Goal: Task Accomplishment & Management: Use online tool/utility

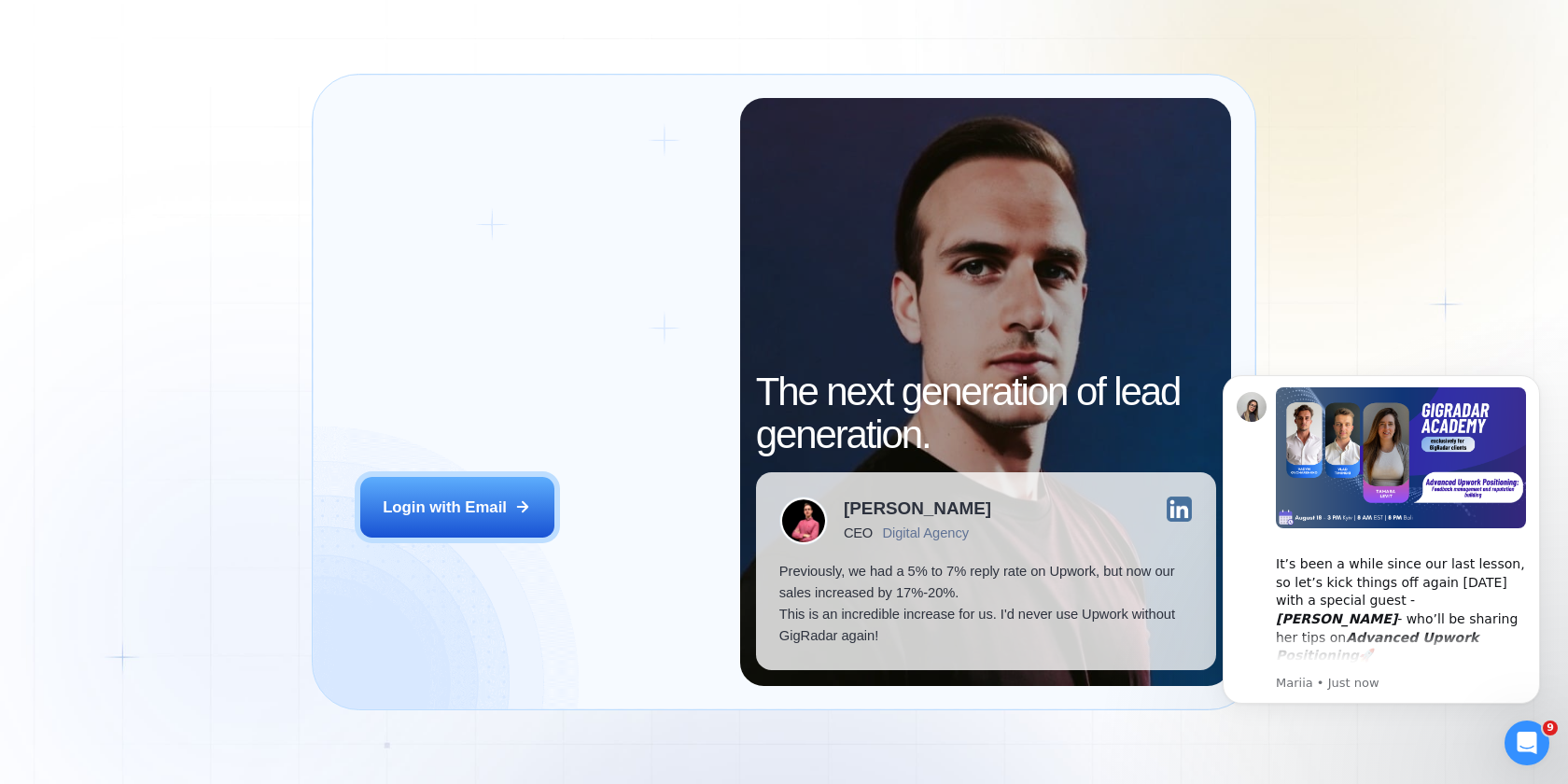
click at [276, 171] on div "Login ‍ Welcome to GigRadar. AI Business Manager for Agencies Login with Email …" at bounding box center [784, 392] width 1568 height 784
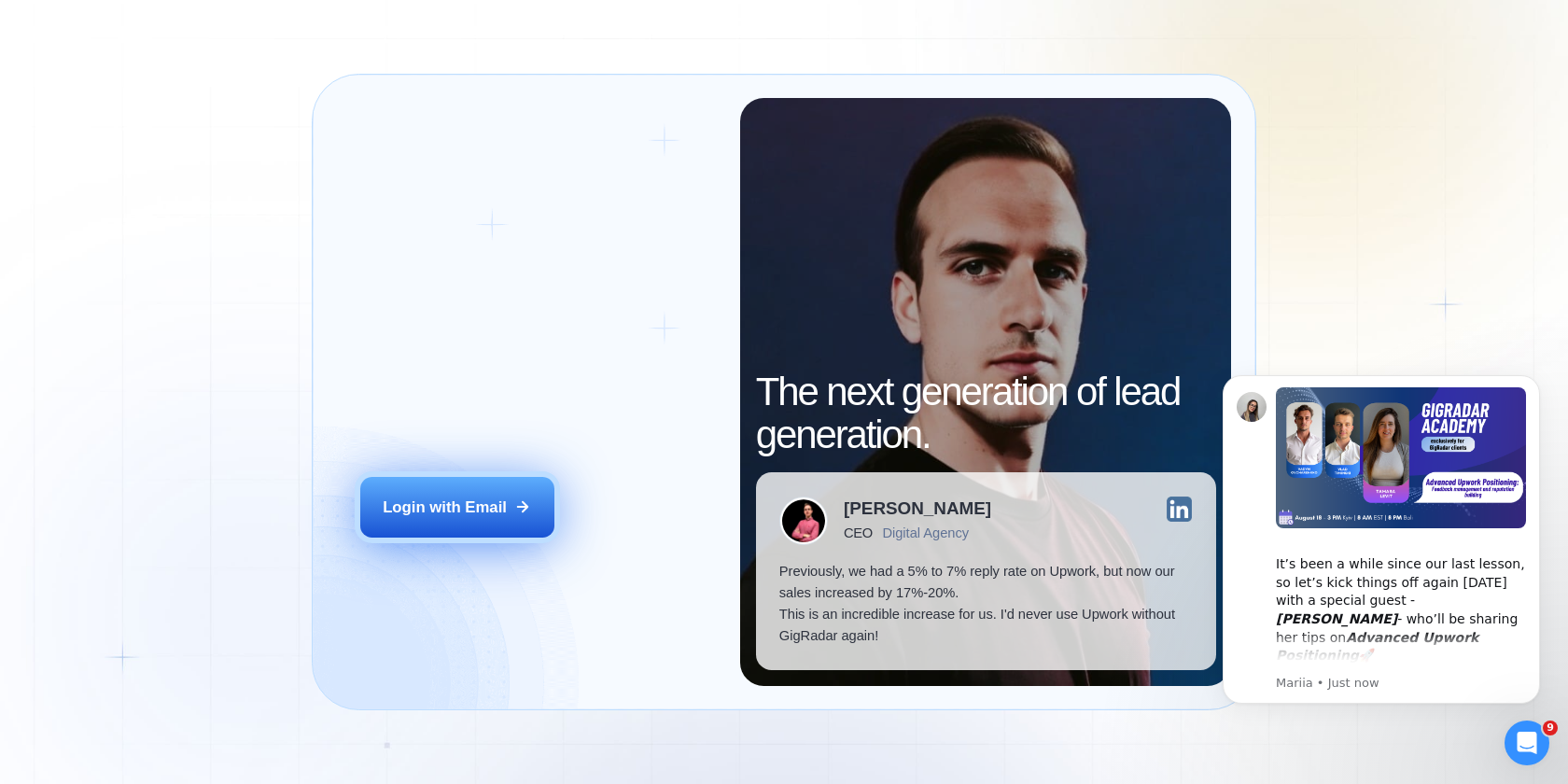
click at [463, 503] on div "Login with Email" at bounding box center [445, 508] width 124 height 22
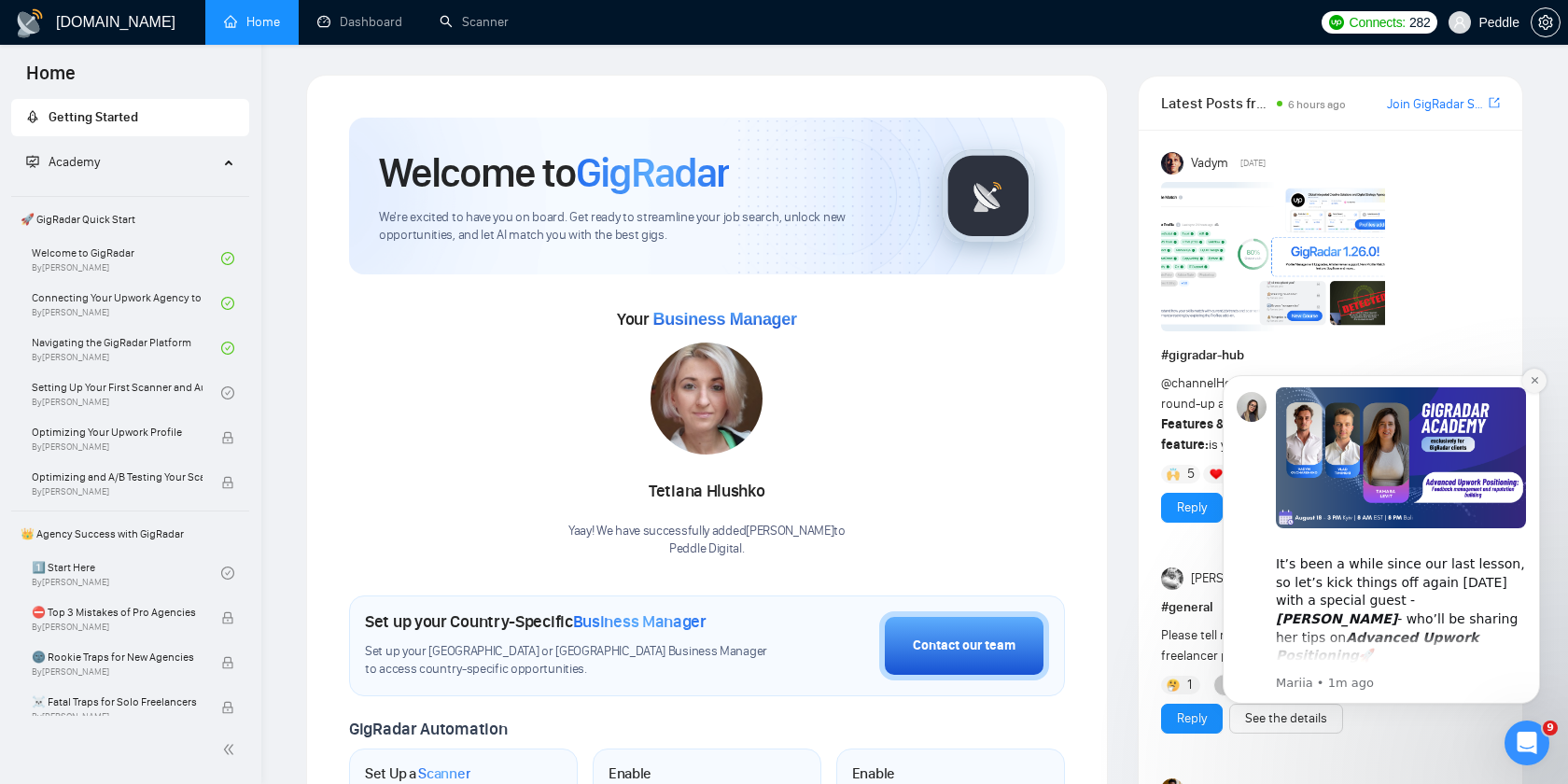
click at [1535, 384] on icon "Dismiss notification" at bounding box center [1535, 380] width 10 height 10
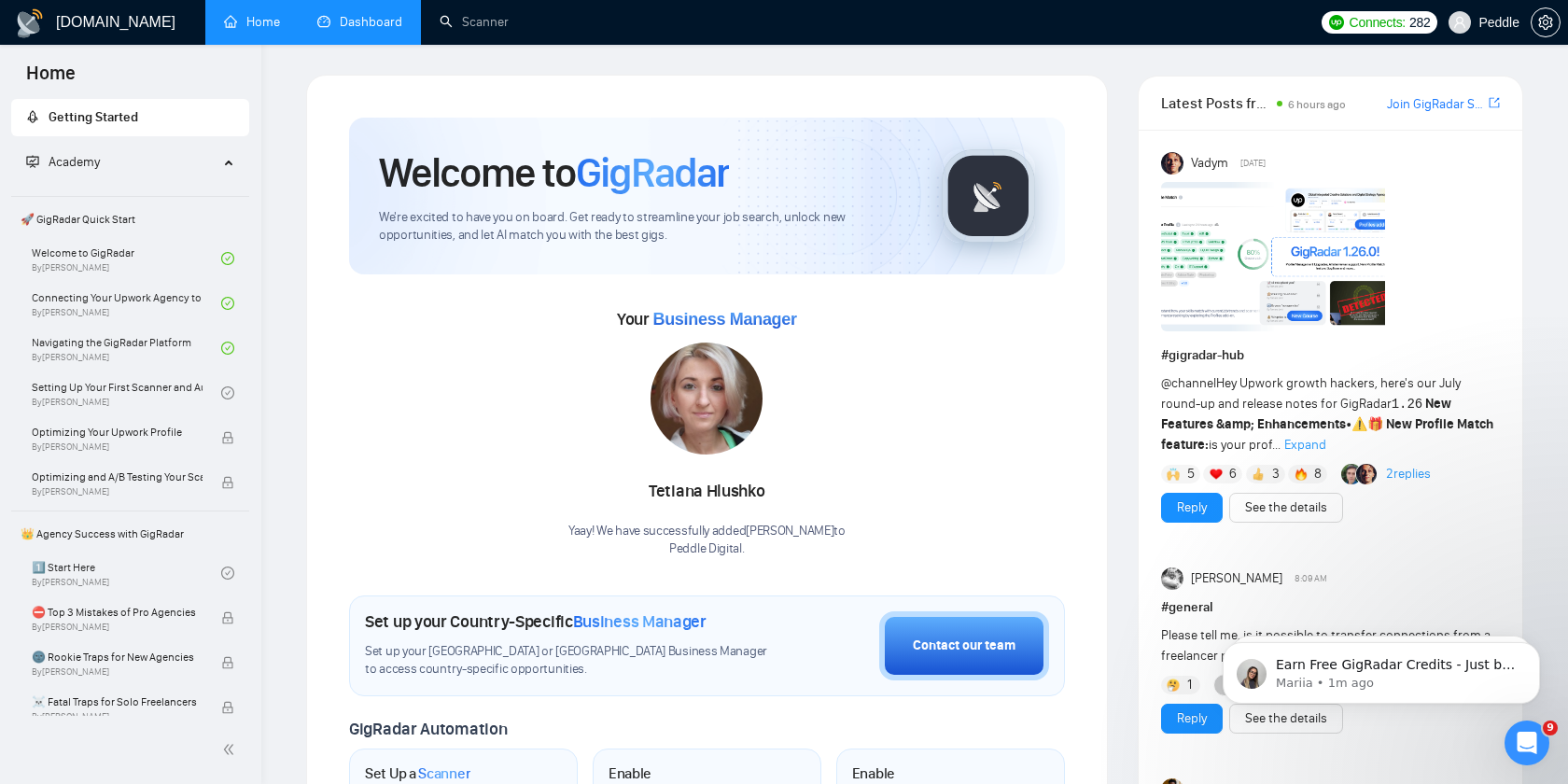
click at [355, 26] on link "Dashboard" at bounding box center [360, 22] width 85 height 16
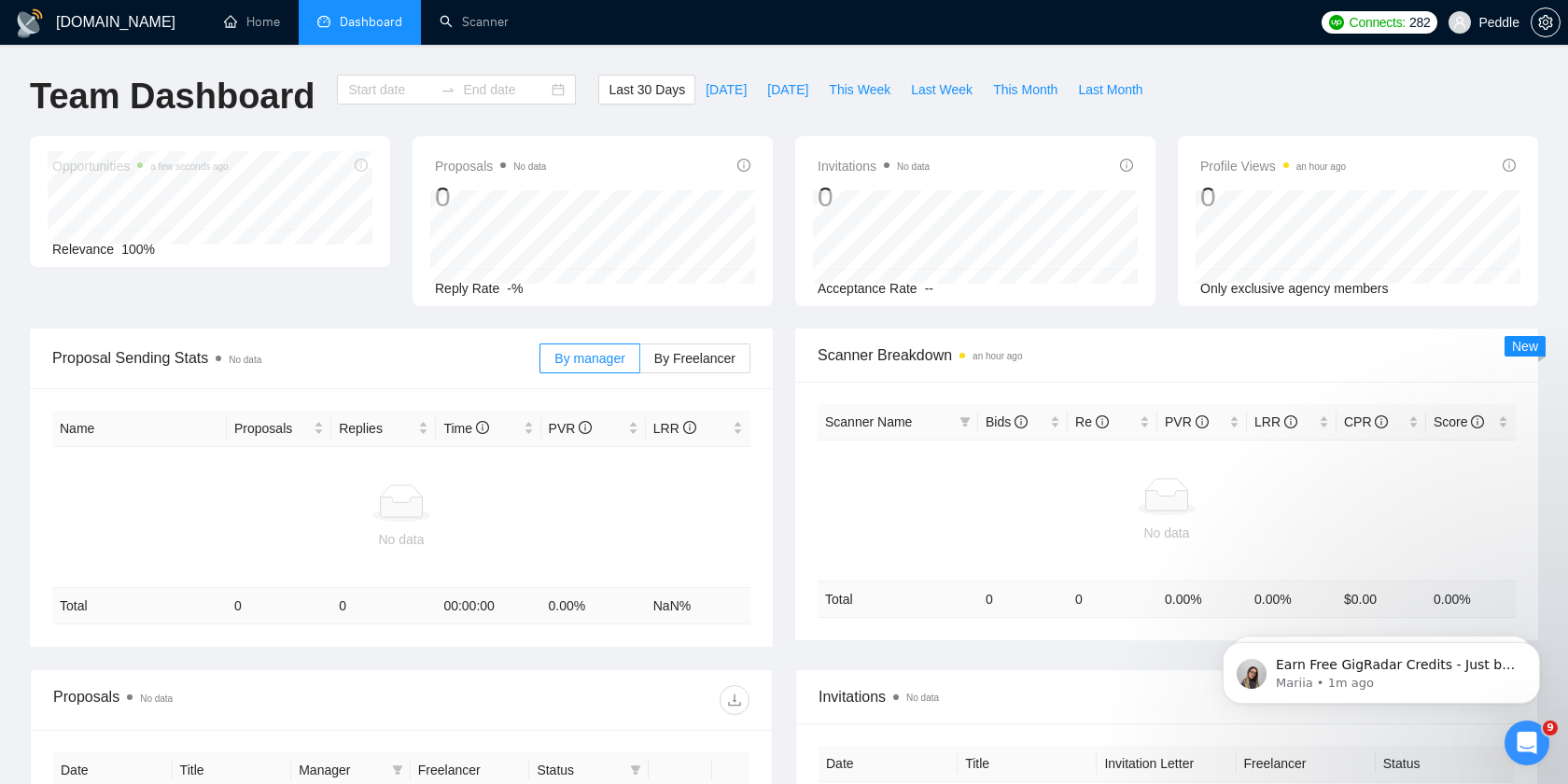
type input "2025-07-18"
type input "2025-08-17"
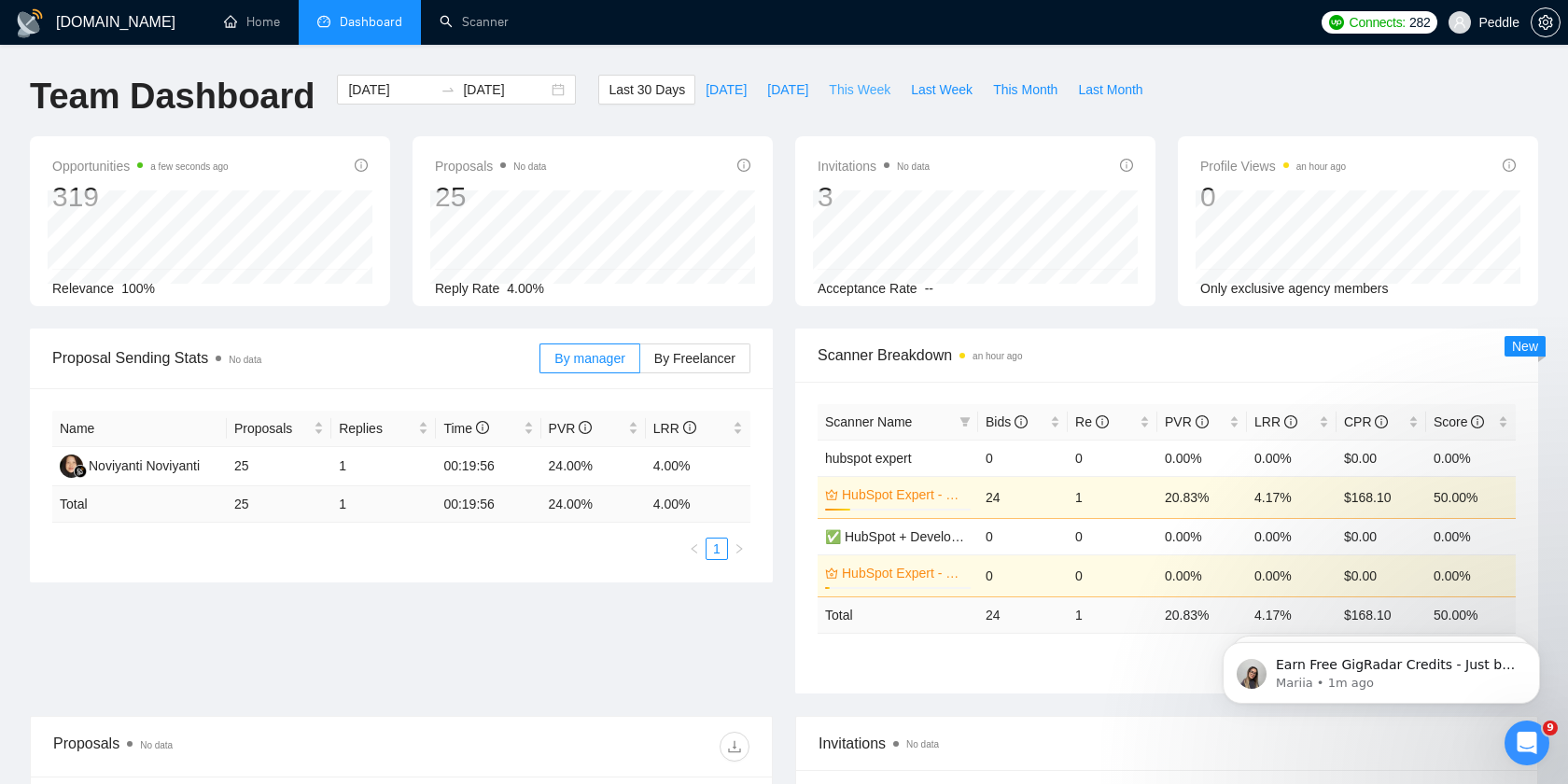
click at [856, 87] on span "This Week" at bounding box center [859, 90] width 62 height 21
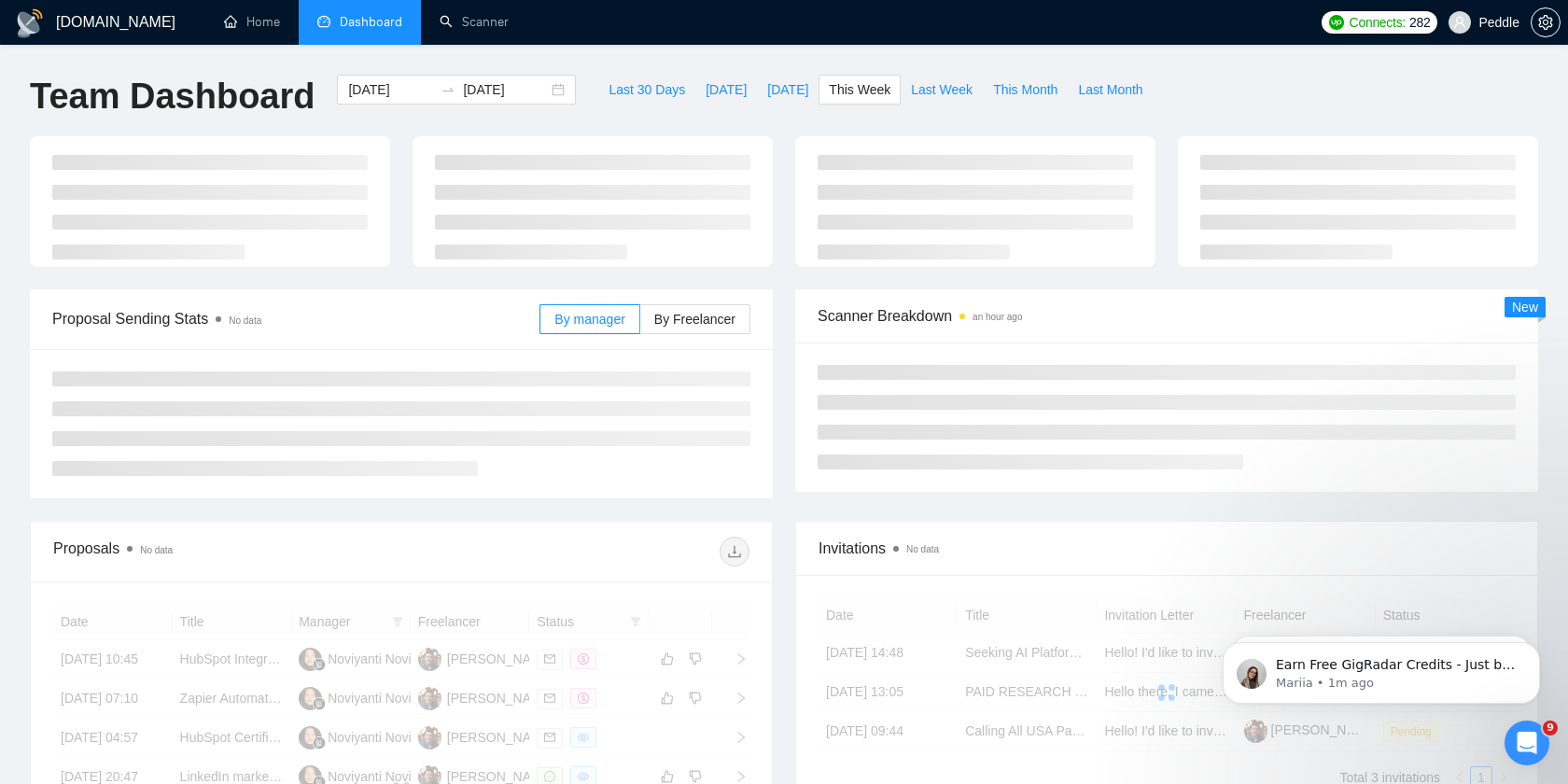
type input "2025-08-11"
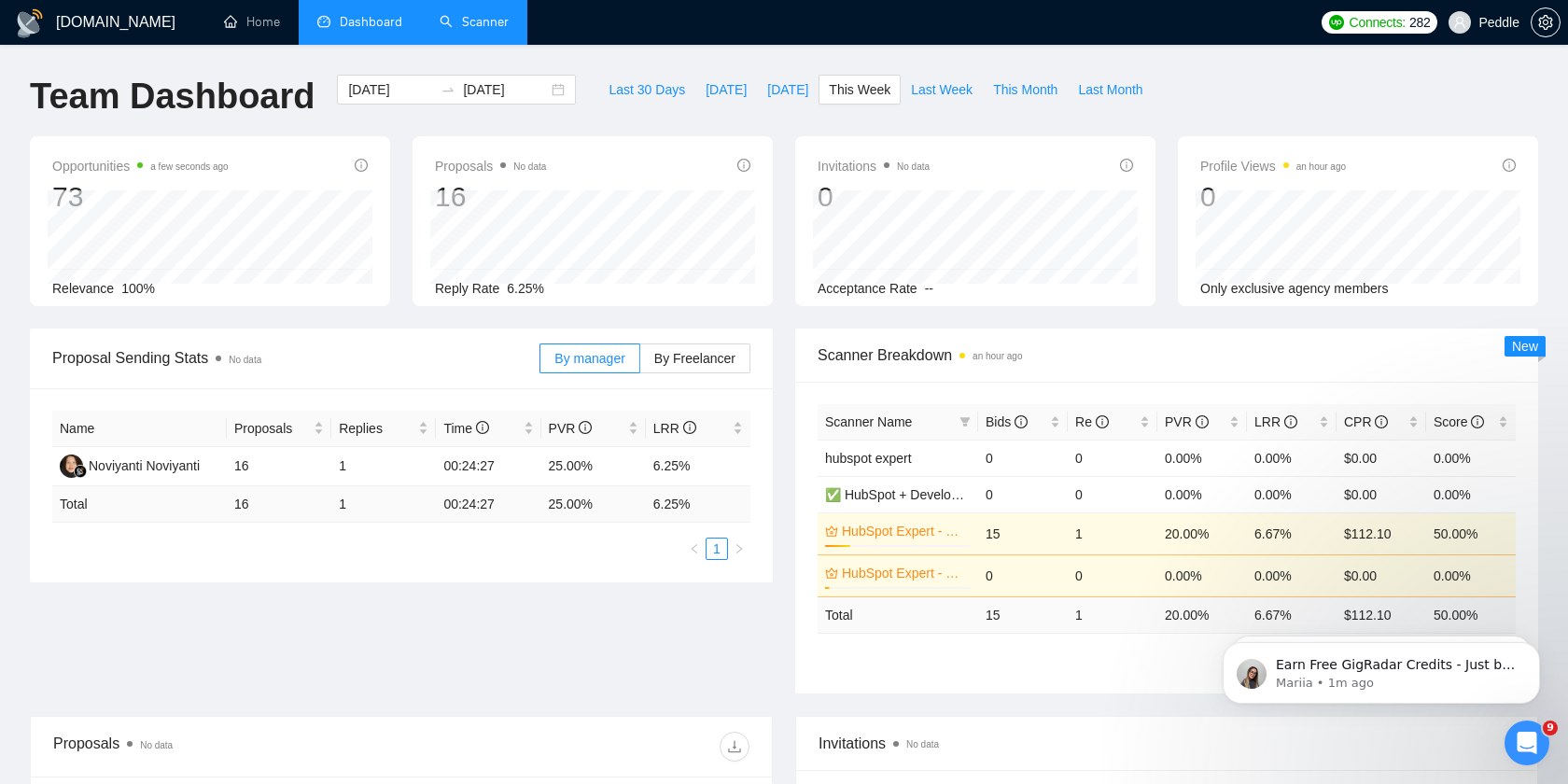
click at [484, 23] on link "Scanner" at bounding box center [474, 22] width 69 height 16
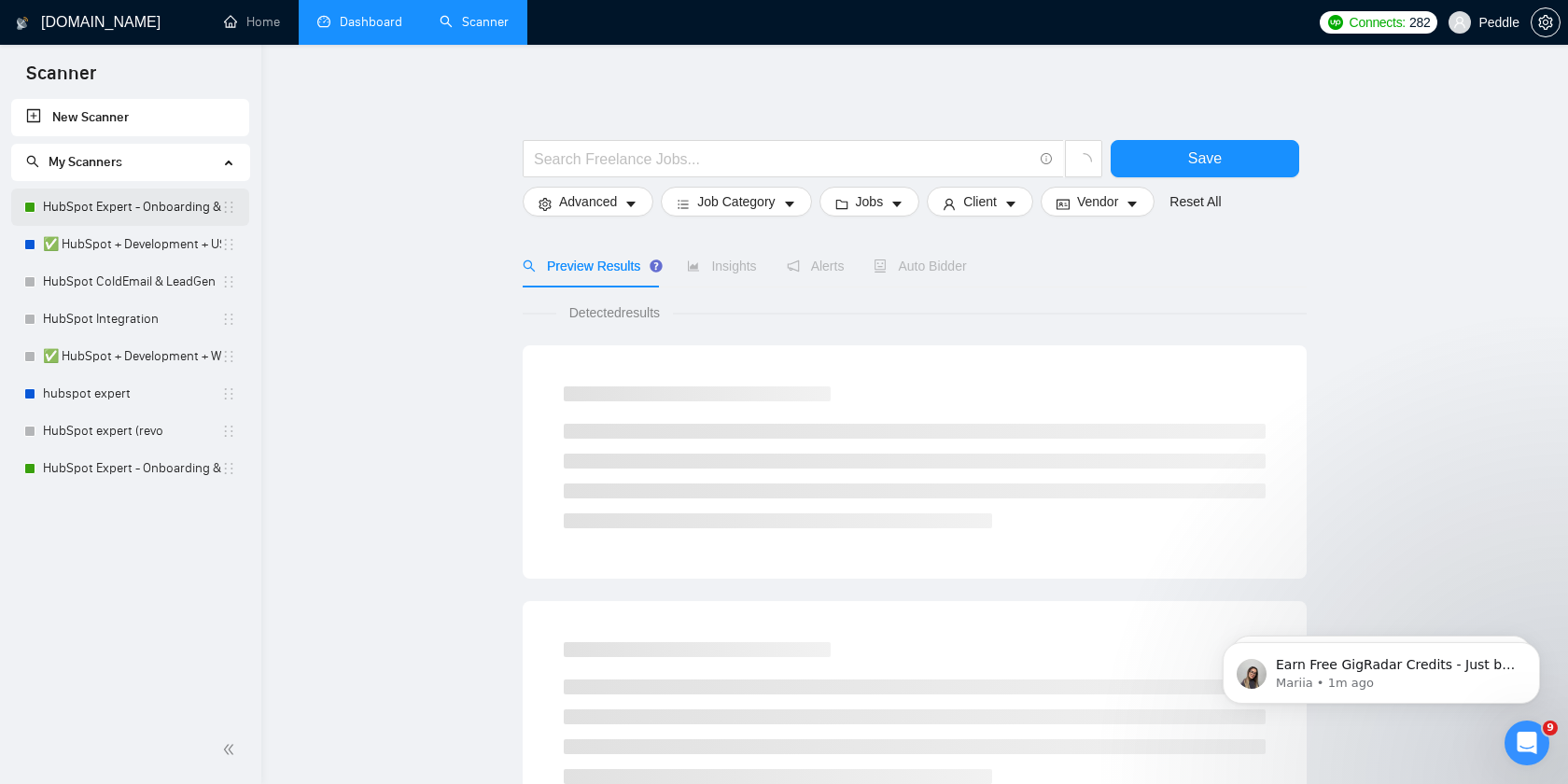
click at [109, 201] on link "HubSpot Expert - Onboarding & Implementation (OLD)" at bounding box center [132, 208] width 178 height 37
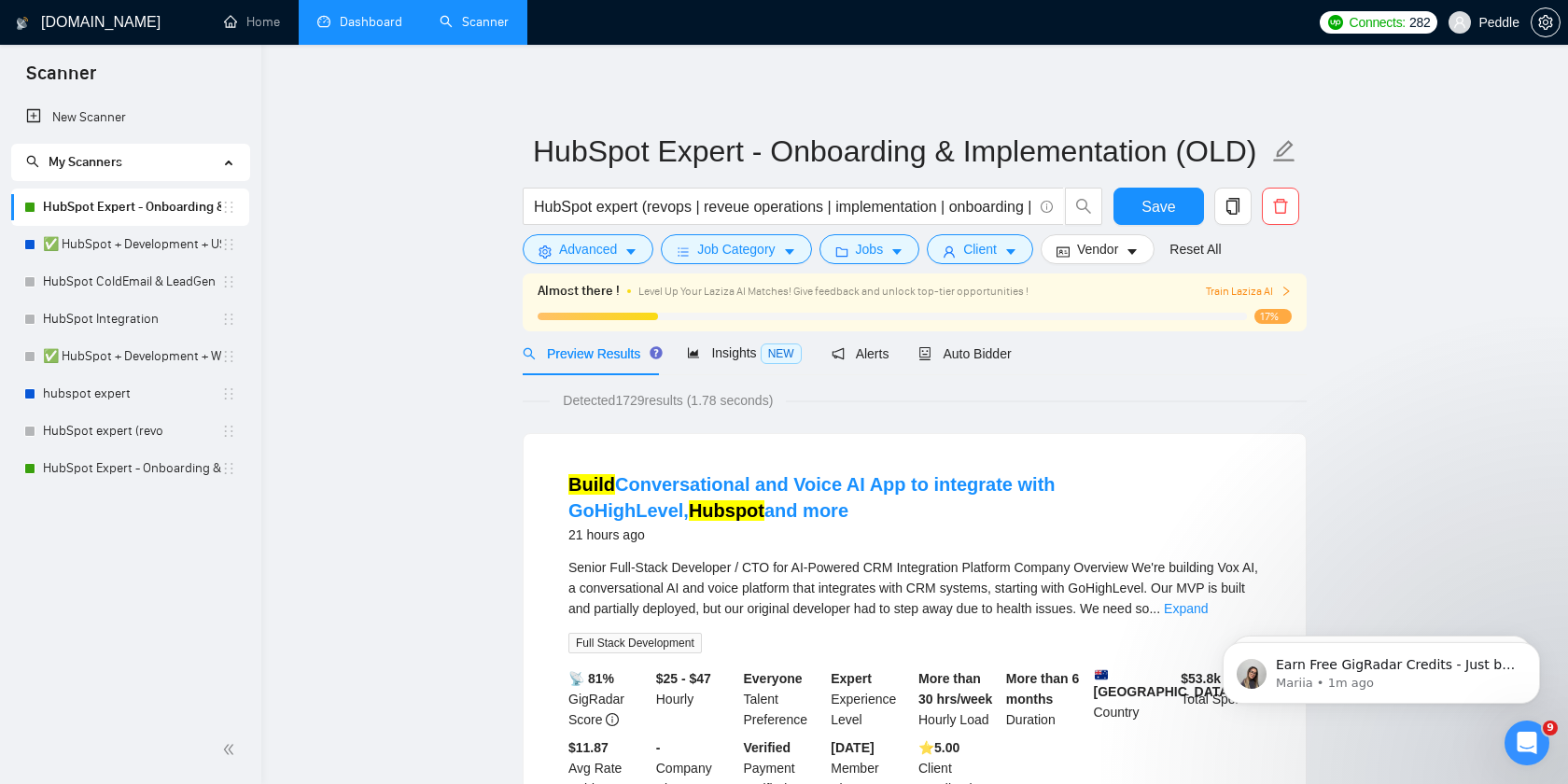
click at [1236, 292] on span "Train Laziza AI" at bounding box center [1248, 291] width 86 height 18
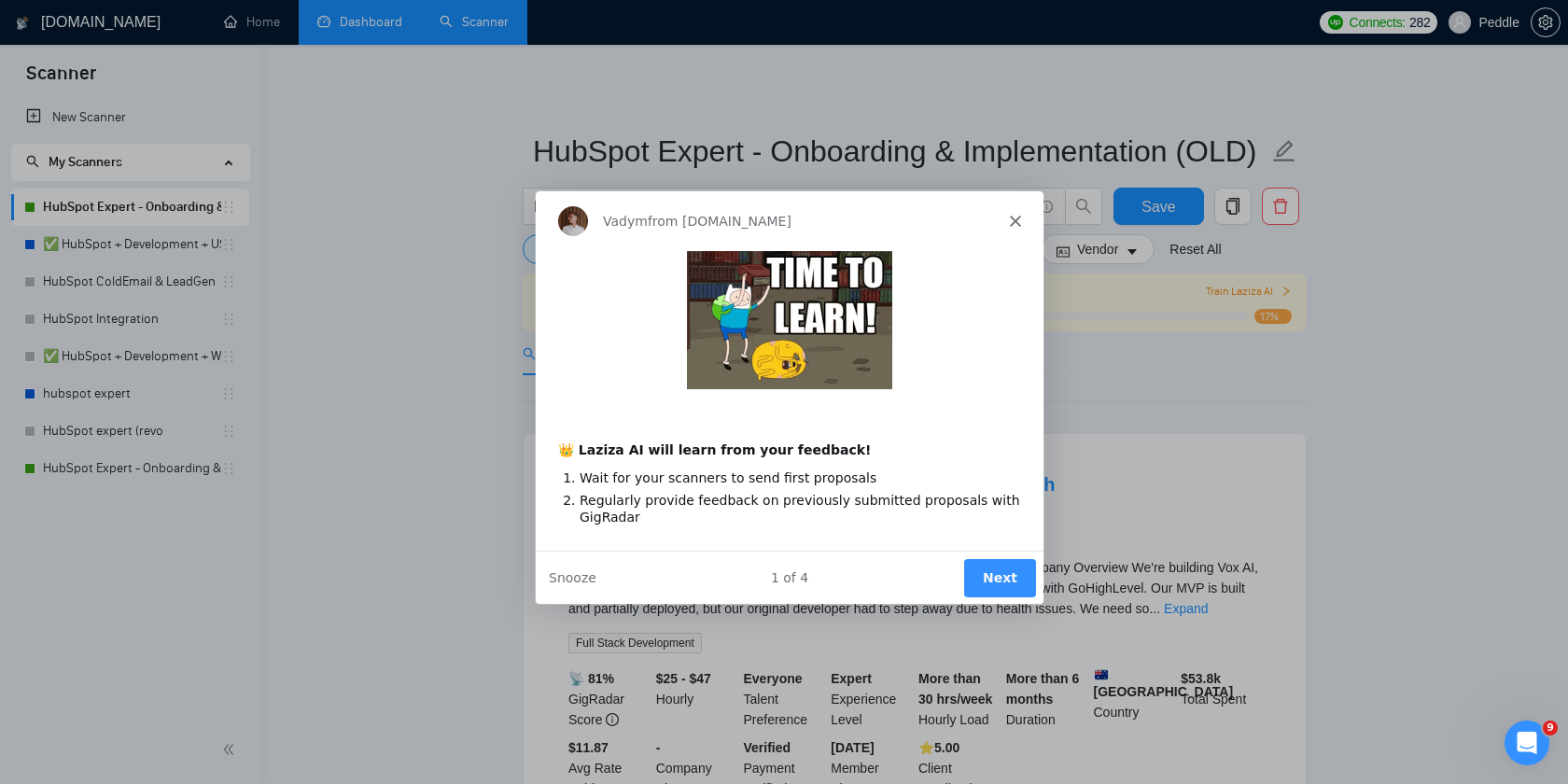
click at [998, 577] on button "Next" at bounding box center [998, 575] width 72 height 38
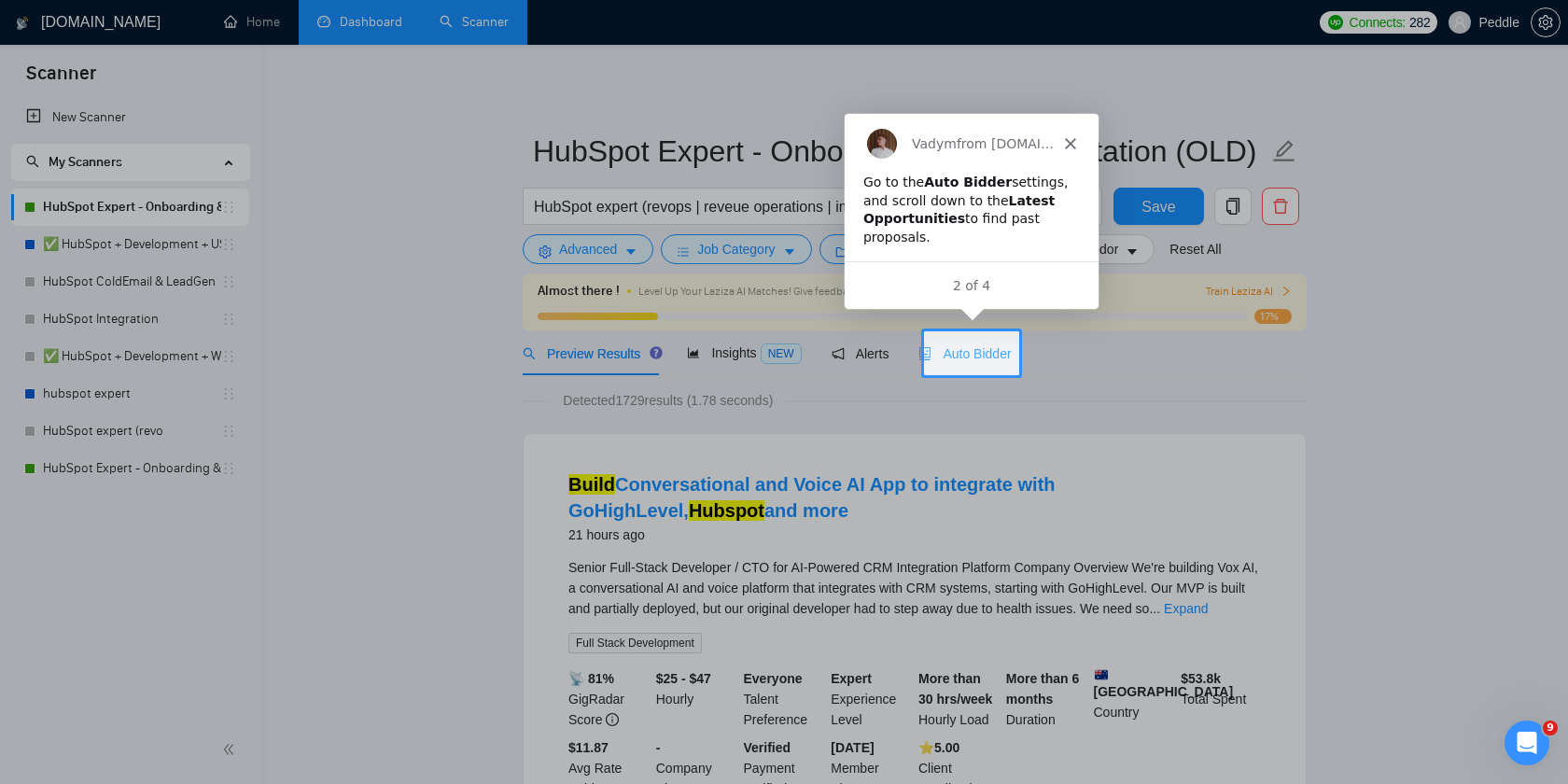
click at [971, 368] on div "Auto Bidder" at bounding box center [964, 353] width 92 height 44
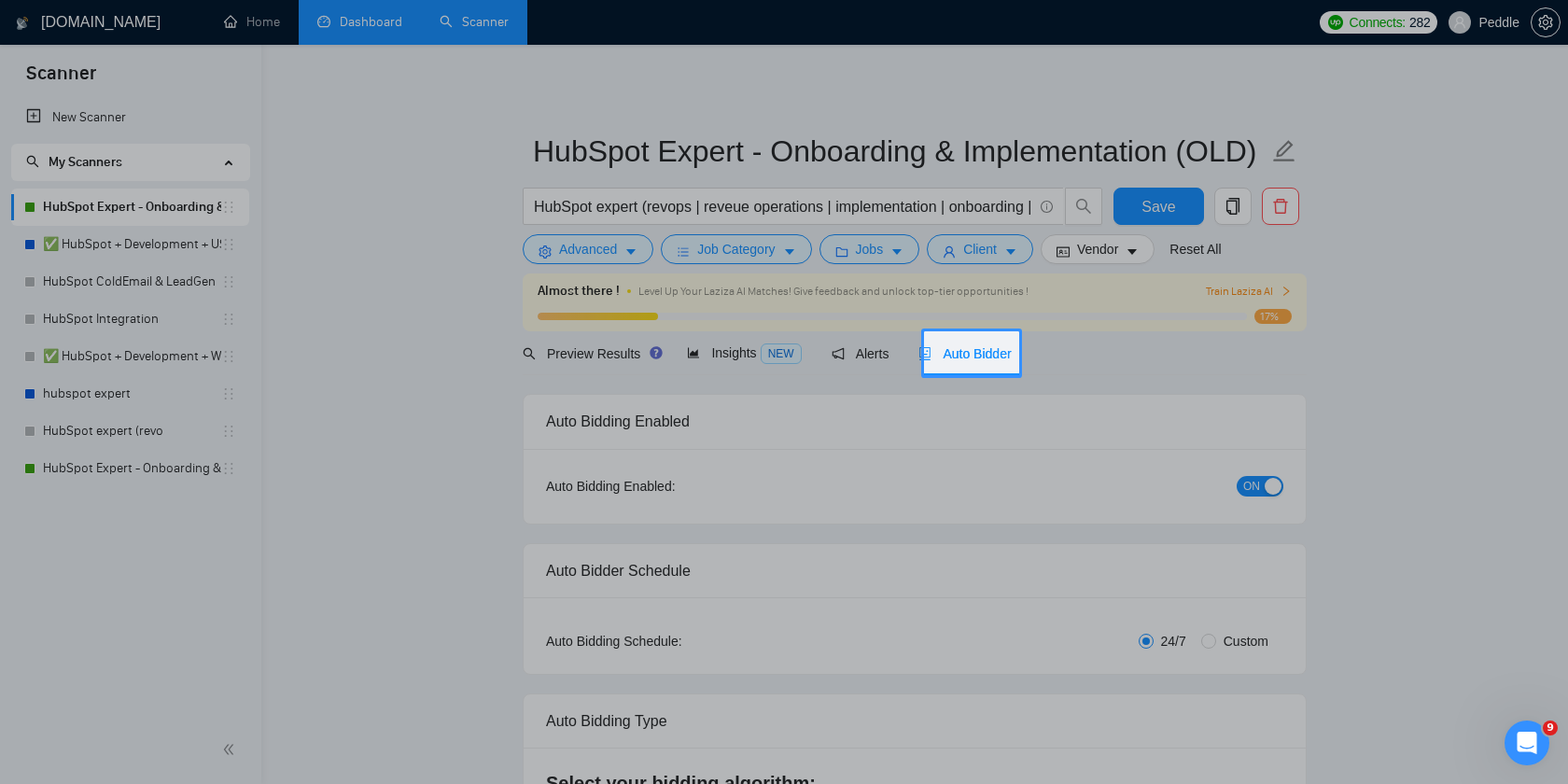
radio input "false"
radio input "true"
checkbox input "true"
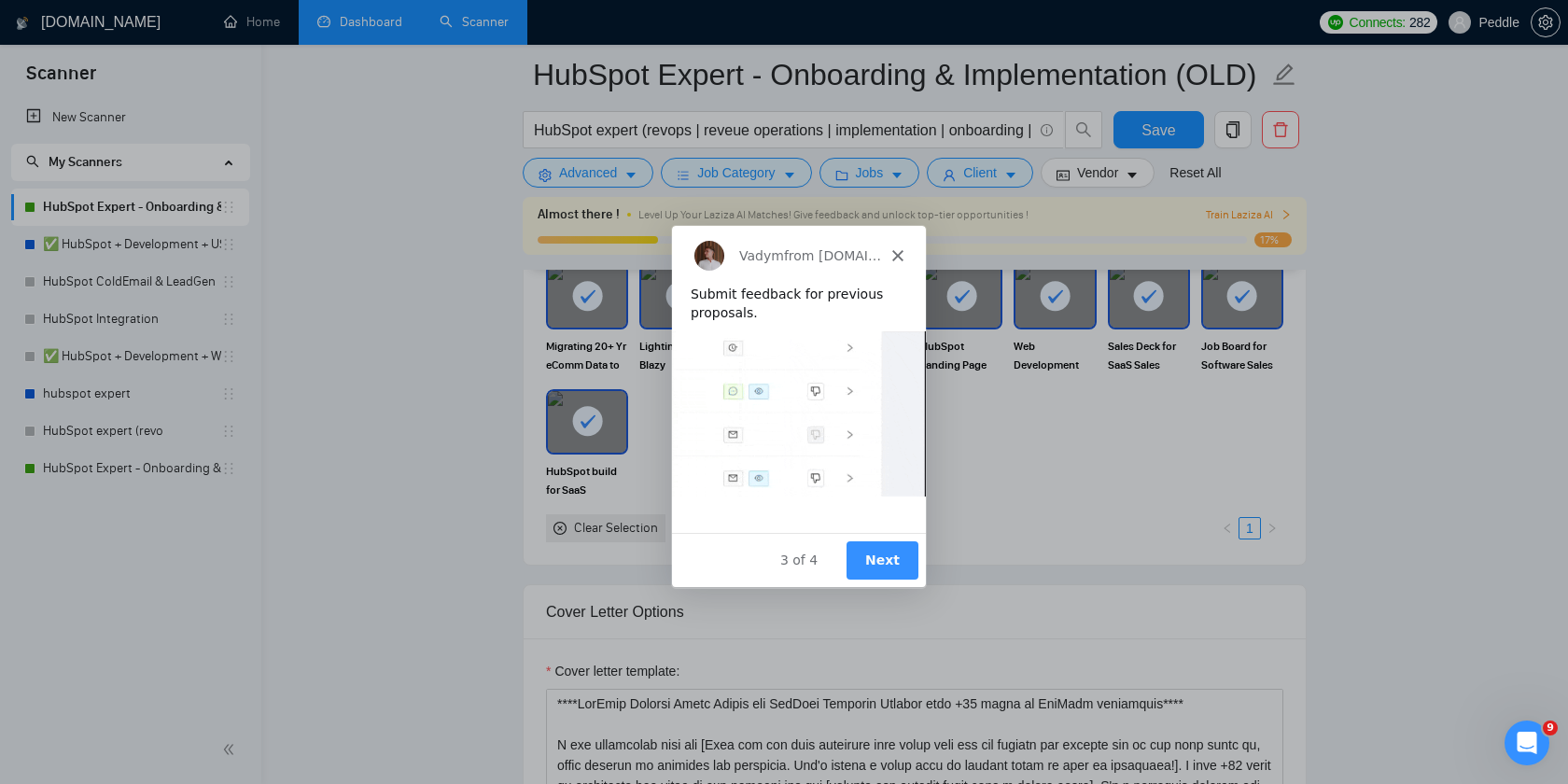
scroll to position [2018, 0]
click at [874, 561] on button "Next" at bounding box center [880, 559] width 72 height 38
click at [880, 560] on button "Next" at bounding box center [880, 559] width 72 height 38
click at [895, 256] on polygon "Close" at bounding box center [896, 254] width 11 height 11
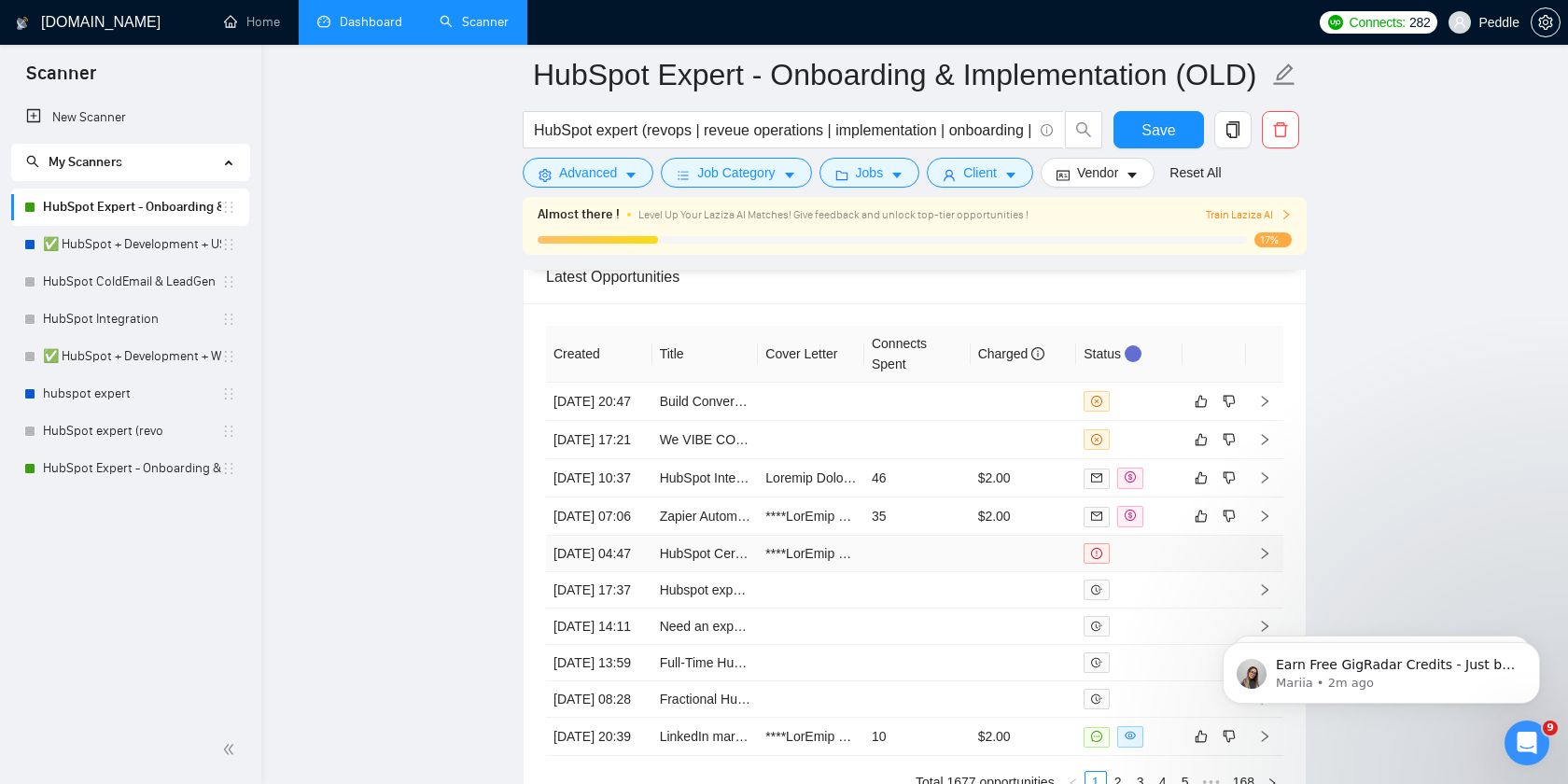
scroll to position [5182, 0]
click at [725, 411] on link "Build Conversational and Voice AI App to integrate with GoHighLevel, Hubspot an…" at bounding box center [916, 403] width 513 height 15
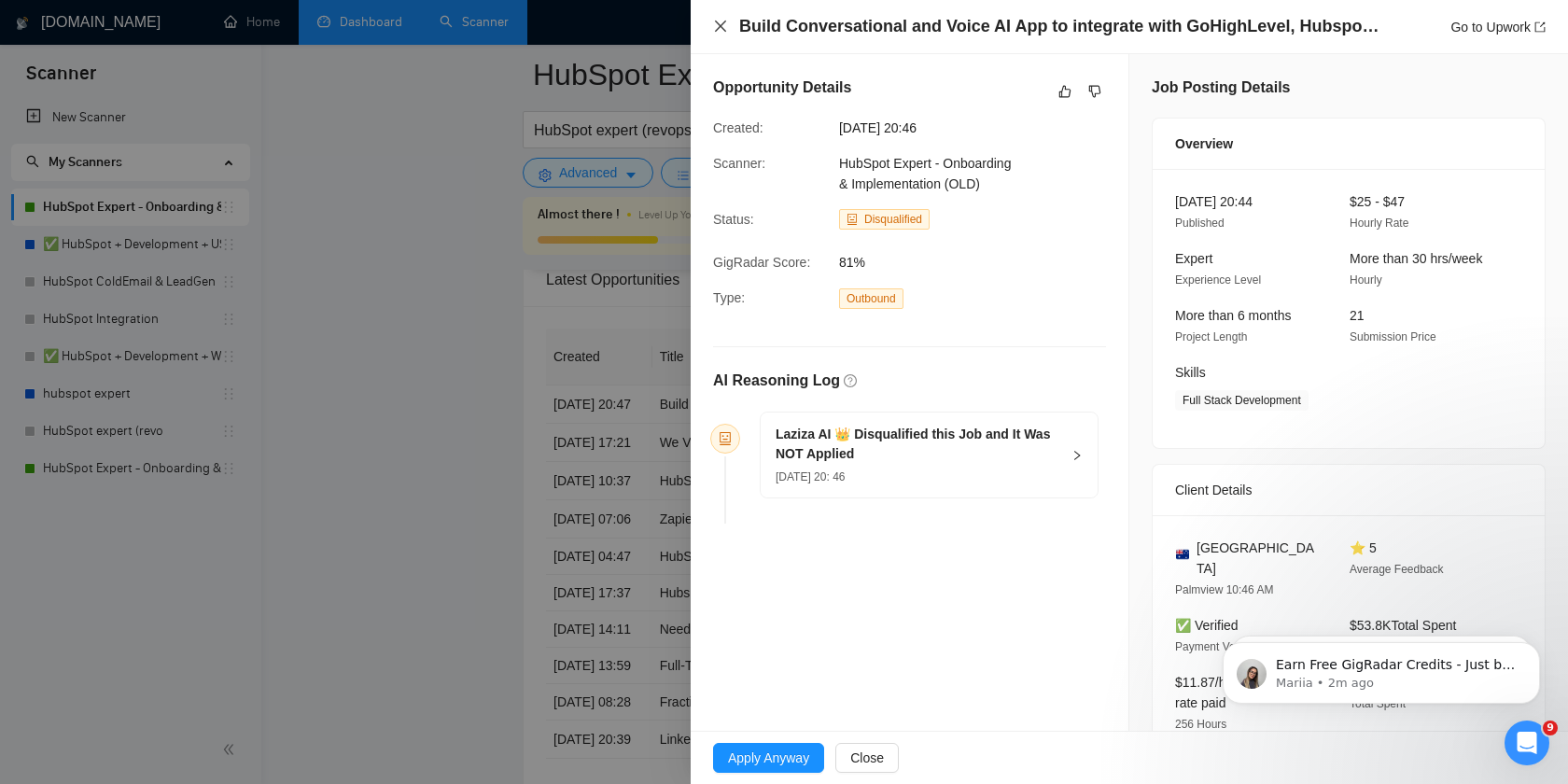
click at [721, 20] on icon "close" at bounding box center [720, 26] width 15 height 15
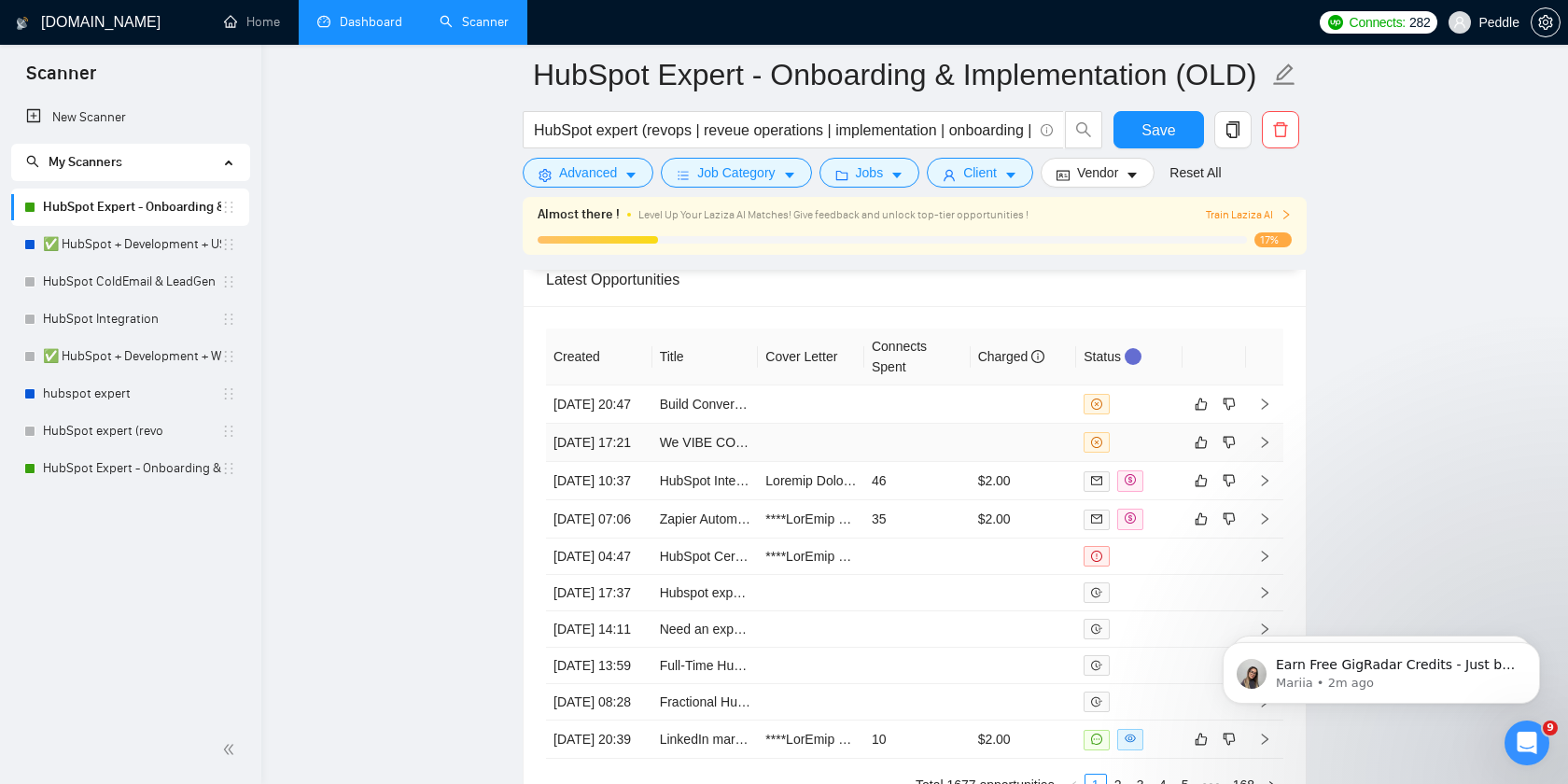
click at [810, 462] on td at bounding box center [811, 443] width 106 height 38
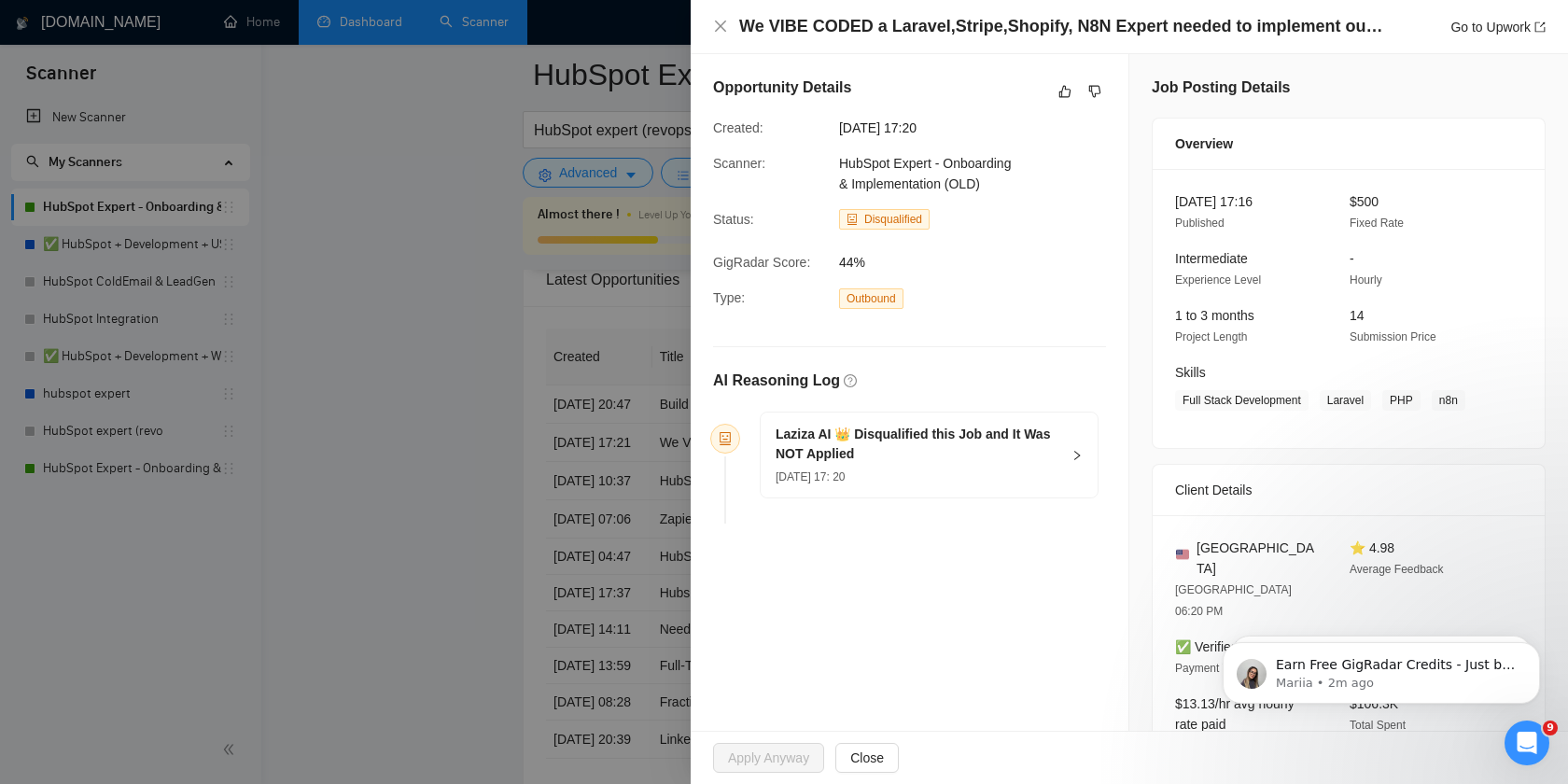
click at [1371, 35] on h4 "We VIBE CODED a Laravel,Stripe,Shopify, N8N Expert needed to implement our "VIB…" at bounding box center [1060, 27] width 644 height 24
click at [1496, 30] on link "Go to Upwork" at bounding box center [1497, 27] width 95 height 15
click at [729, 29] on div "We VIBE CODED a Laravel,Stripe,Shopify, N8N Expert needed to implement our "VIB…" at bounding box center [1129, 27] width 832 height 24
click at [720, 28] on icon "close" at bounding box center [720, 26] width 15 height 15
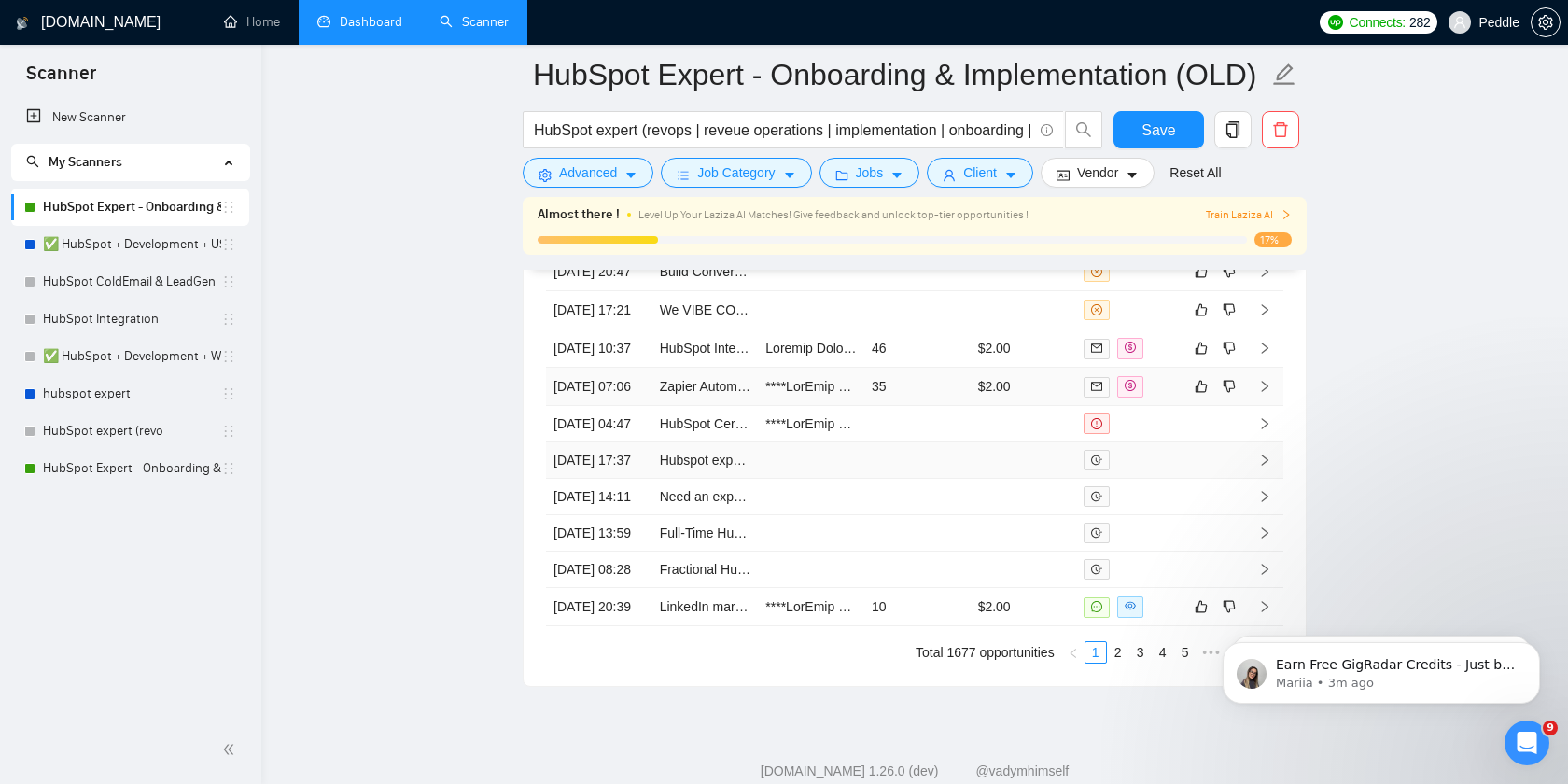
scroll to position [5315, 0]
click at [1203, 354] on icon "like" at bounding box center [1200, 346] width 13 height 15
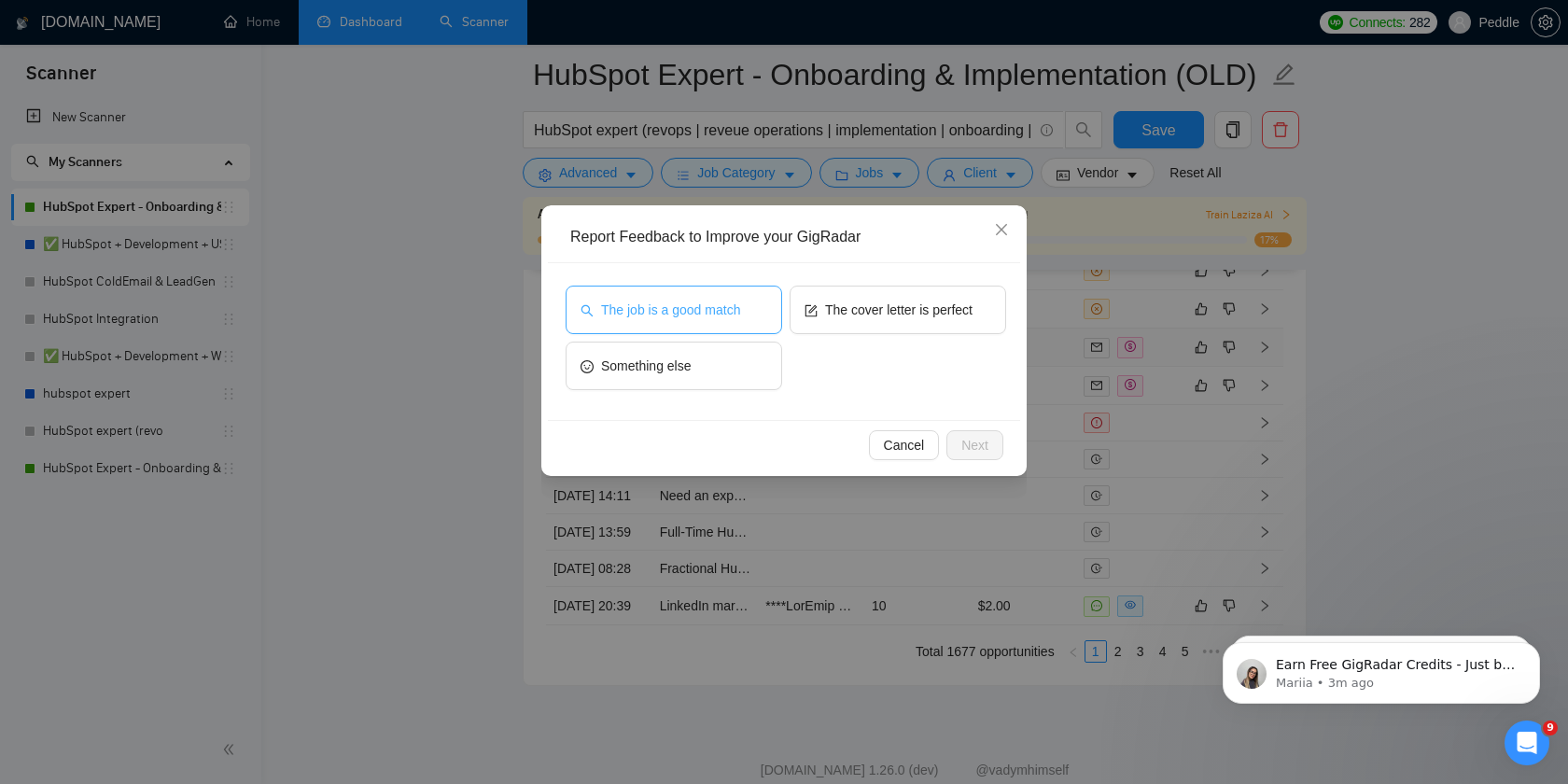
click at [694, 309] on span "The job is a good match" at bounding box center [670, 310] width 139 height 21
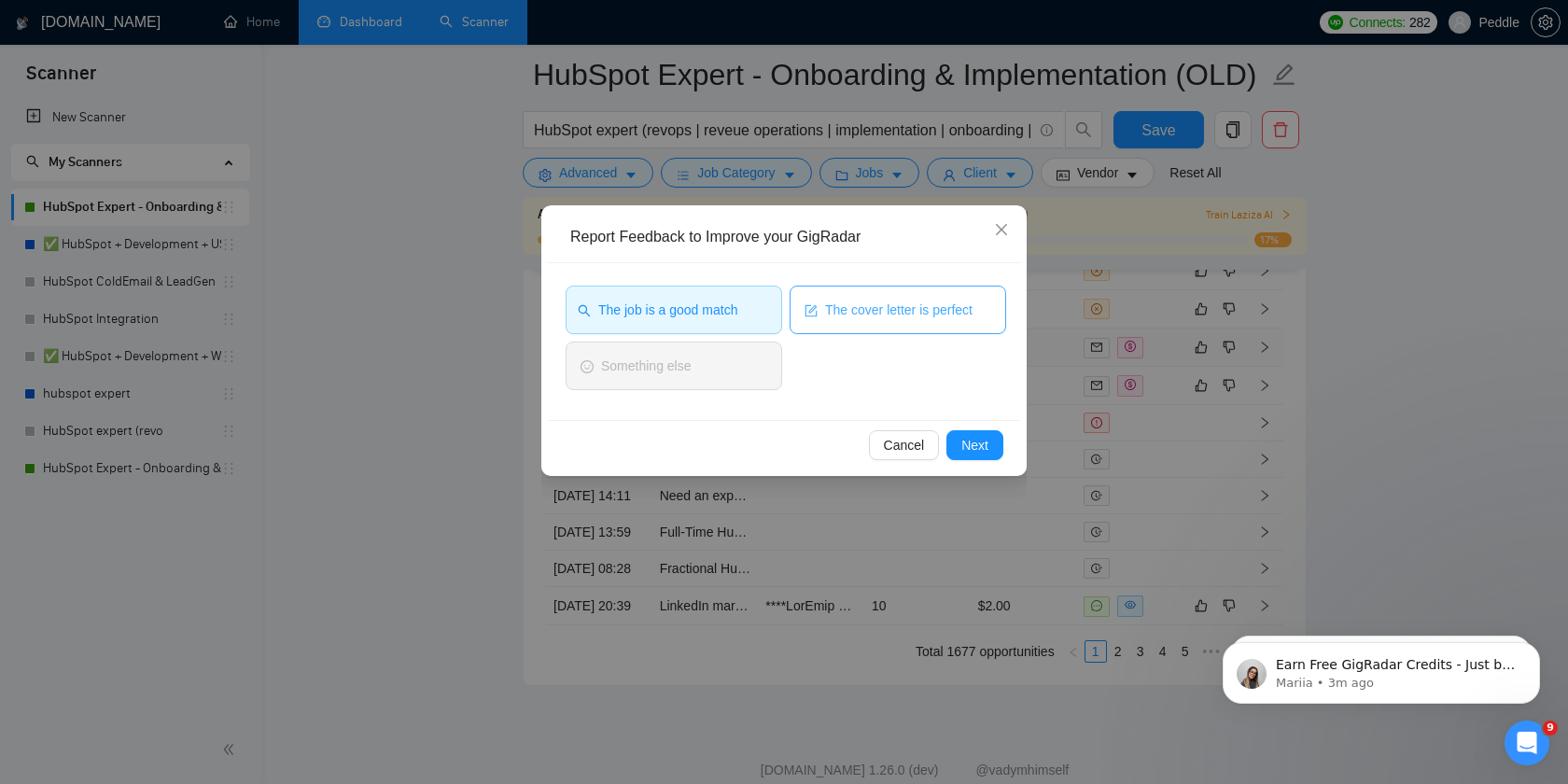
click at [846, 314] on span "The cover letter is perfect" at bounding box center [899, 310] width 148 height 21
click at [980, 444] on span "Next" at bounding box center [975, 445] width 28 height 21
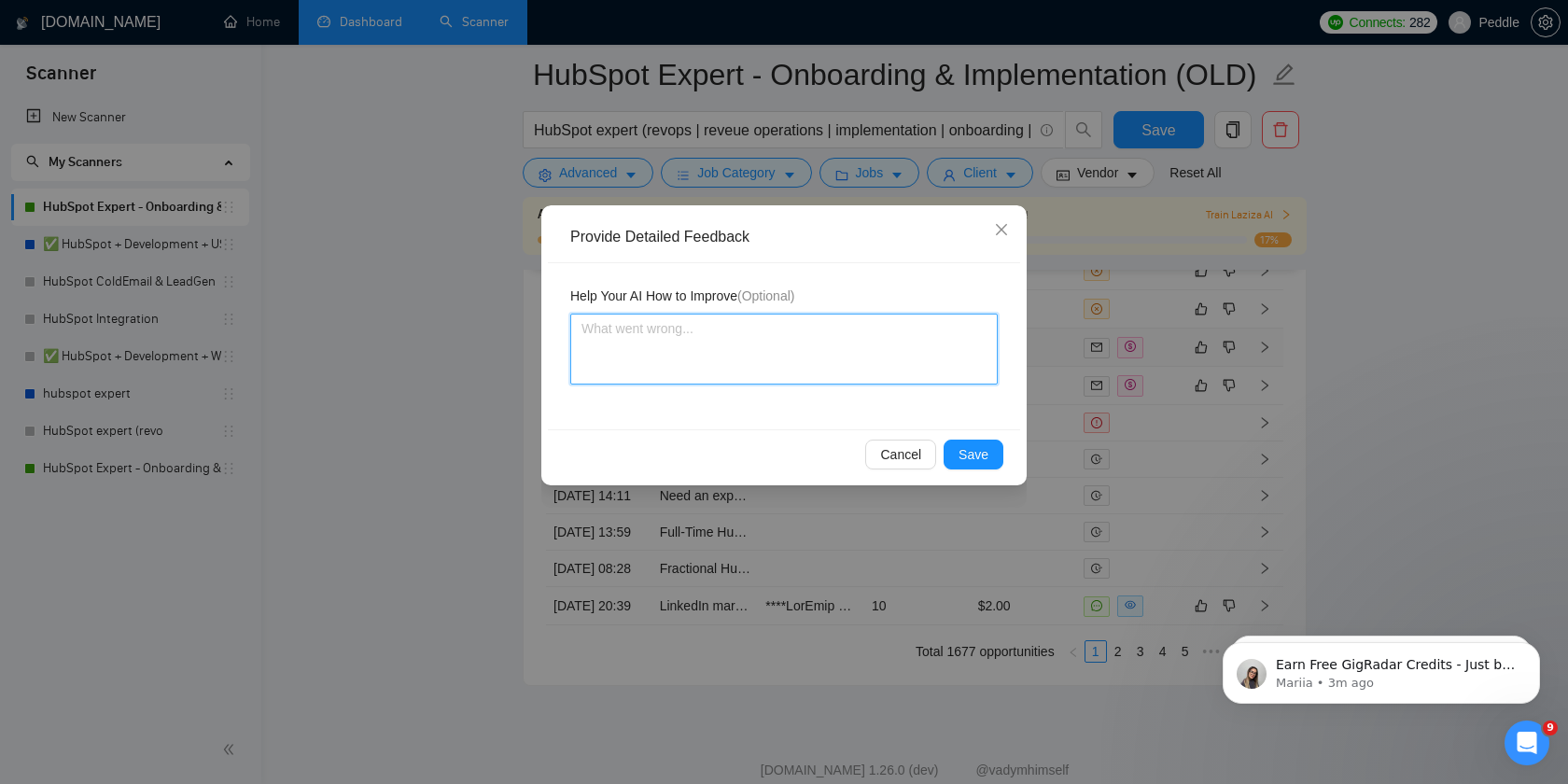
click at [914, 363] on textarea at bounding box center [784, 349] width 427 height 71
type textarea "G"
type textarea "Gr"
type textarea "Gre"
type textarea "Grea"
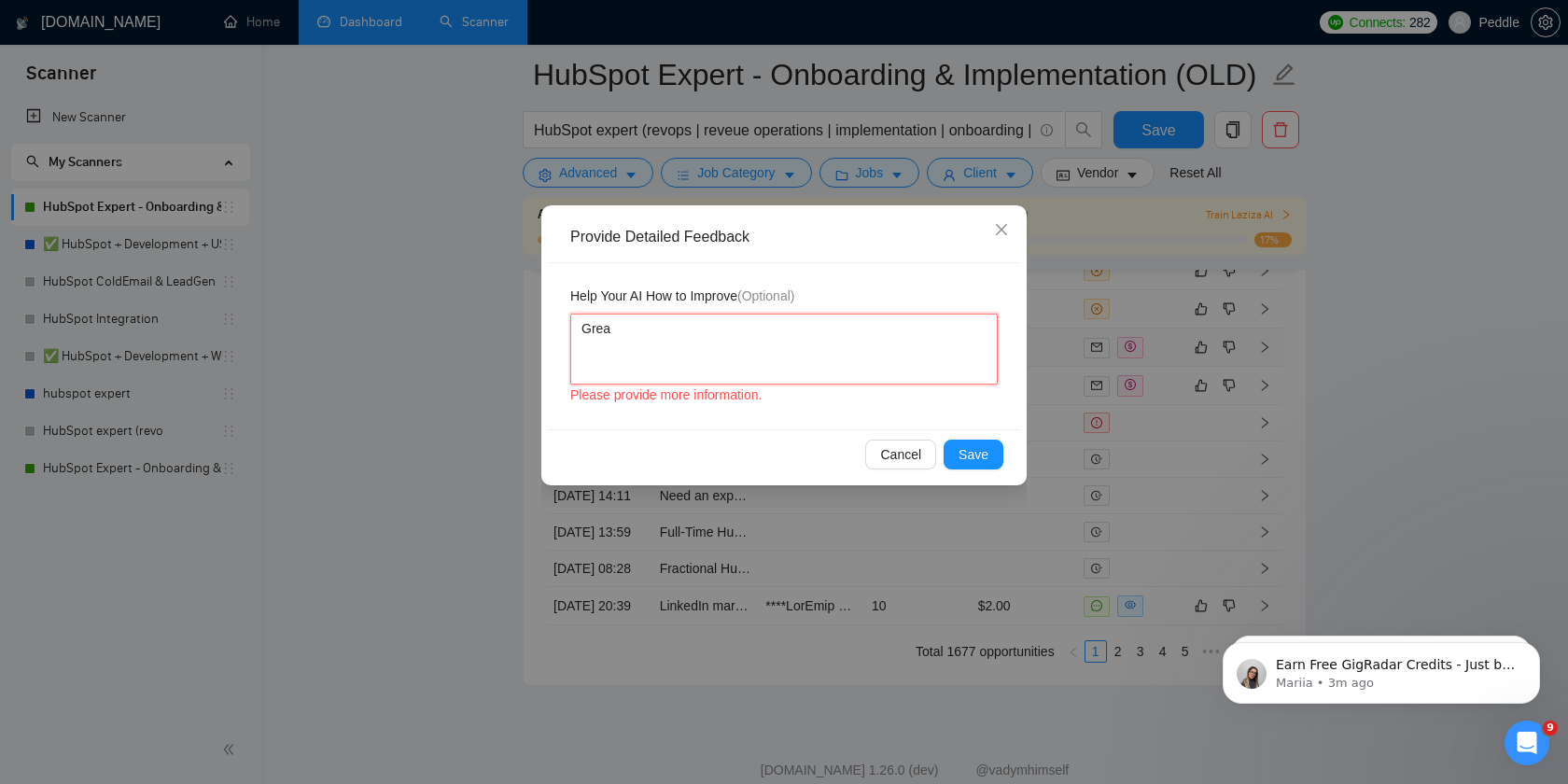
type textarea "Great"
type textarea "Greatt"
type textarea "Greatt w"
type textarea "Greatt wo"
type textarea "Greatt wor"
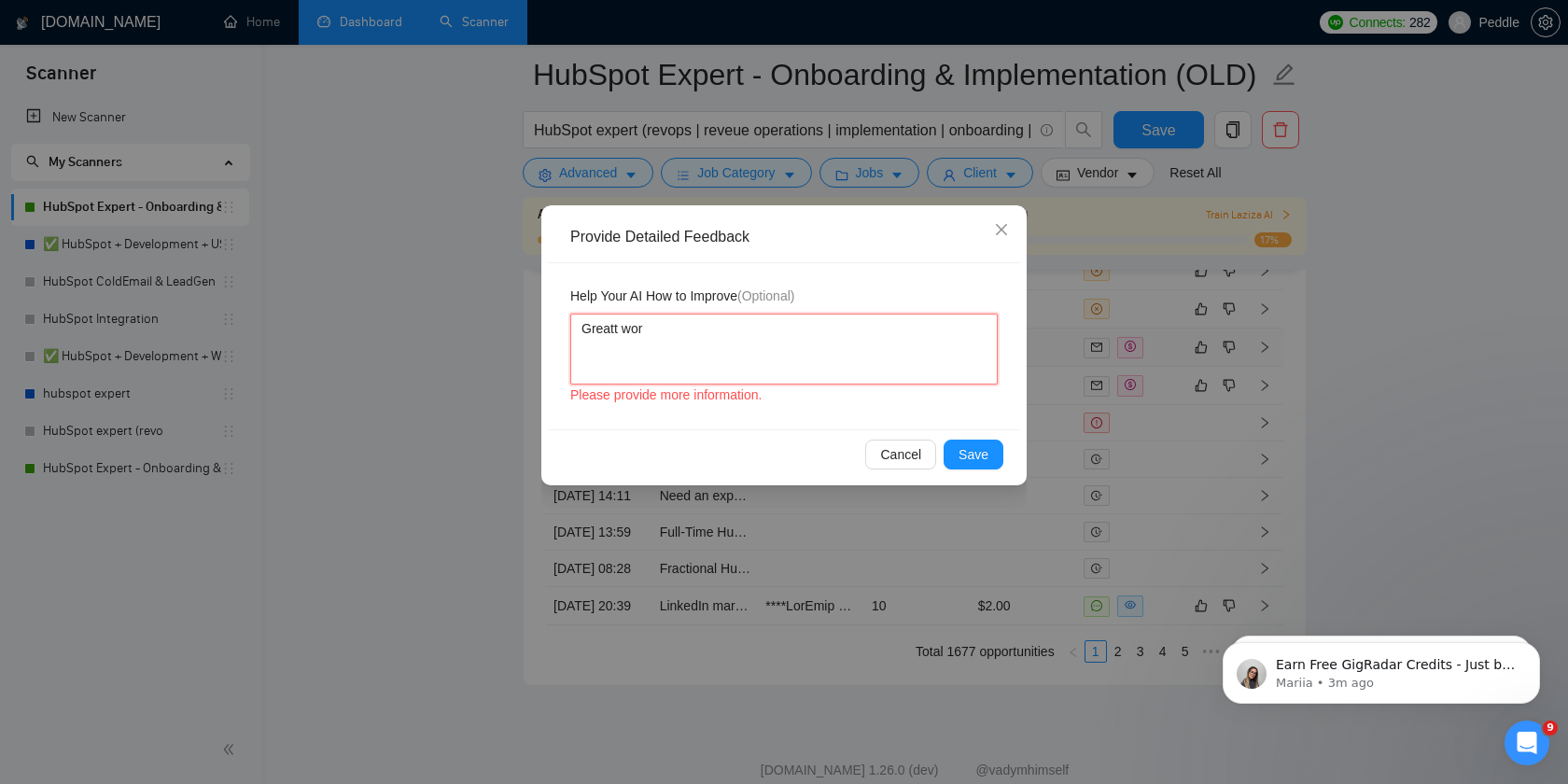
type textarea "Greatt work"
type textarea "Greatt wor"
type textarea "Greatt wo"
type textarea "Greatt w"
type textarea "Greatt"
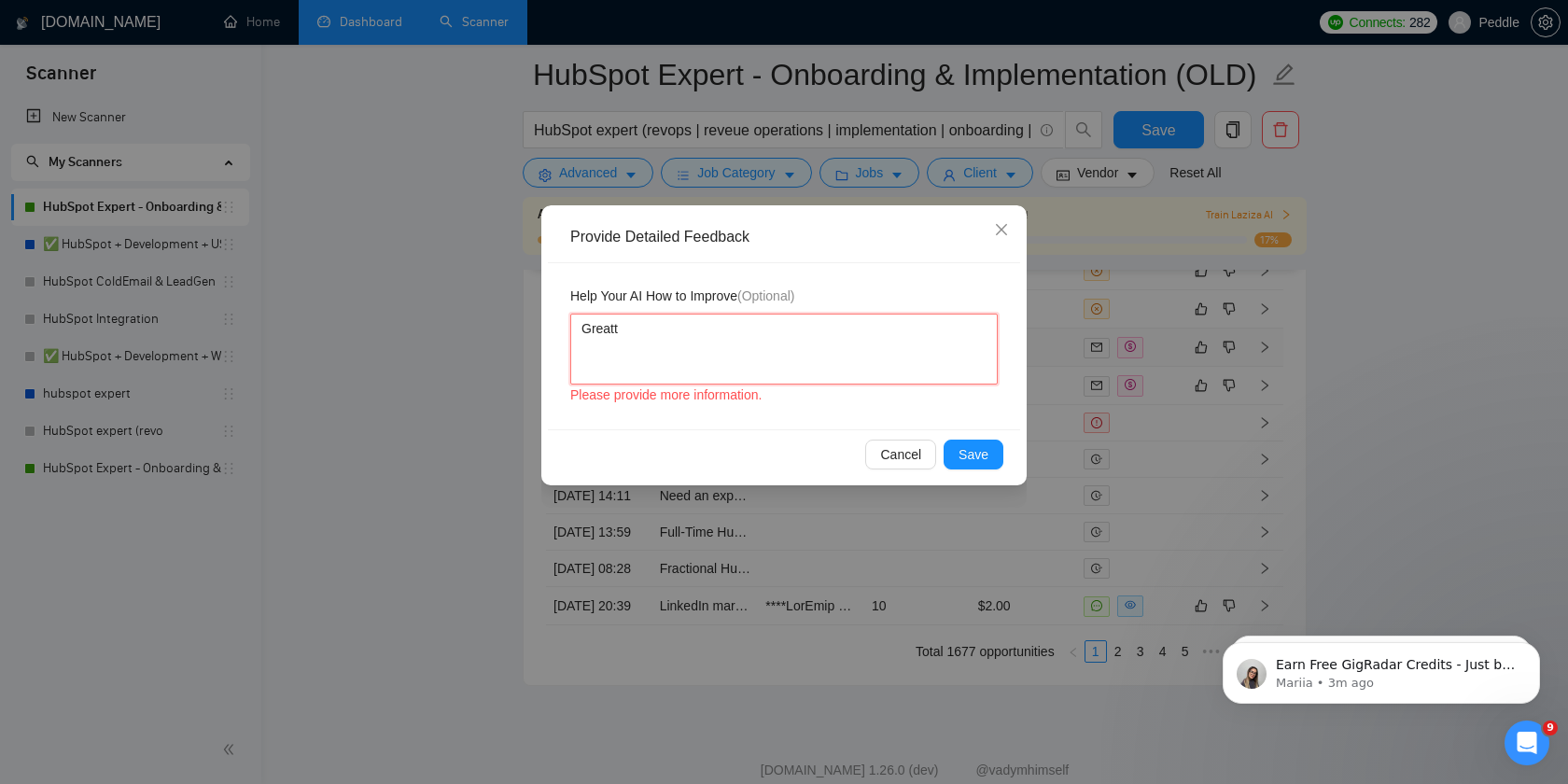
type textarea "Greatt"
type textarea "Great"
type textarea "Grea"
type textarea "Grea w"
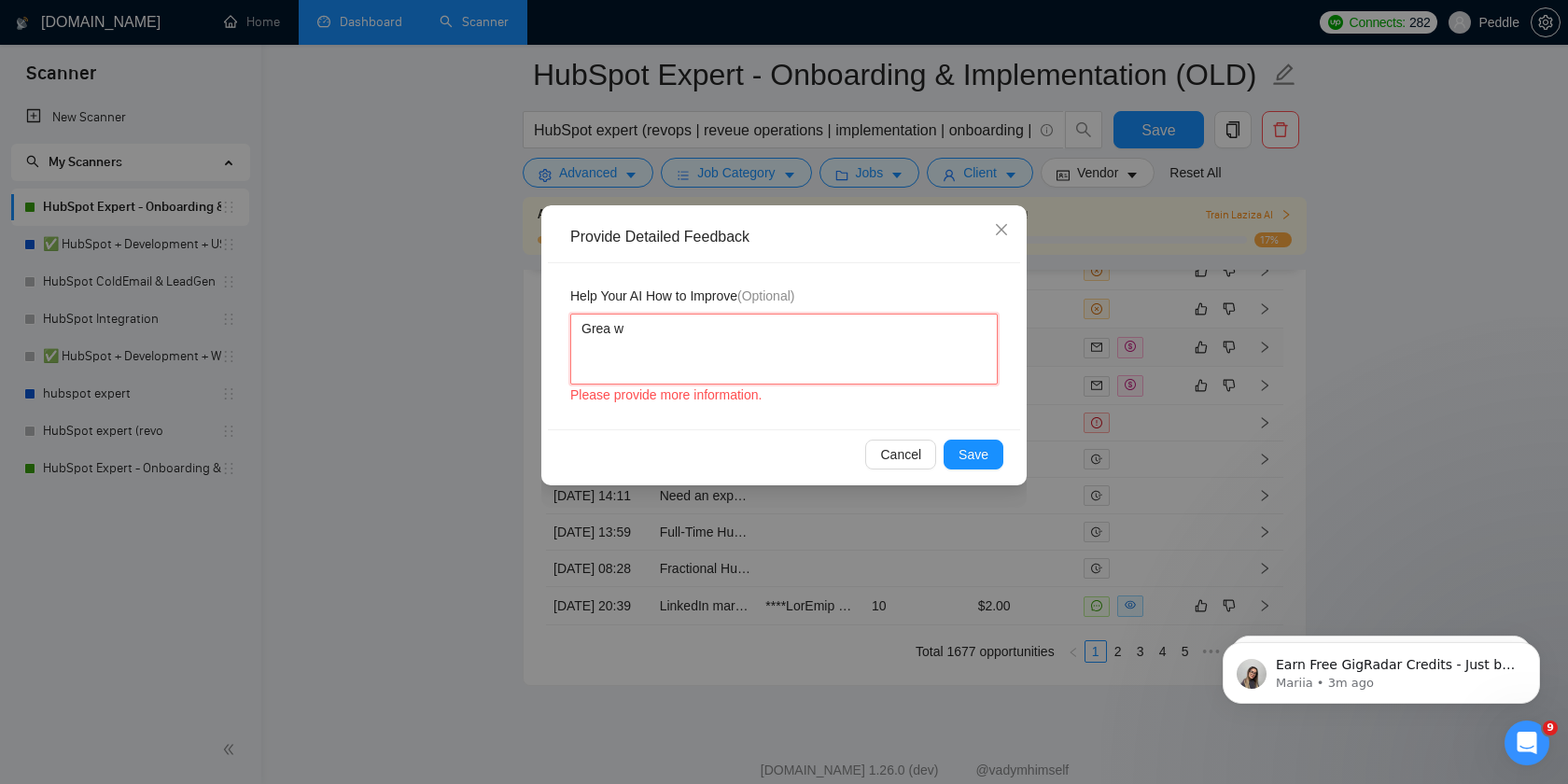
type textarea "Grea wo"
type textarea "Grea wor"
type textarea "Grea wo"
type textarea "Grea w"
type textarea "Grea"
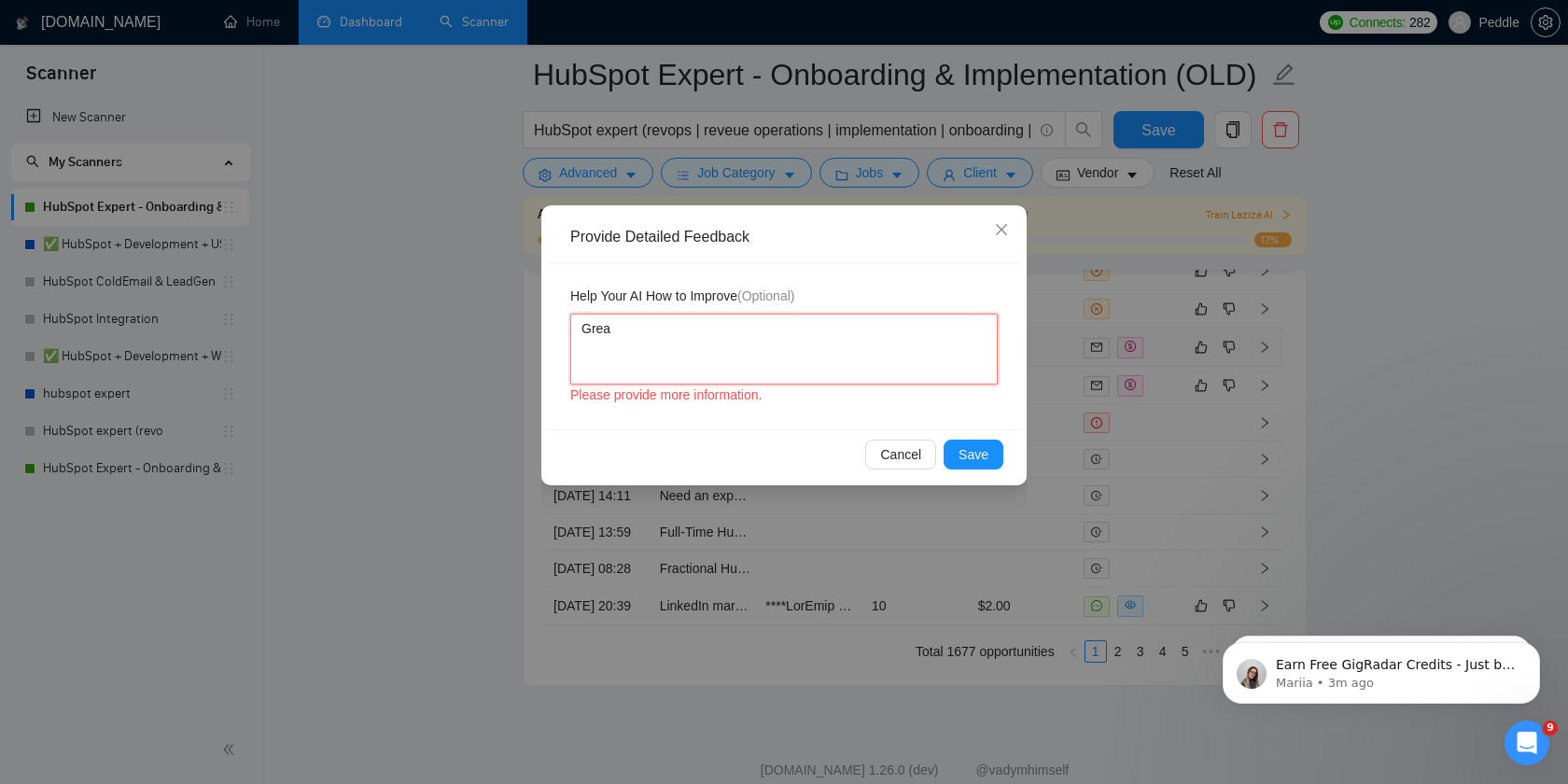
type textarea "Grea"
type textarea "Gre"
type textarea "Gret"
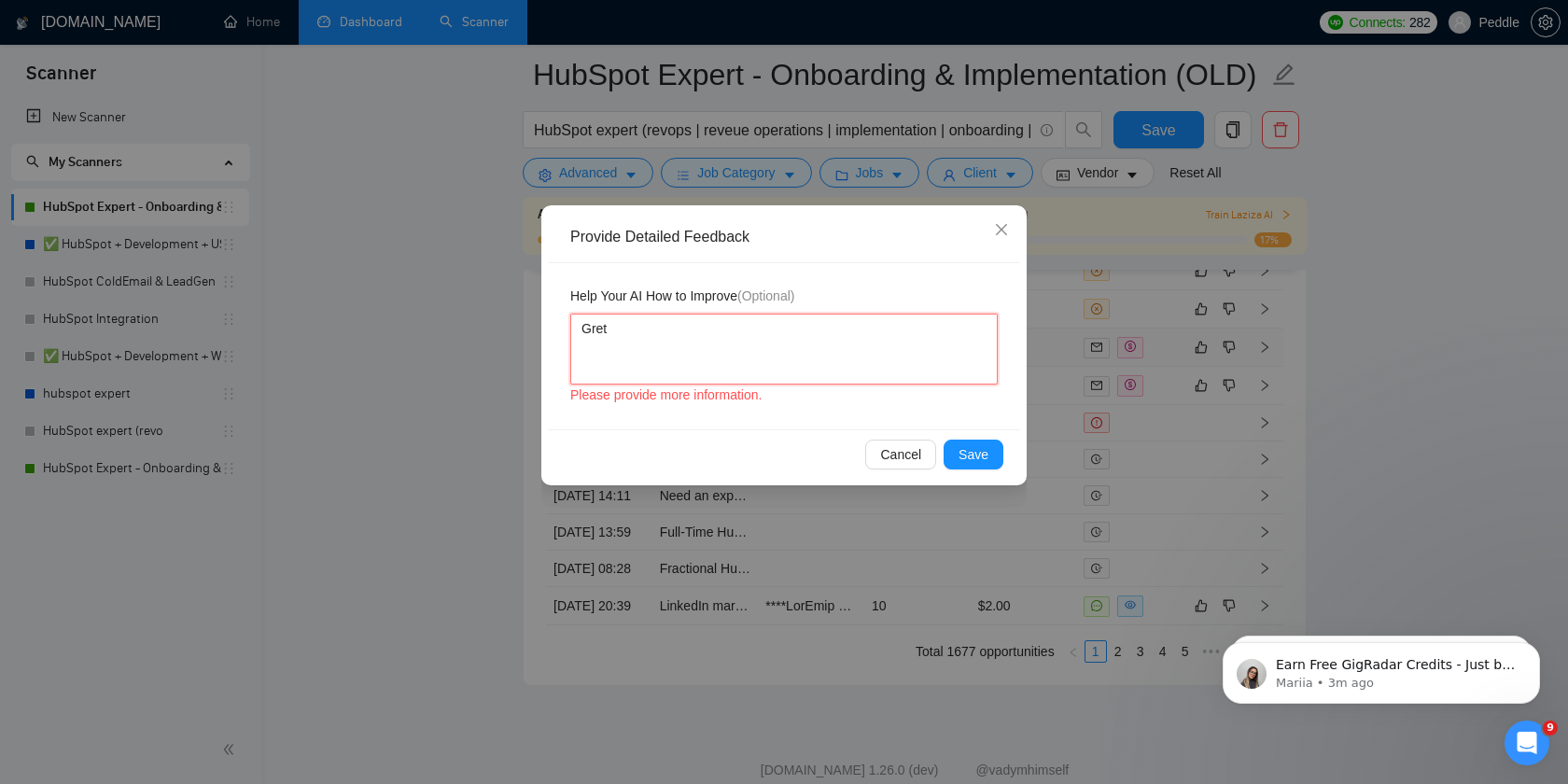
type textarea "Gre"
type textarea "Grea"
type textarea "Great"
type textarea "Great w"
type textarea "Great wo"
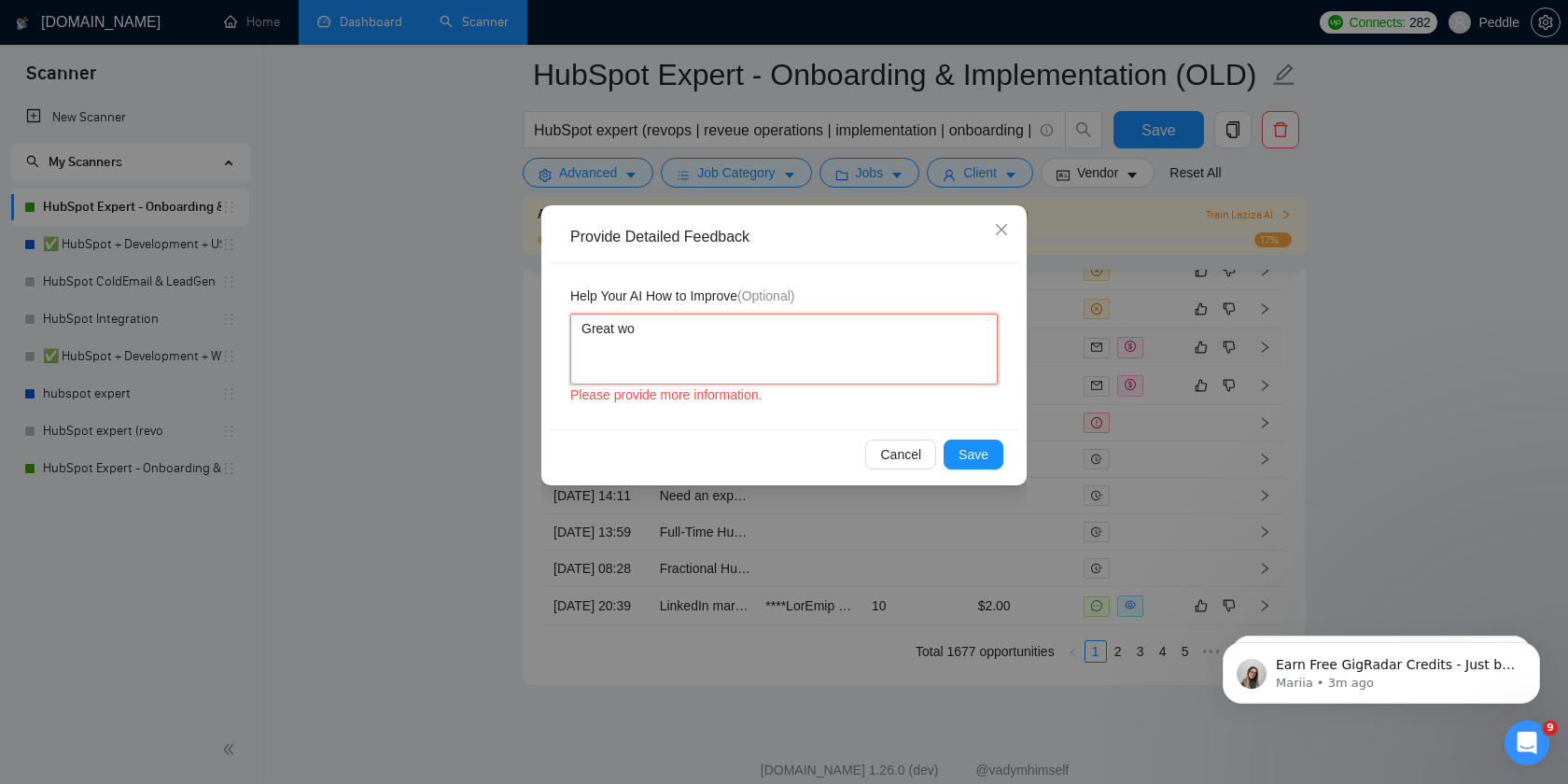
type textarea "Great wor"
type textarea "Great work"
click at [971, 449] on span "Save" at bounding box center [973, 454] width 30 height 21
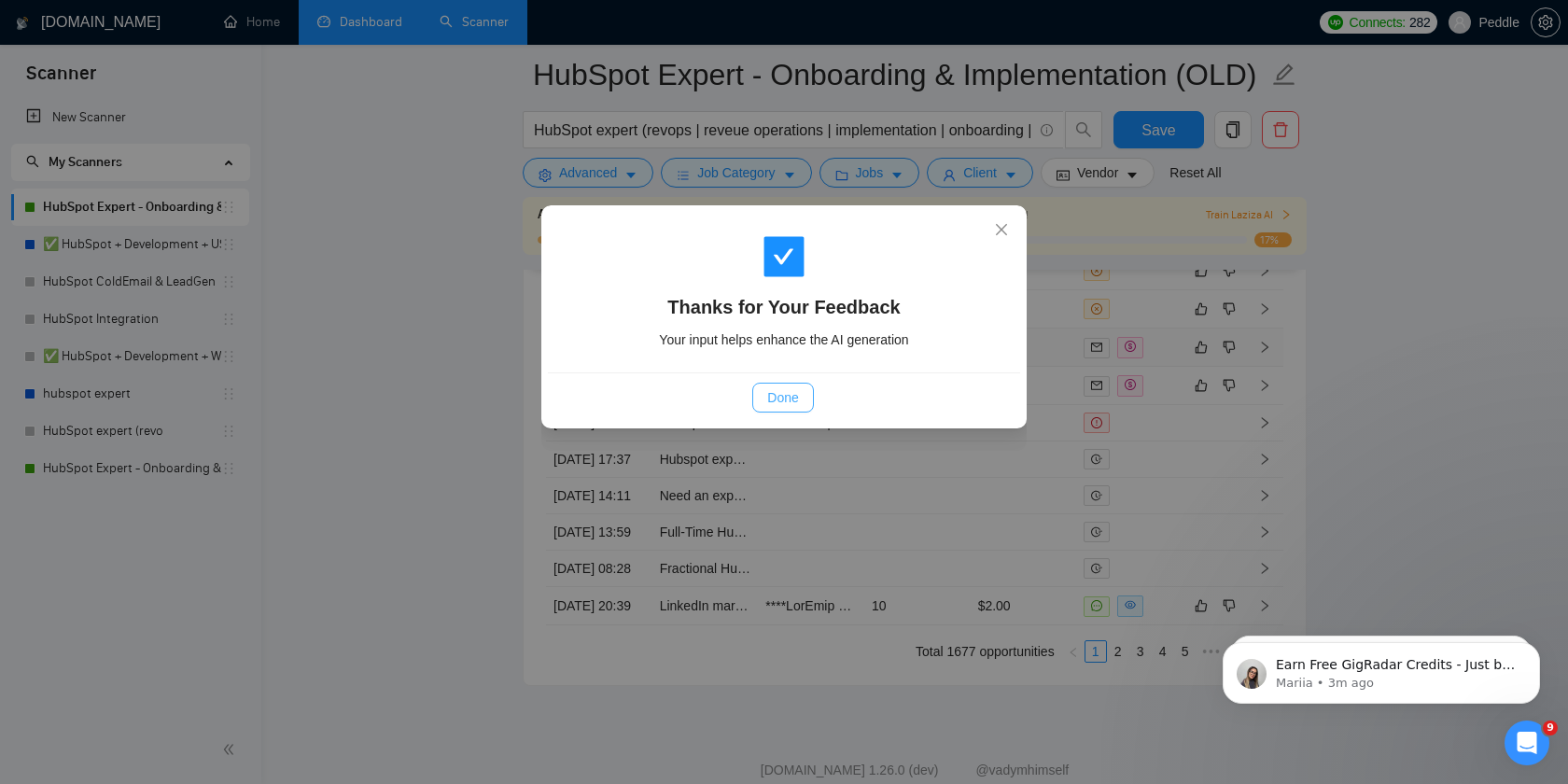
click at [782, 400] on span "Done" at bounding box center [782, 397] width 30 height 21
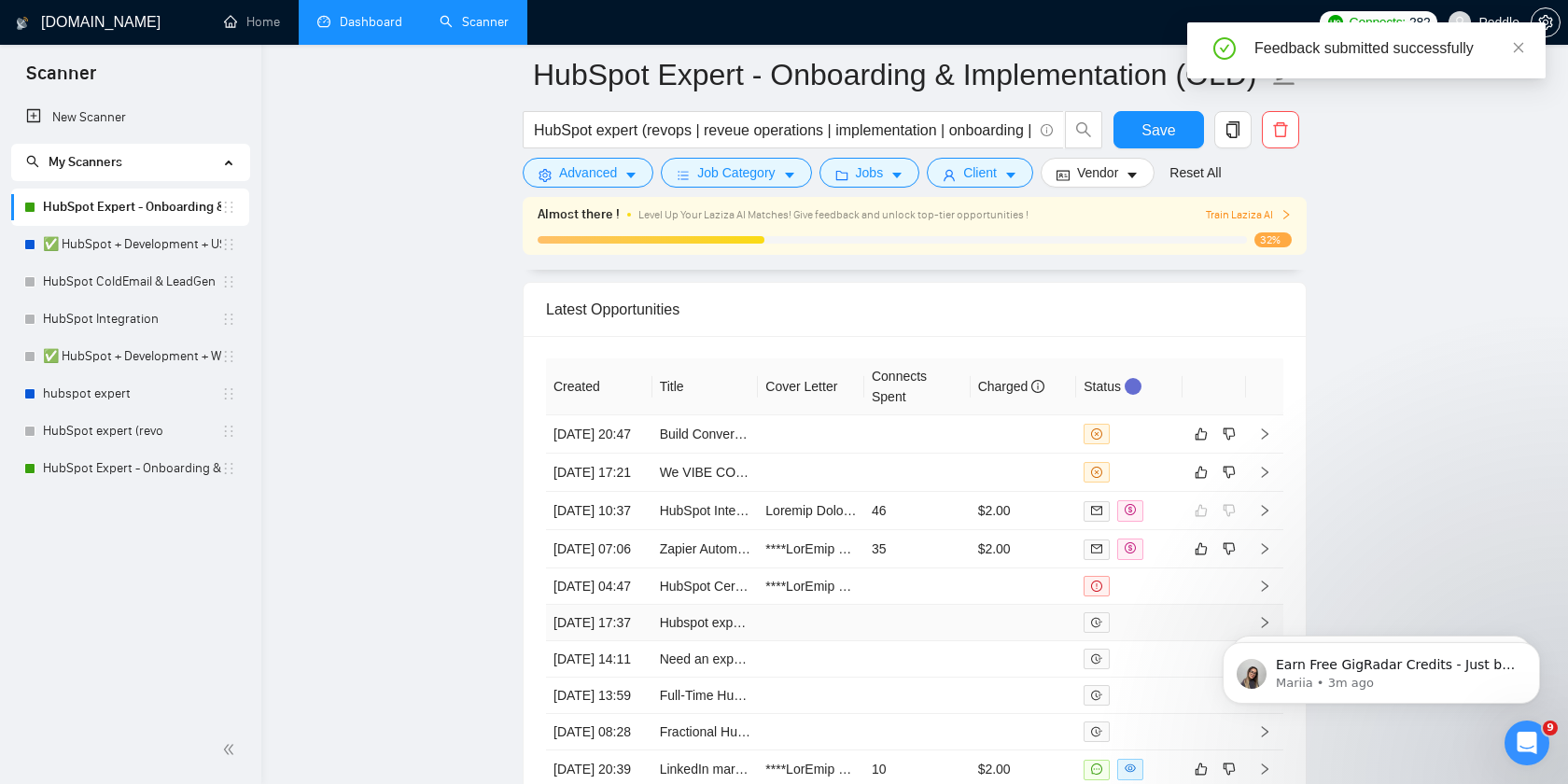
scroll to position [5164, 0]
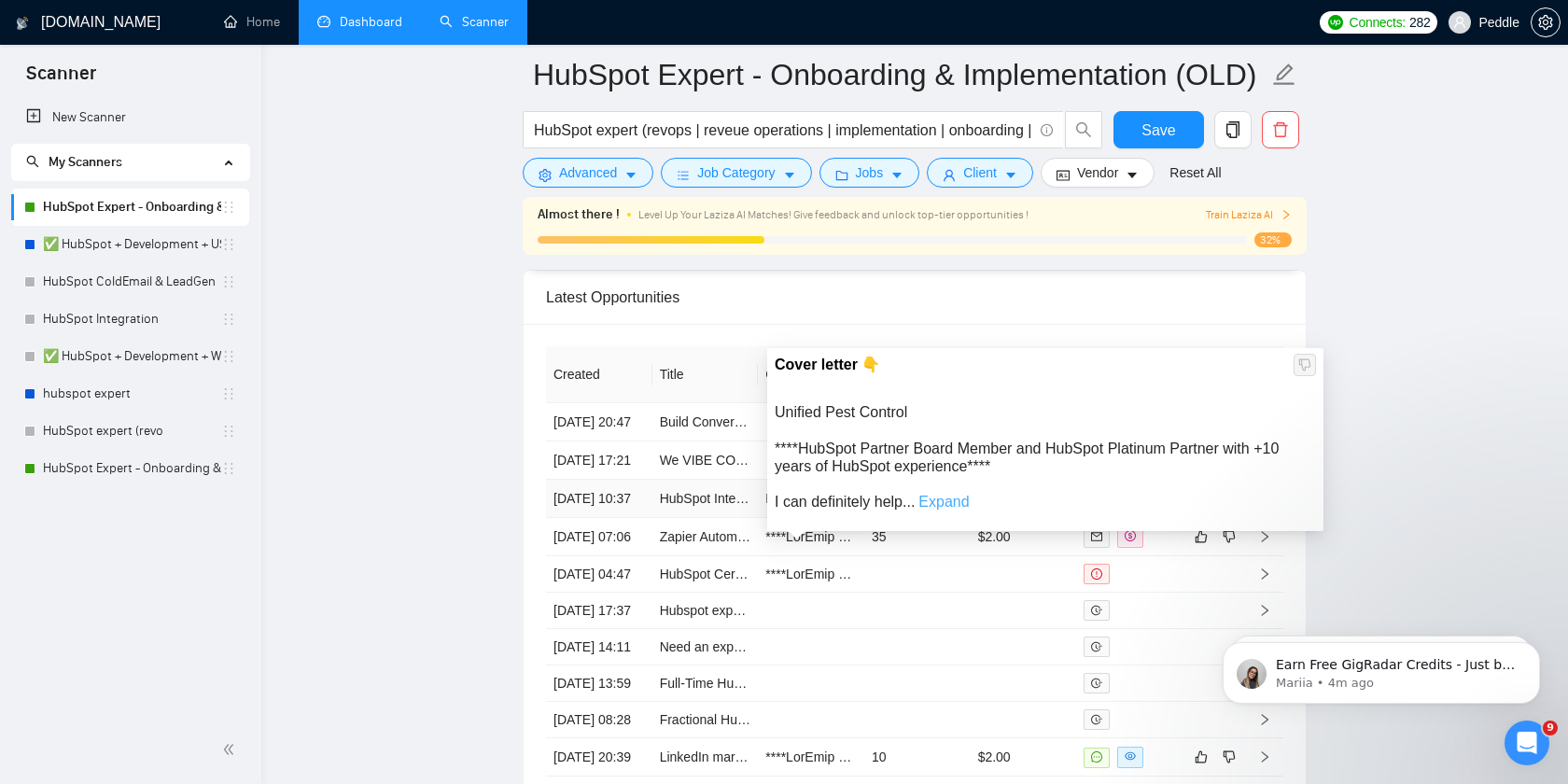
click at [937, 502] on link "Expand" at bounding box center [942, 502] width 50 height 16
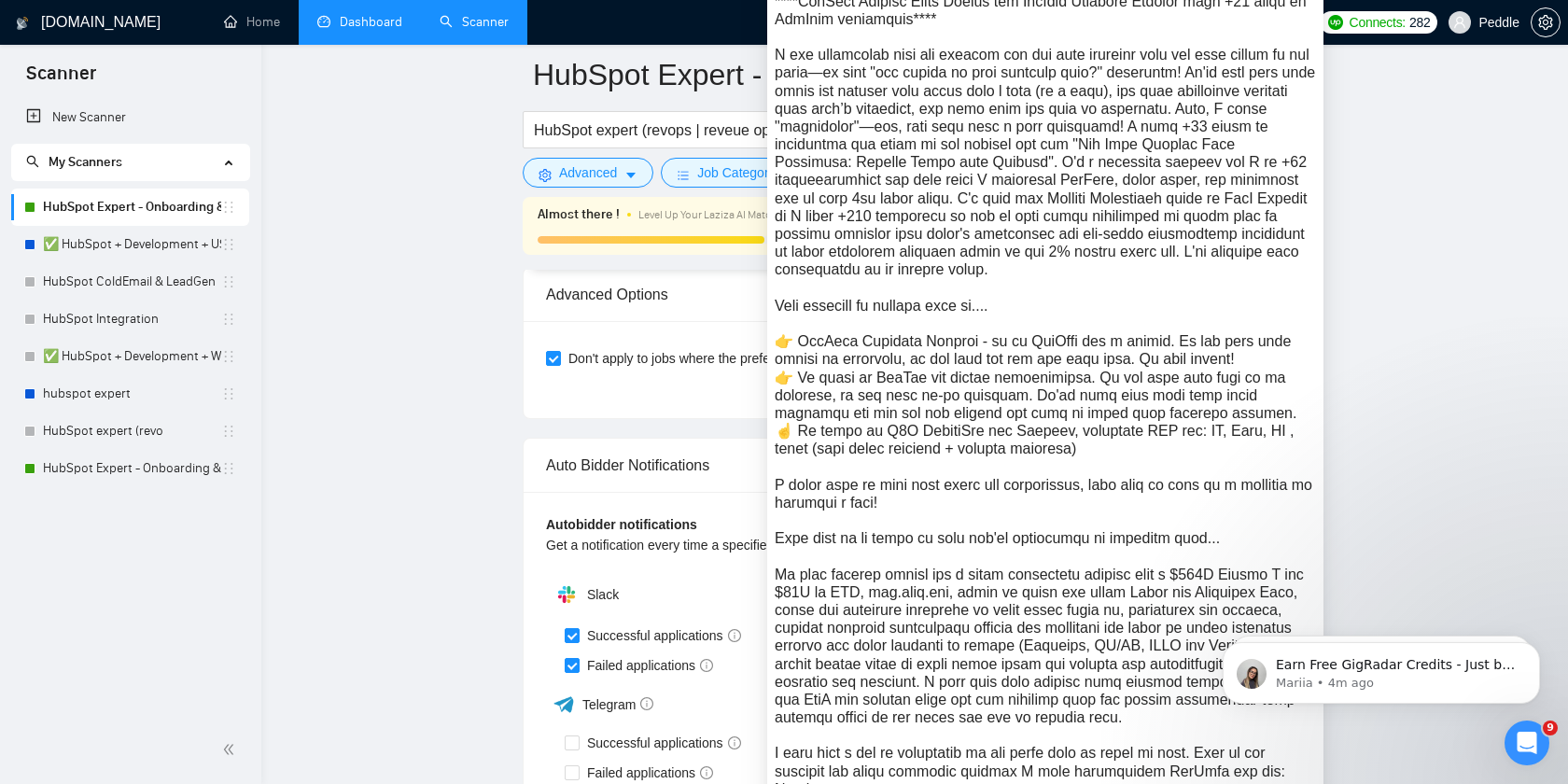
scroll to position [4578, 0]
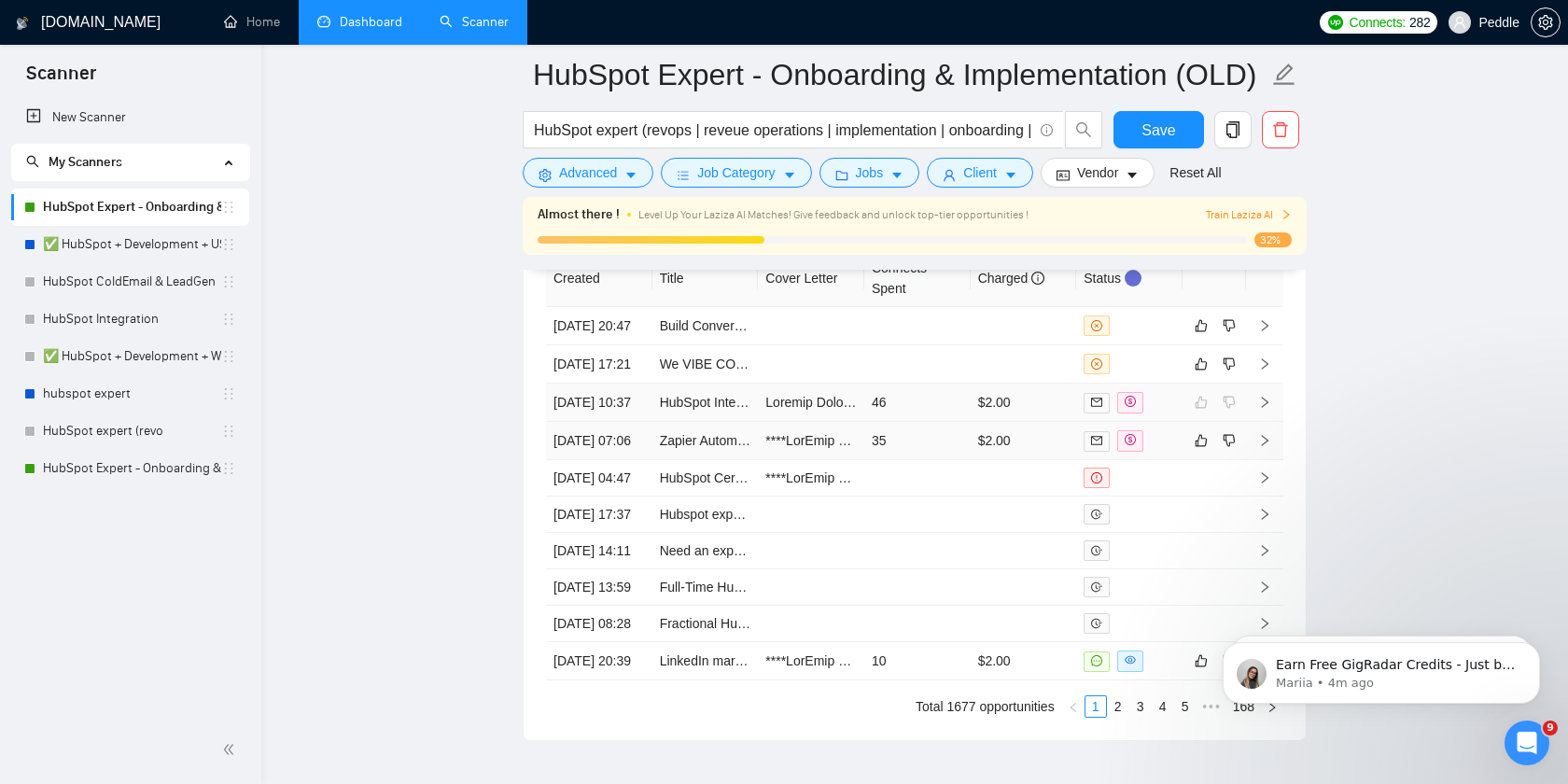
scroll to position [5274, 0]
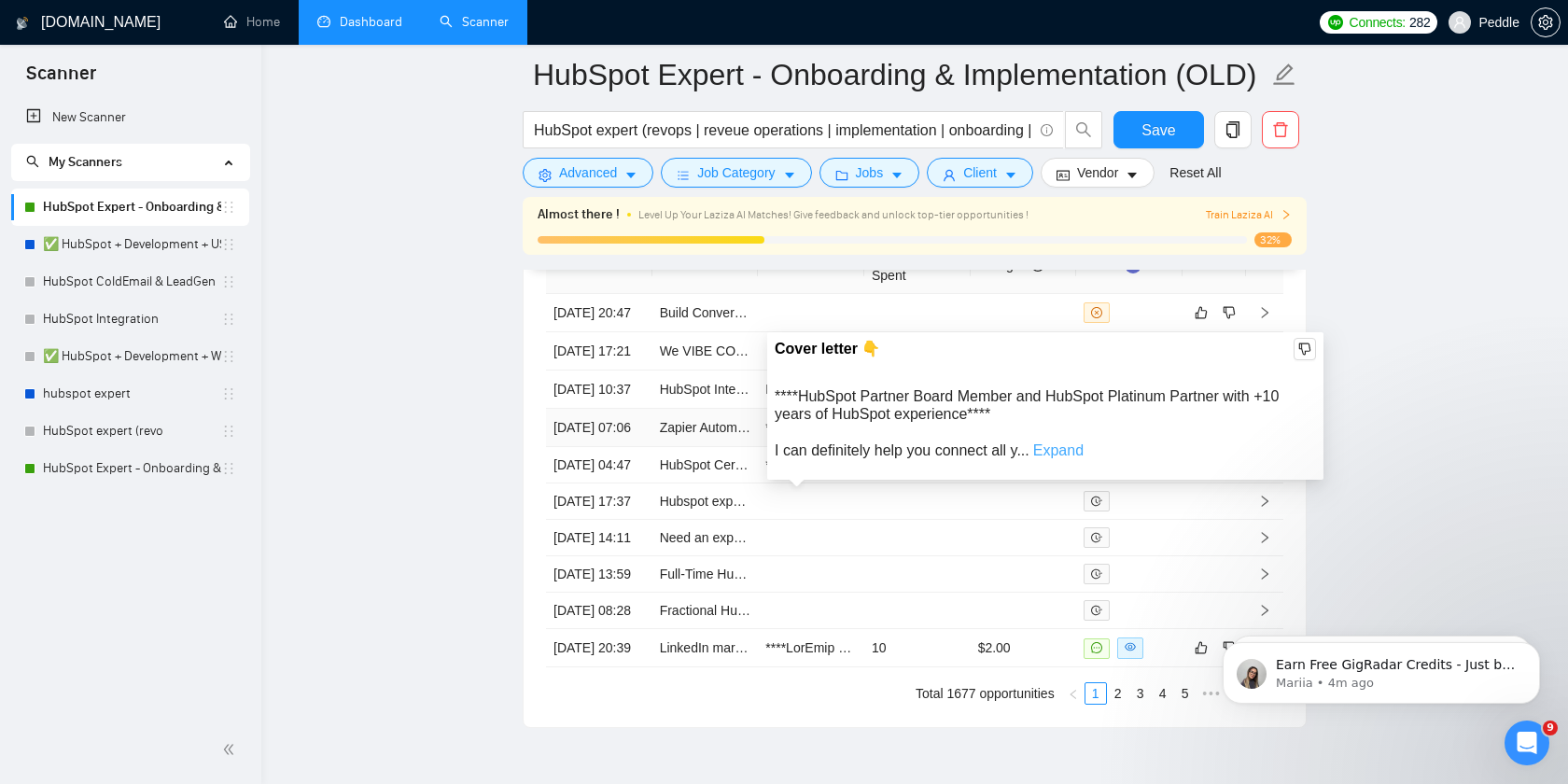
click at [1075, 447] on link "Expand" at bounding box center [1057, 451] width 50 height 16
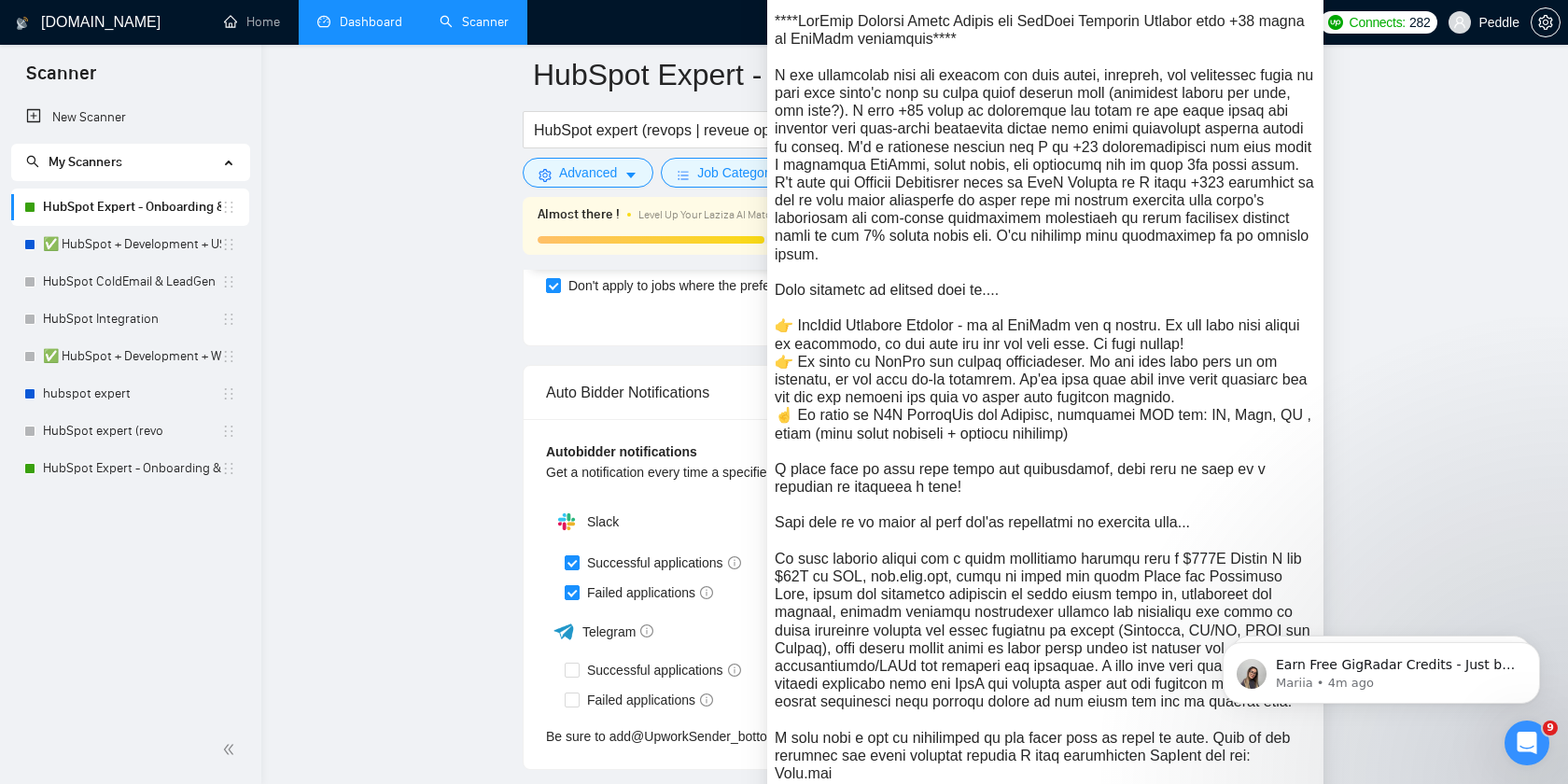
scroll to position [4545, 0]
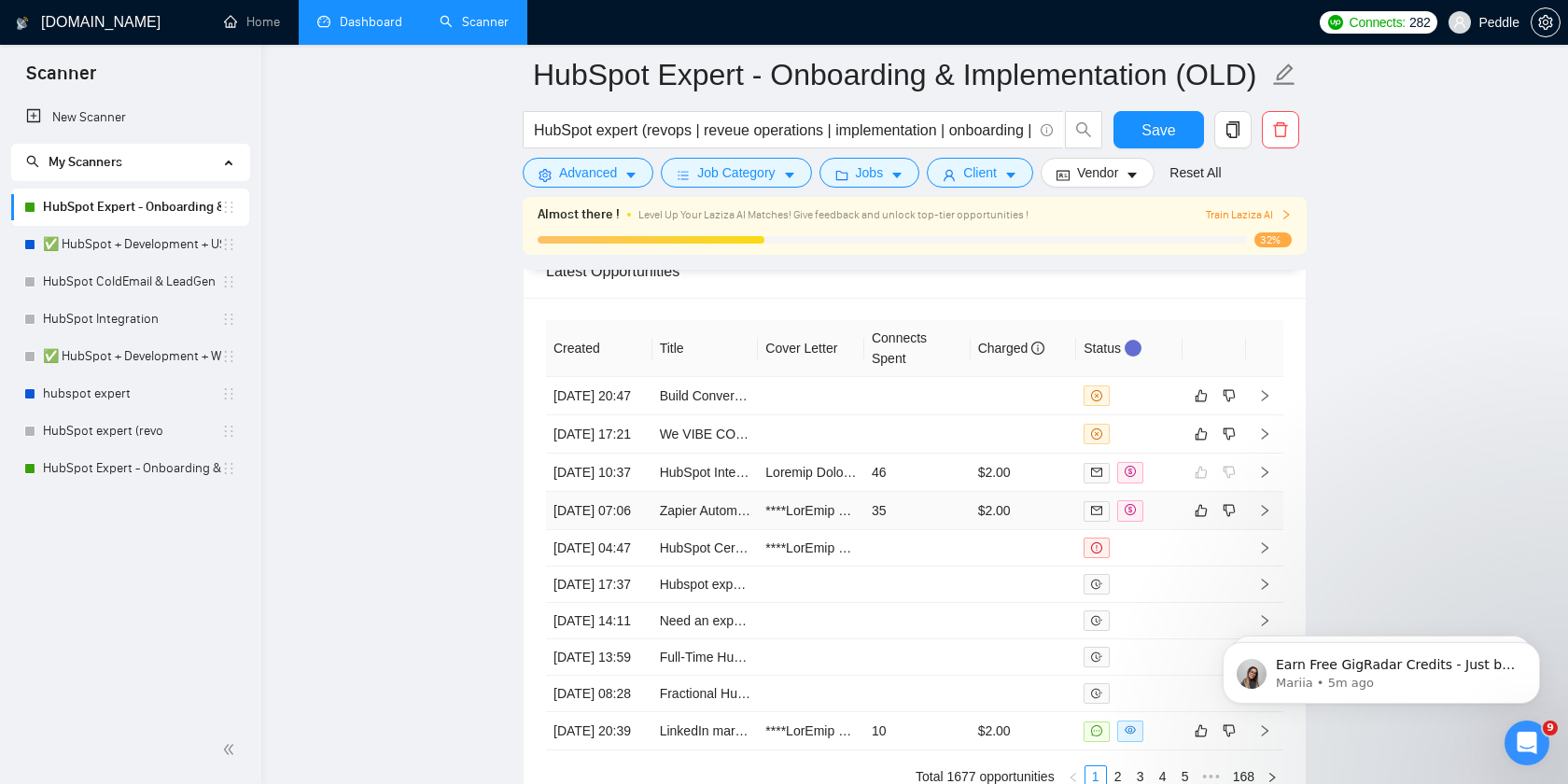
scroll to position [5250, 0]
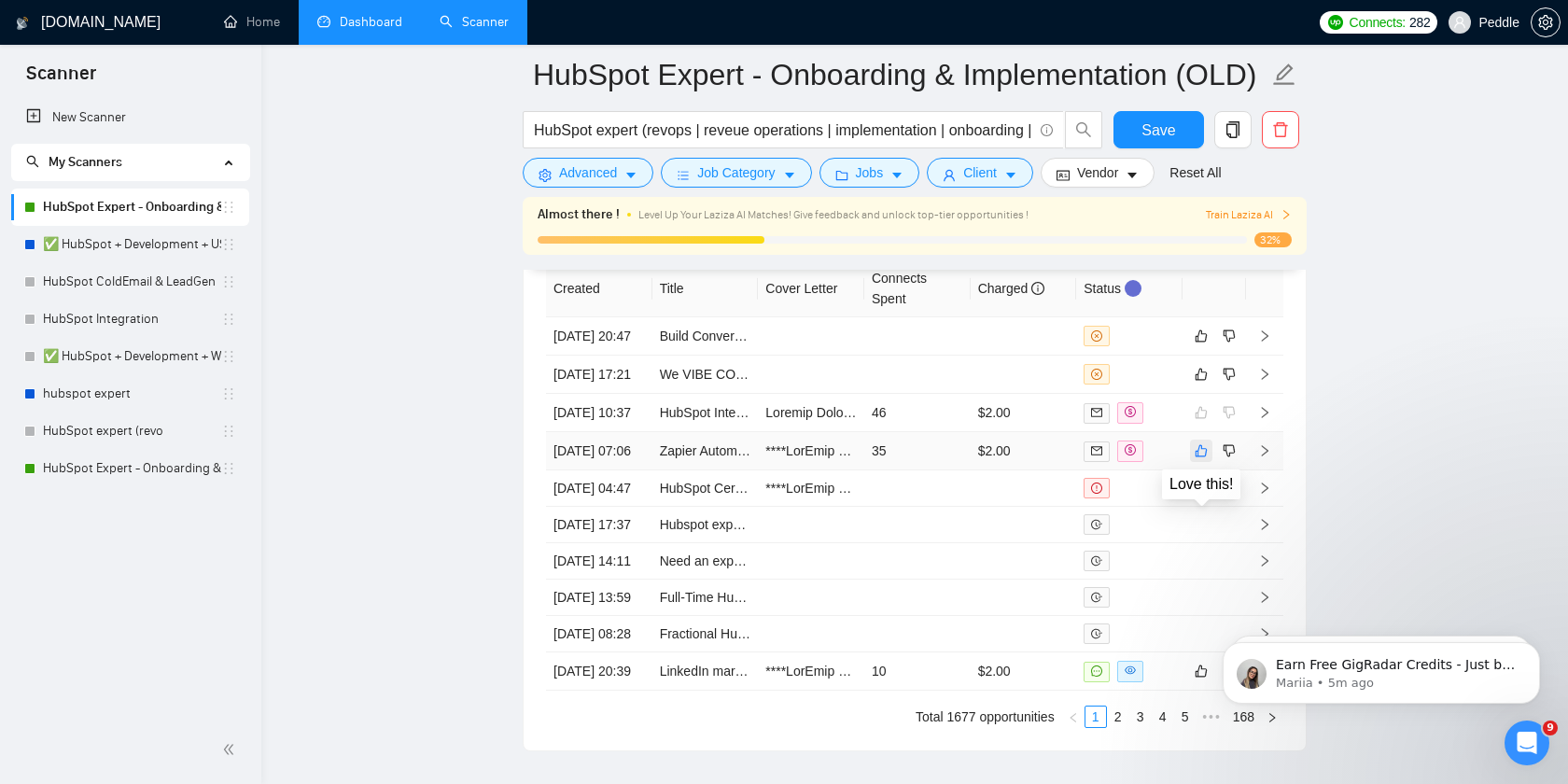
click at [1203, 458] on icon "like" at bounding box center [1200, 451] width 13 height 15
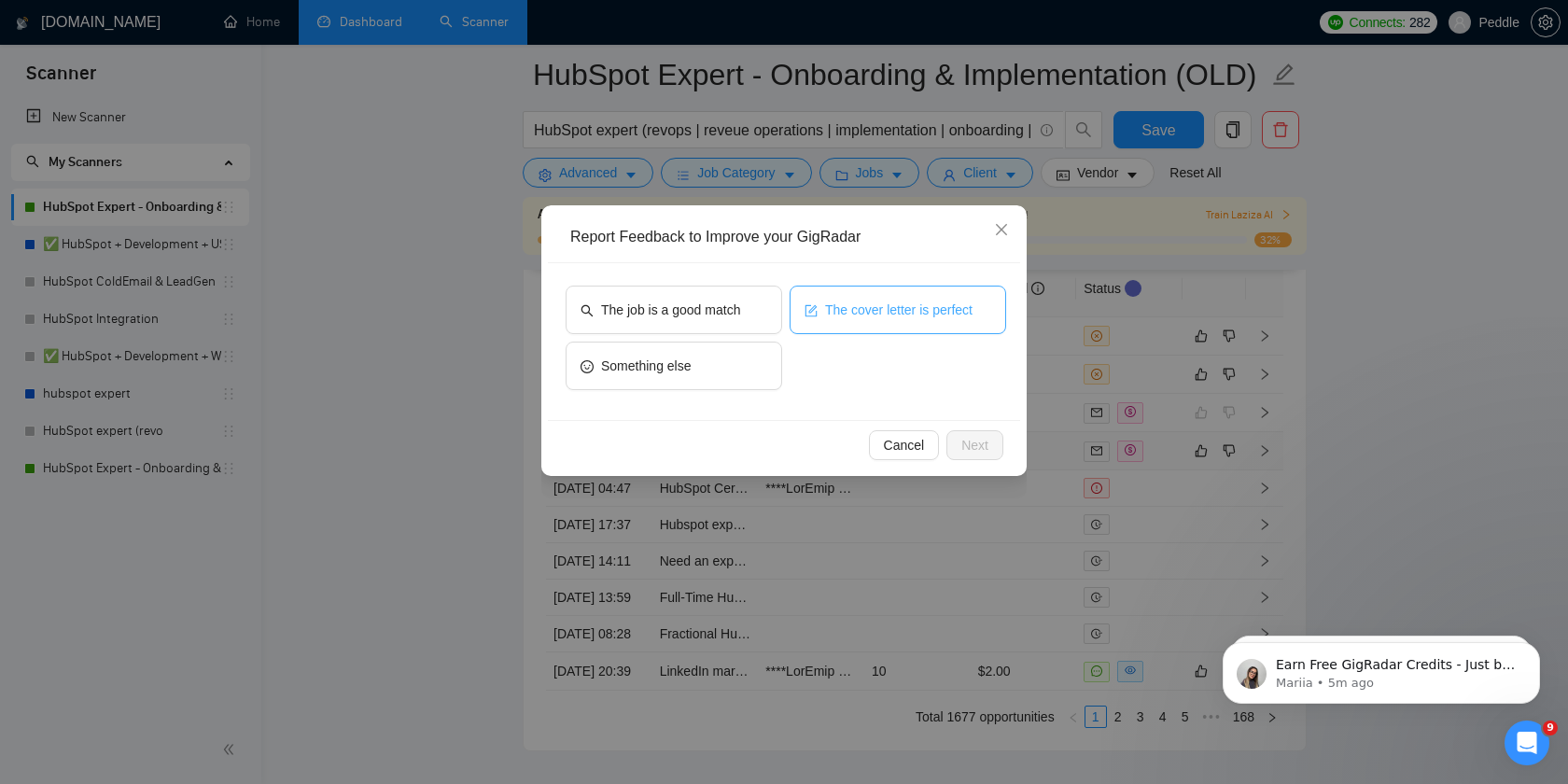
click at [854, 325] on button "The cover letter is perfect" at bounding box center [898, 309] width 216 height 48
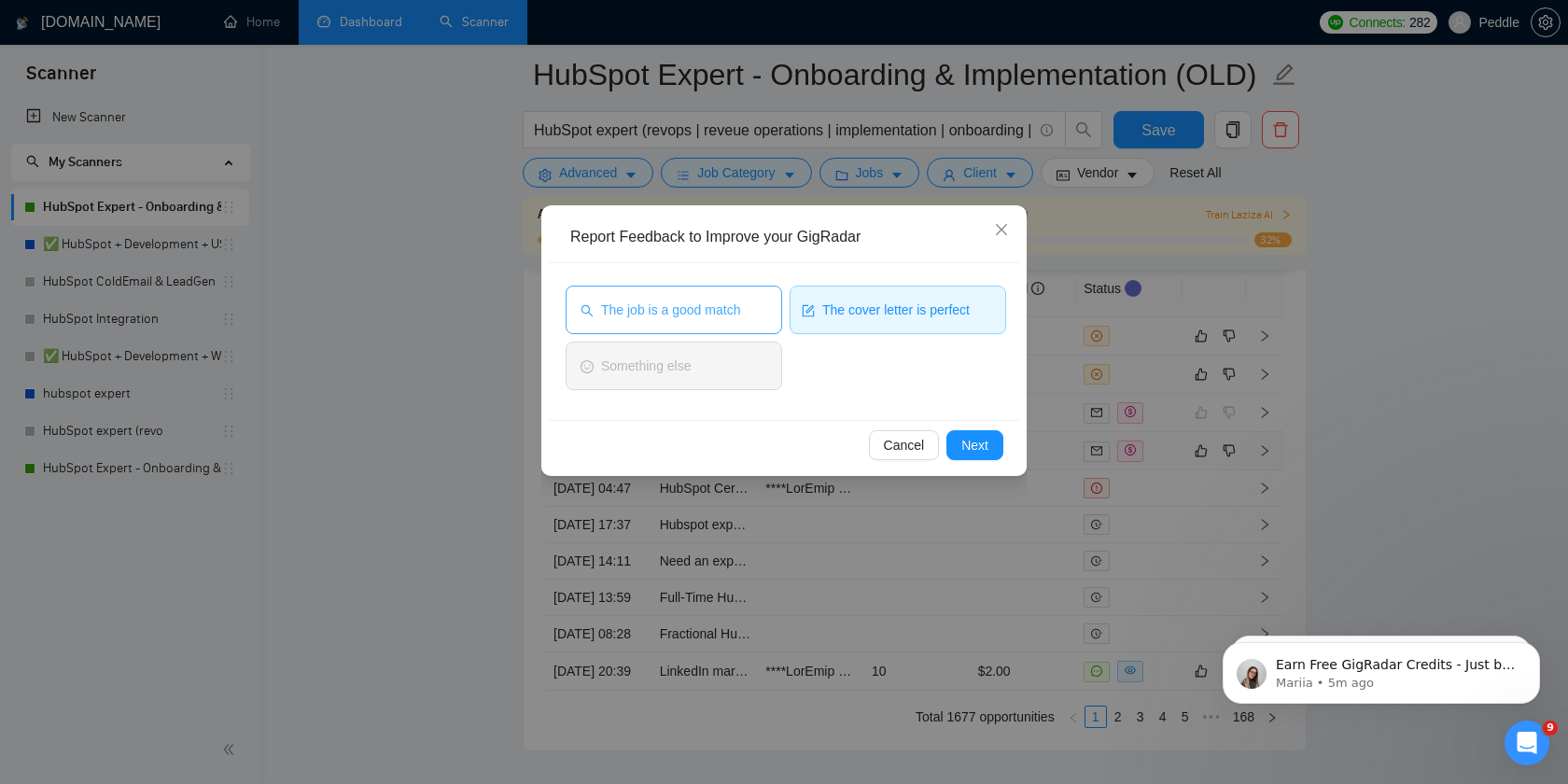
click at [683, 323] on button "The job is a good match" at bounding box center [674, 309] width 216 height 48
click at [976, 445] on span "Next" at bounding box center [975, 445] width 28 height 21
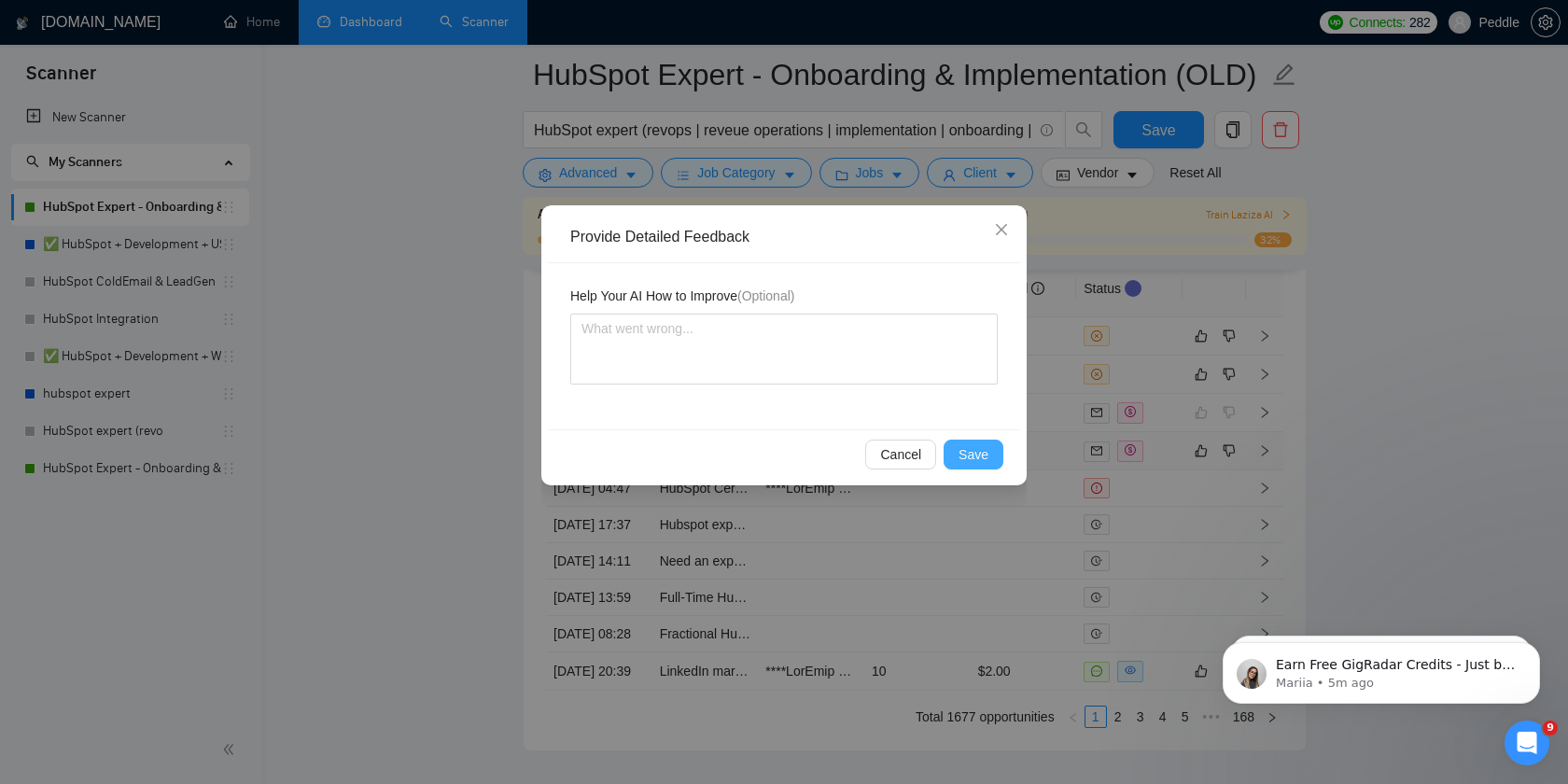
click at [984, 452] on span "Save" at bounding box center [973, 454] width 30 height 21
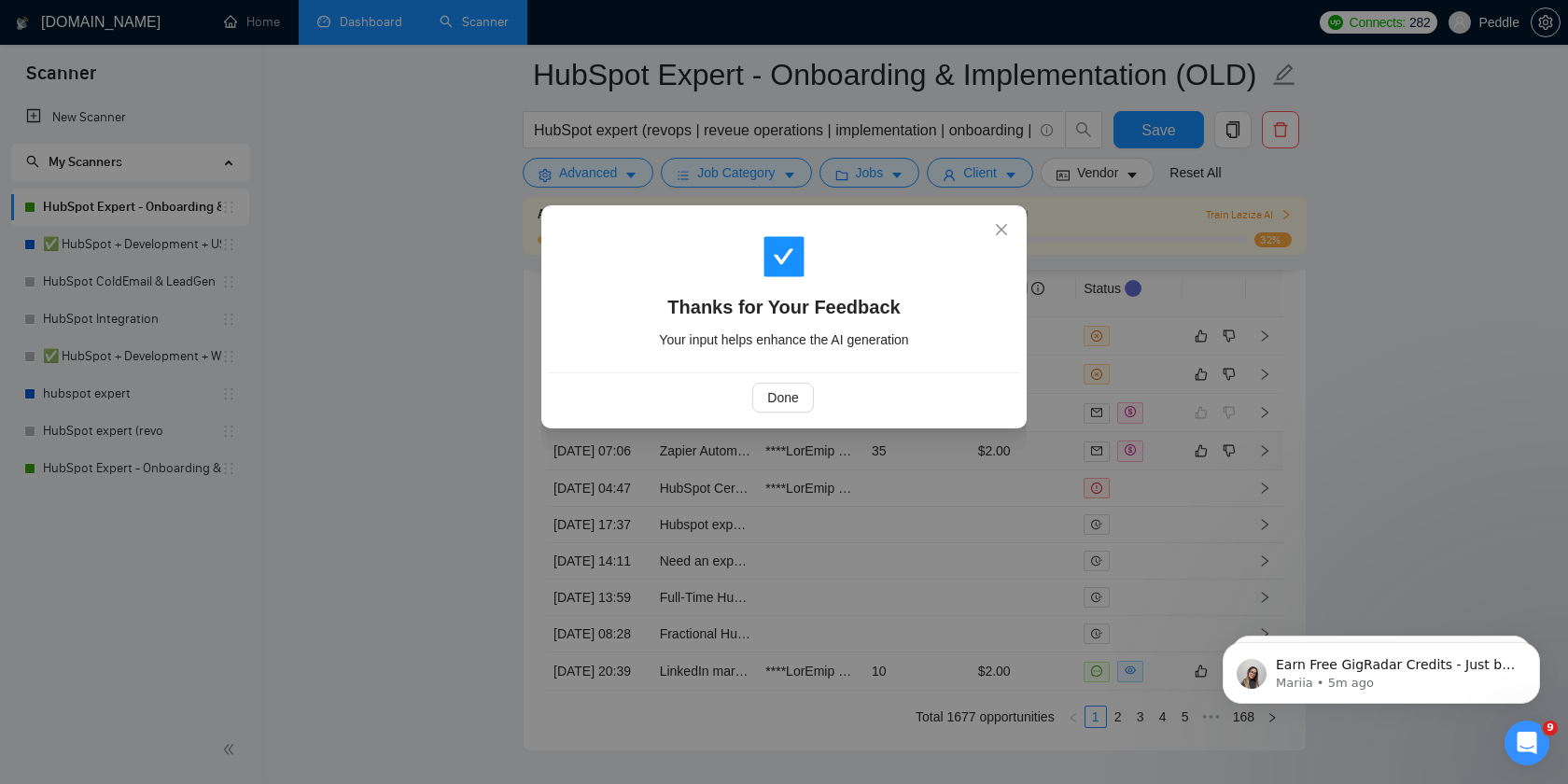
click at [771, 414] on div "Done" at bounding box center [784, 396] width 472 height 49
click at [780, 395] on span "Done" at bounding box center [782, 397] width 30 height 21
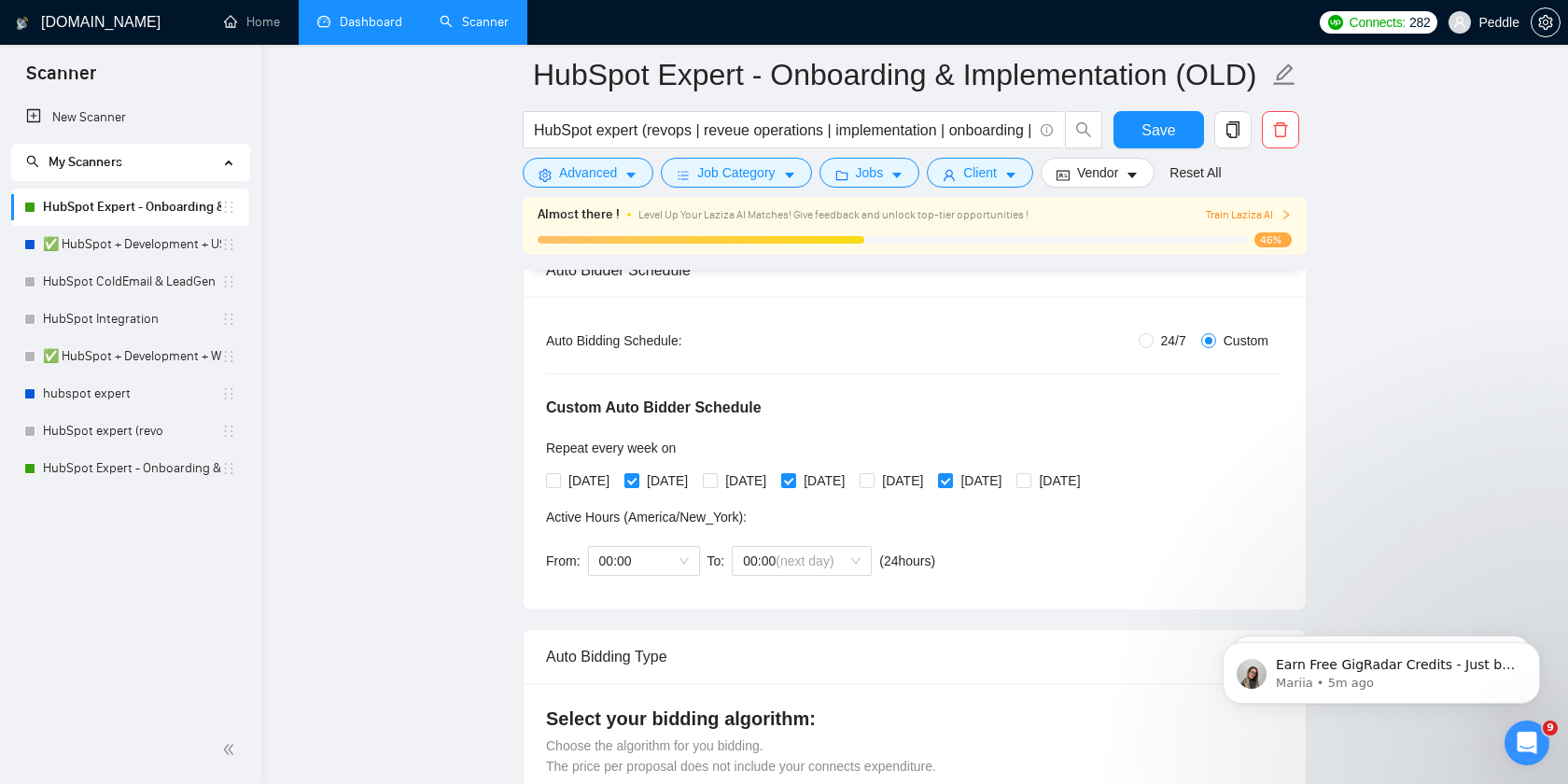
scroll to position [320, 0]
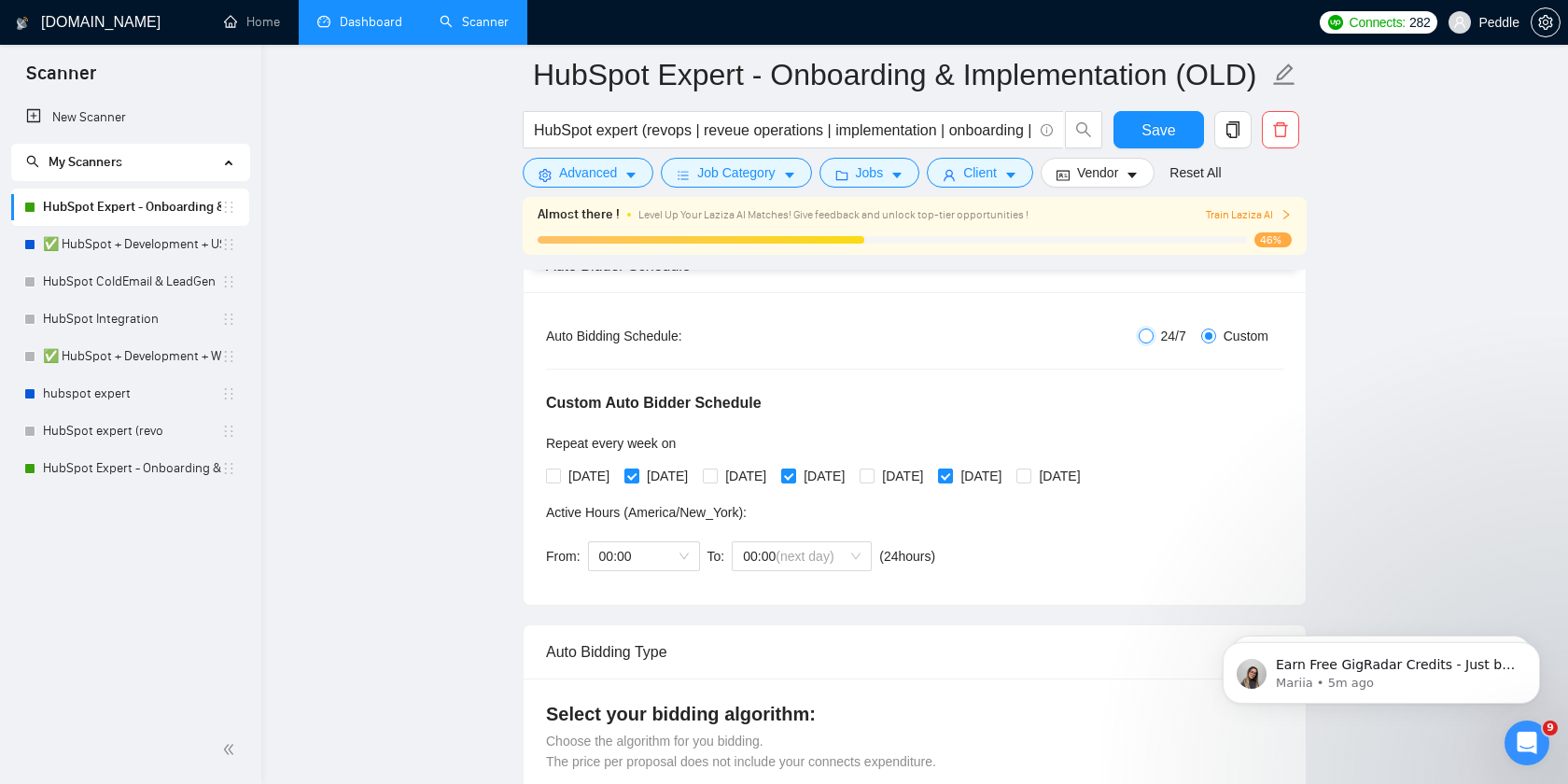
click at [1139, 337] on input "24/7" at bounding box center [1145, 335] width 15 height 15
radio input "true"
radio input "false"
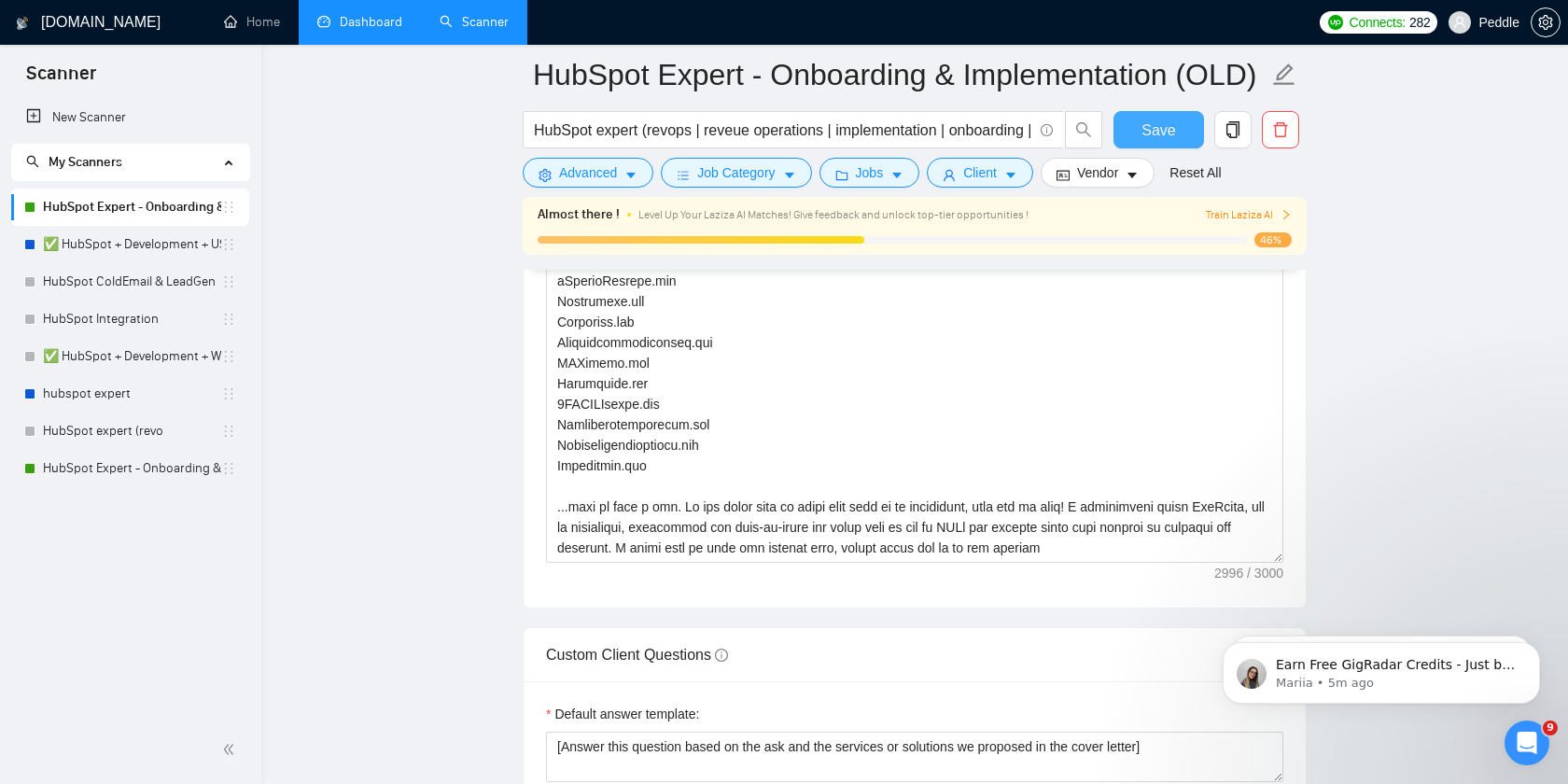
scroll to position [2462, 0]
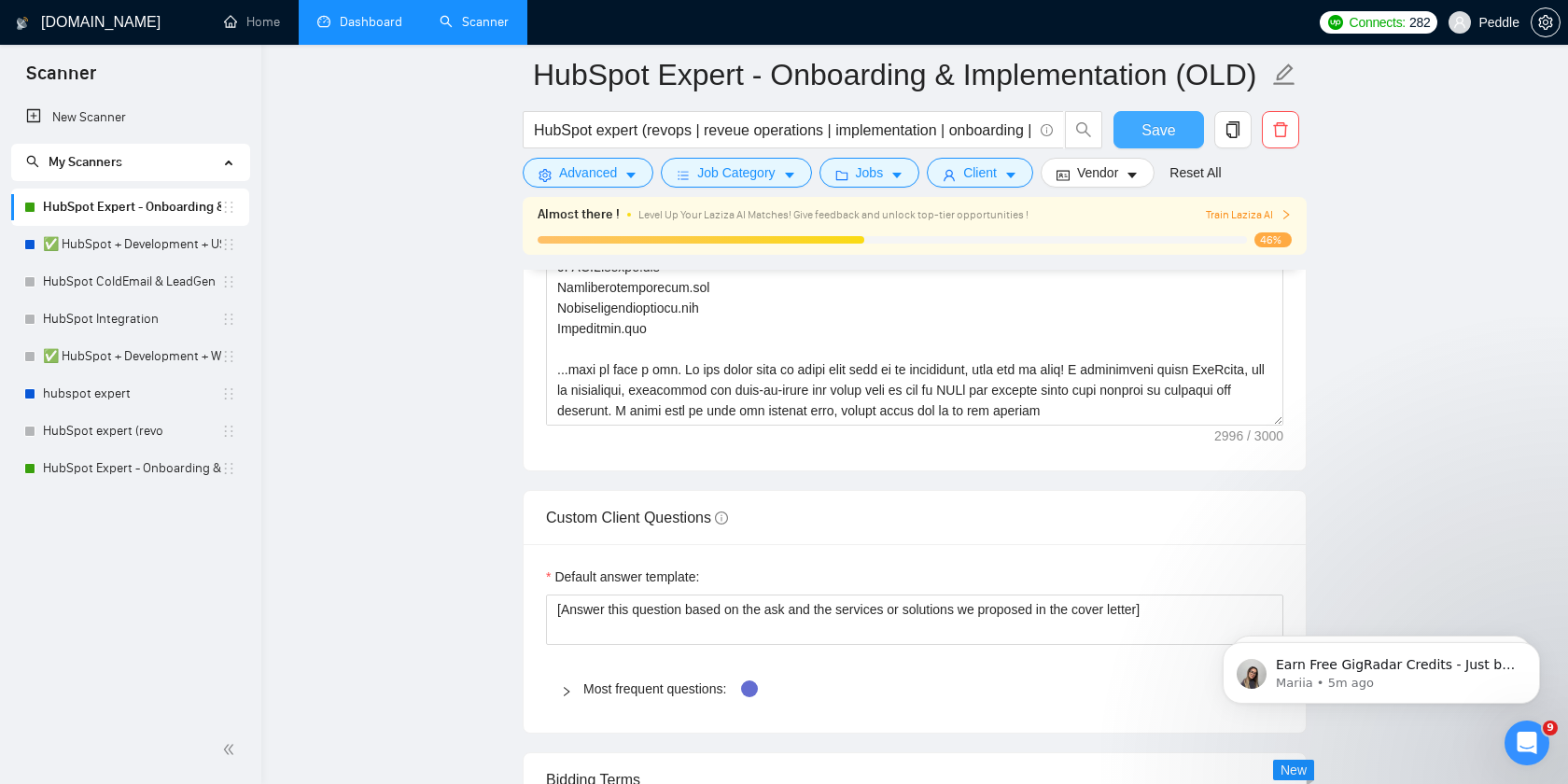
click at [1154, 128] on span "Save" at bounding box center [1158, 130] width 33 height 24
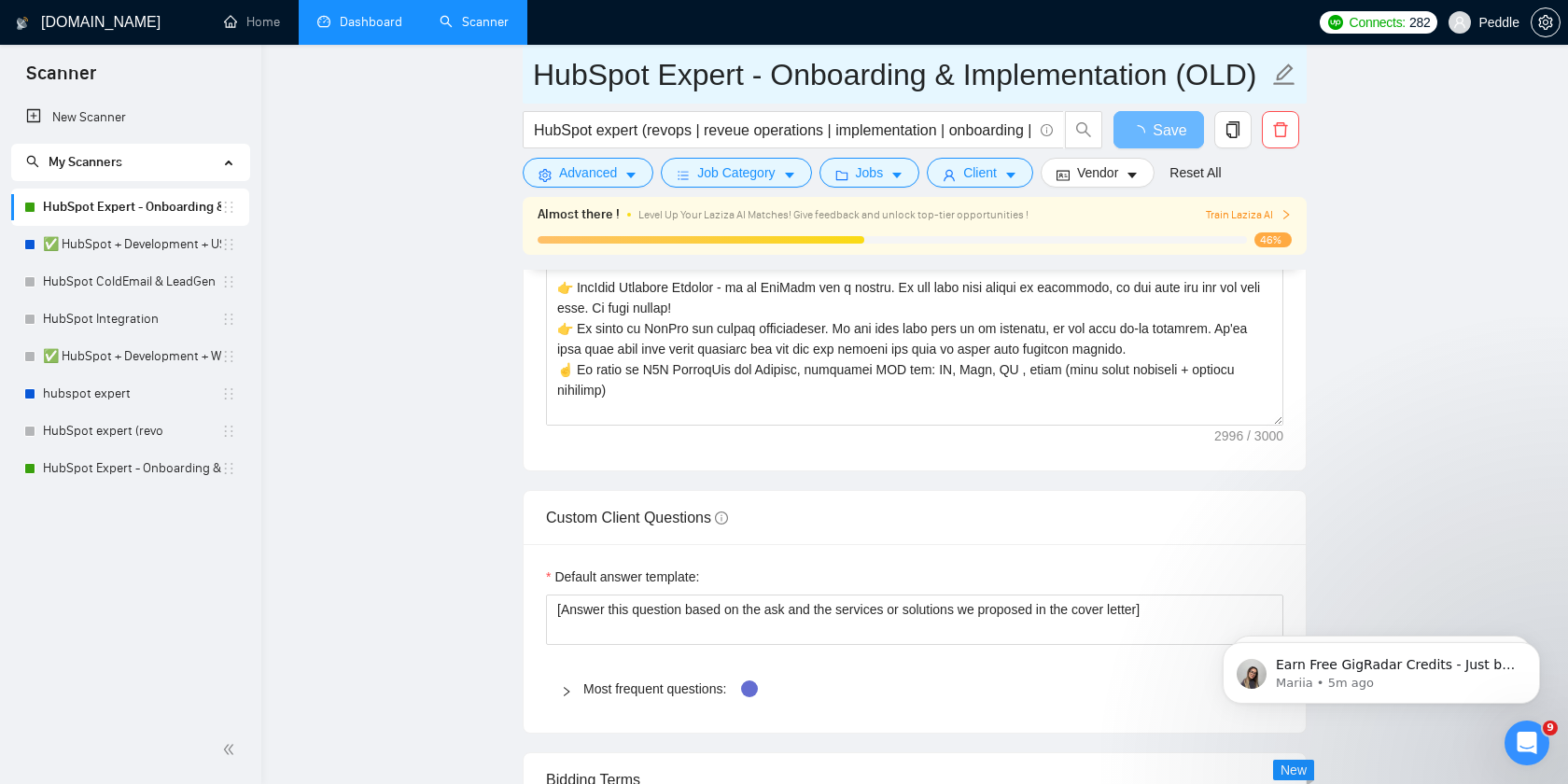
click at [1285, 73] on icon "edit" at bounding box center [1284, 75] width 25 height 25
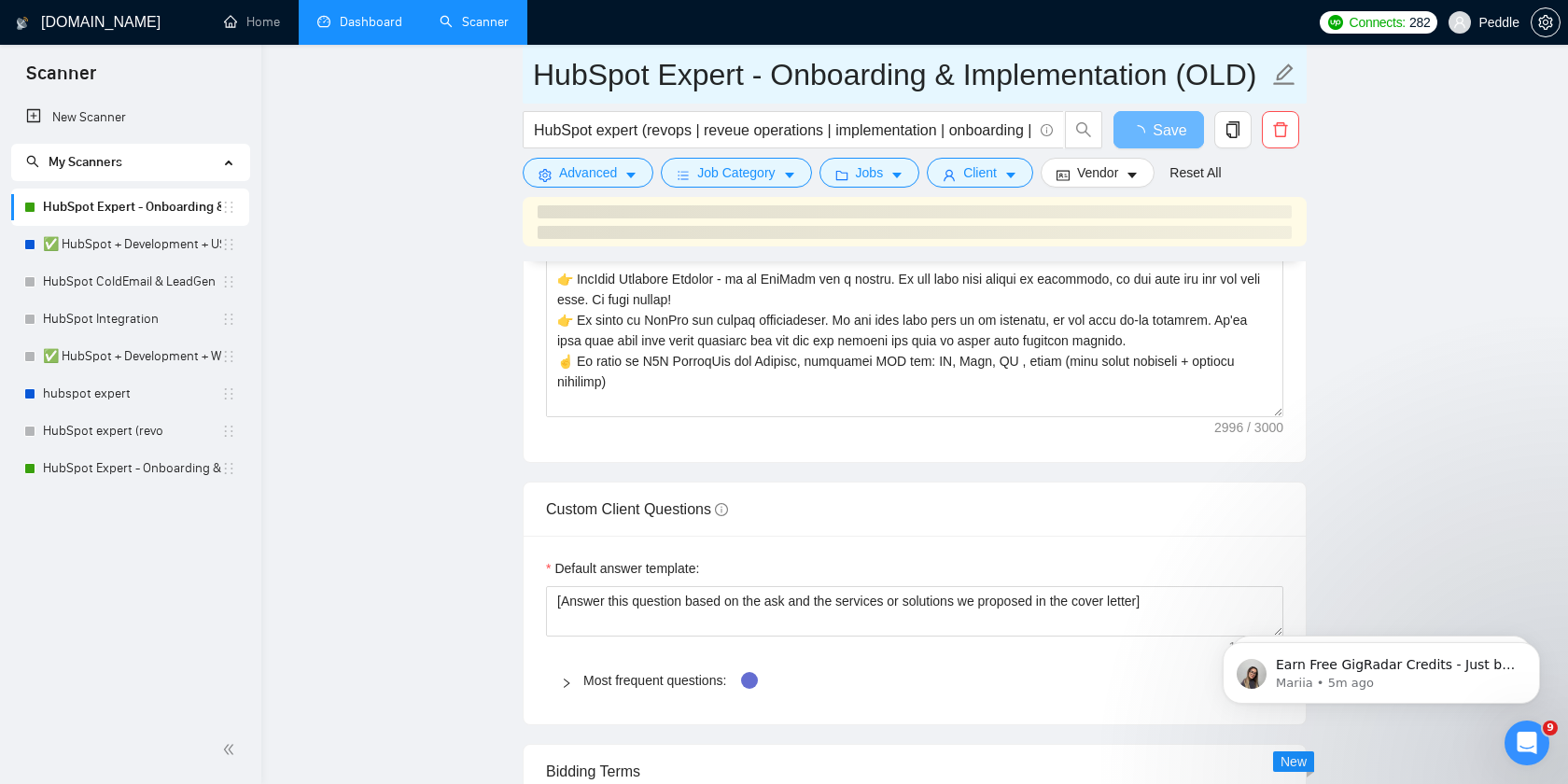
click at [1237, 73] on input "HubSpot Expert - Onboarding & Implementation (OLD)" at bounding box center [901, 74] width 736 height 46
type input "HubSpot Expert - Onboarding & Implementation ()"
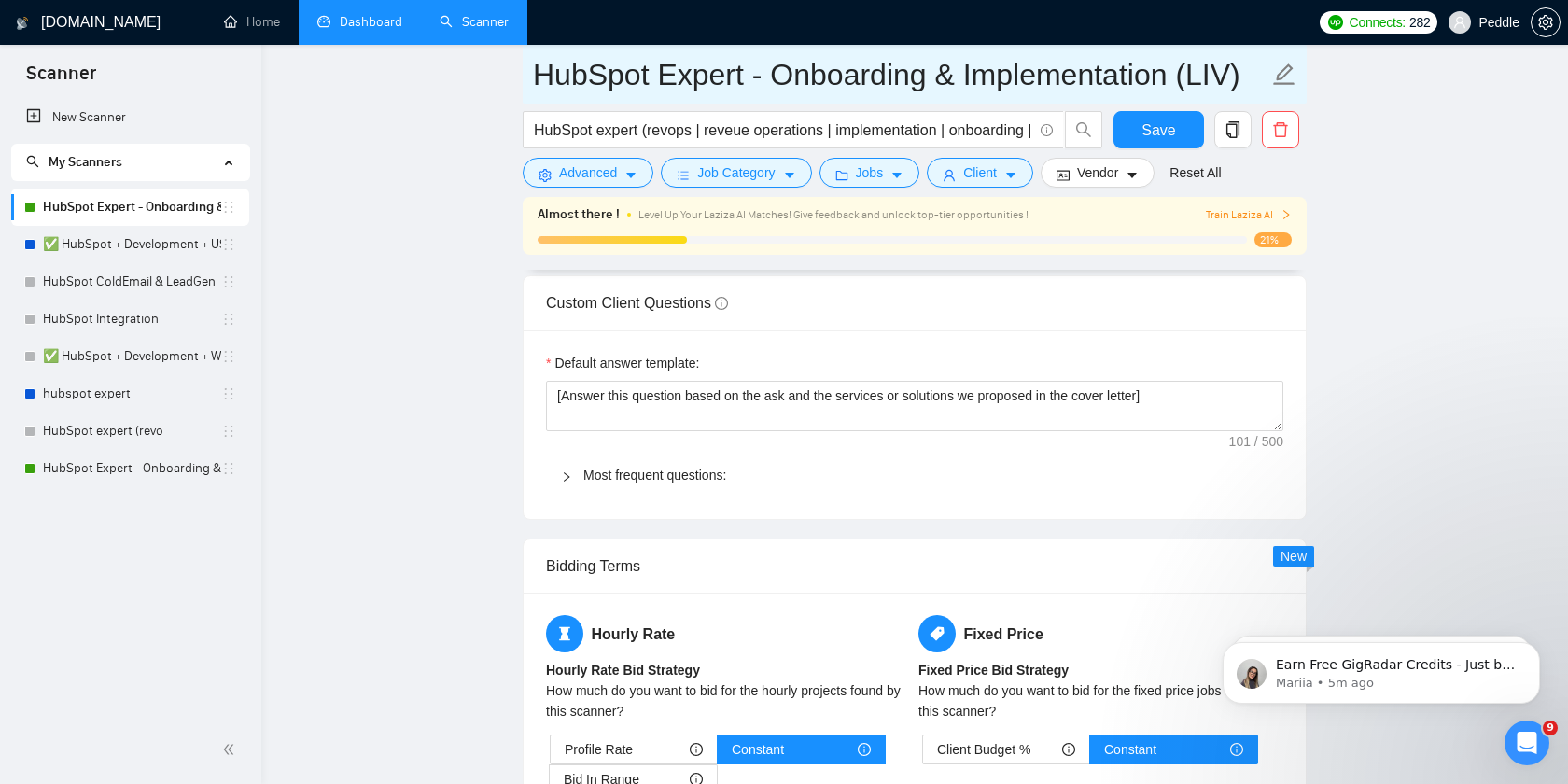
type input "HubSpot Expert - Onboarding & Implementation (LIVE)"
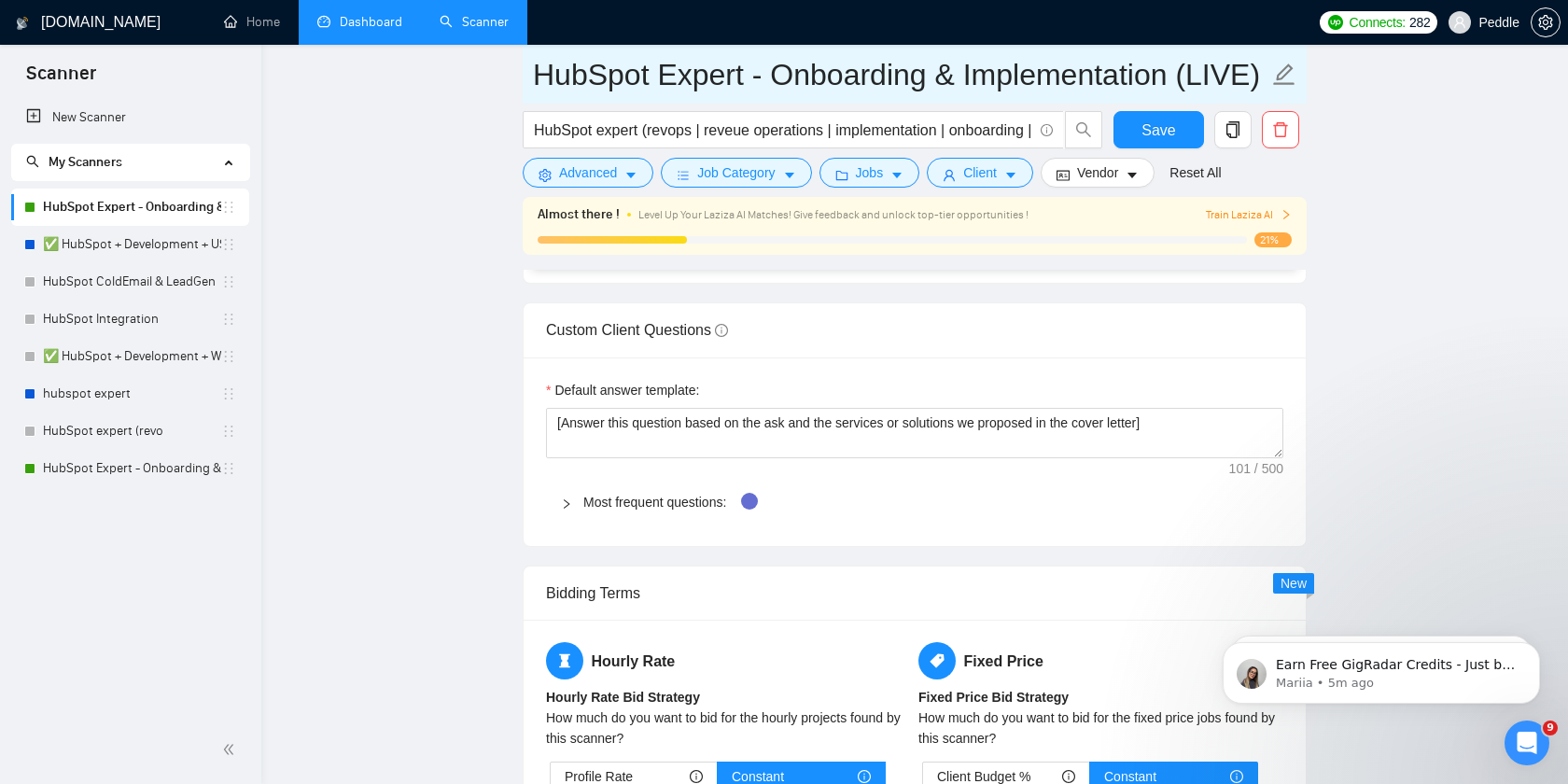
type input "HubSpot Expert - Onboarding & Implementation (LIVE)"
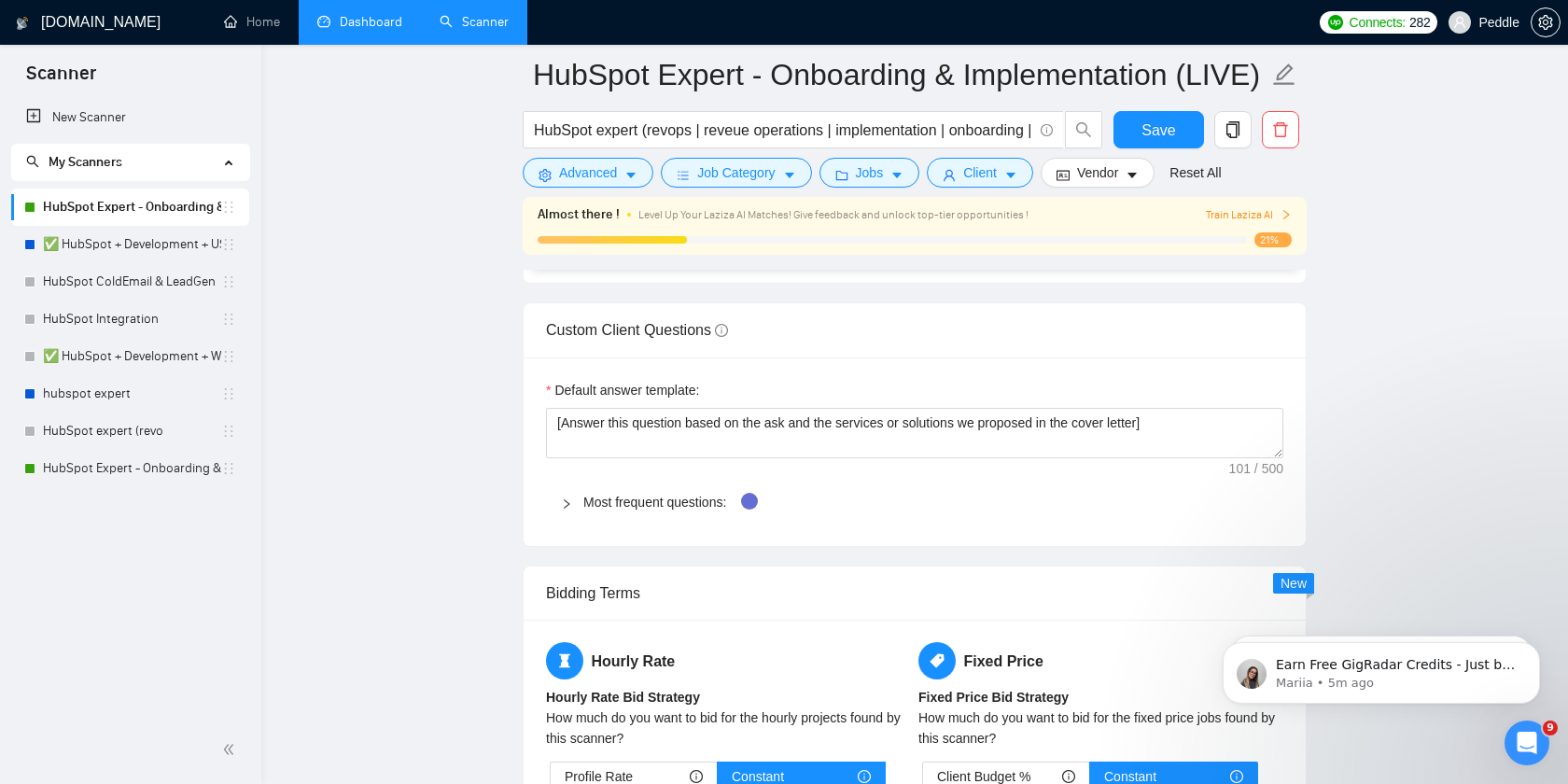
click at [1357, 146] on main "HubSpot Expert - Onboarding & Implementation (LIVE) HubSpot expert (revops | re…" at bounding box center [914, 364] width 1246 height 5504
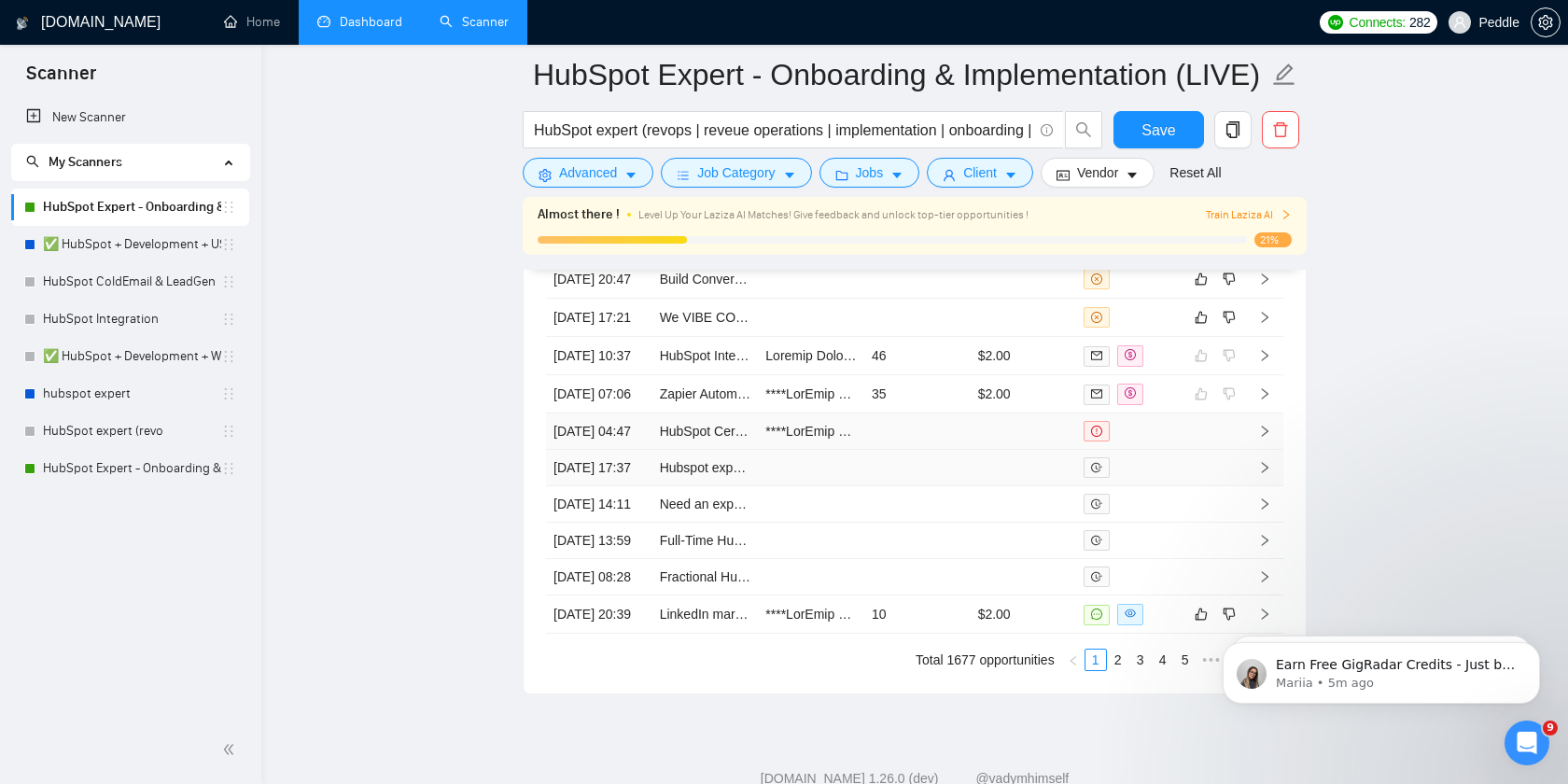
scroll to position [5057, 0]
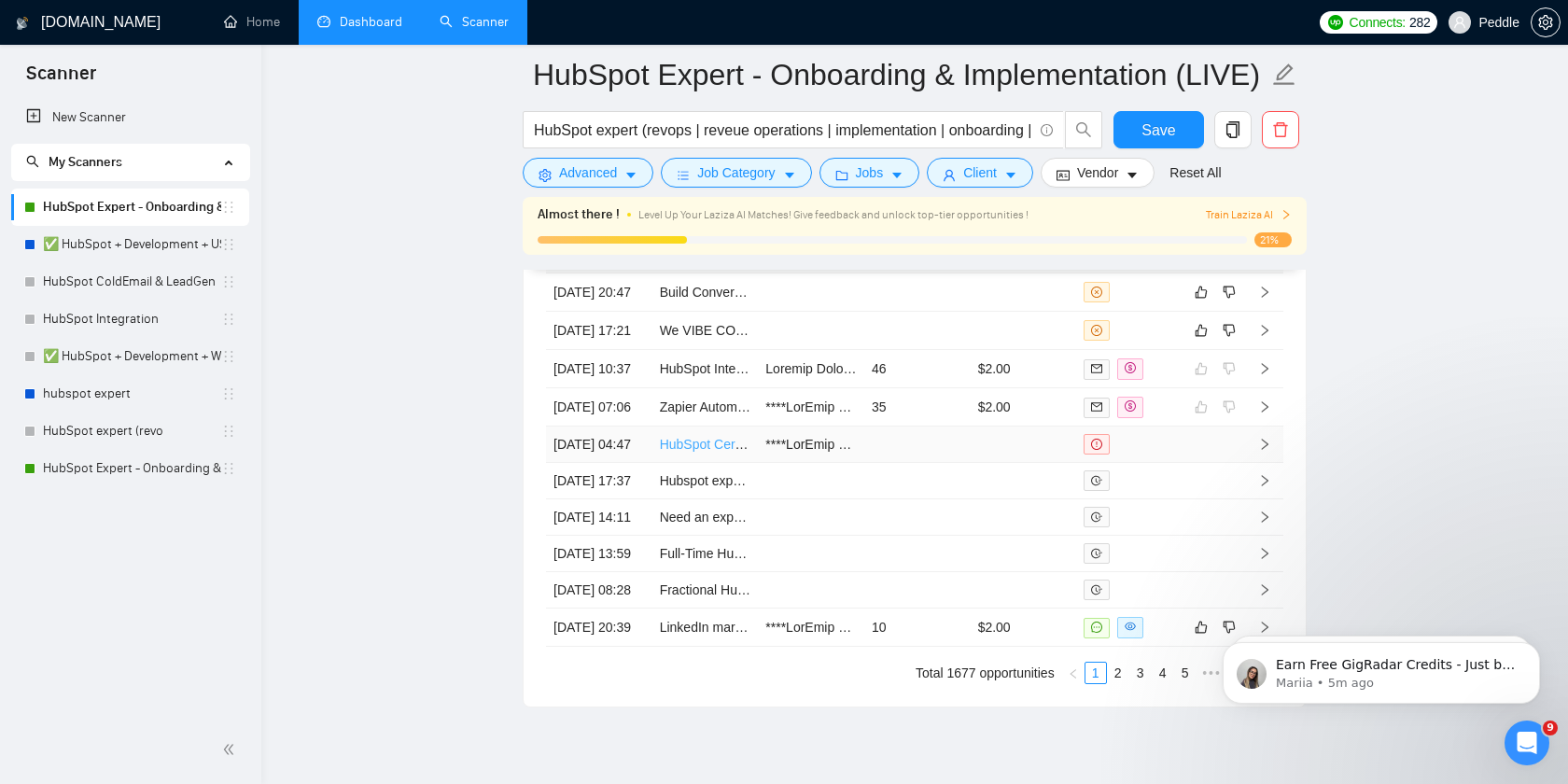
click at [684, 452] on link "HubSpot Certified Expert Wanted" at bounding box center [755, 444] width 192 height 15
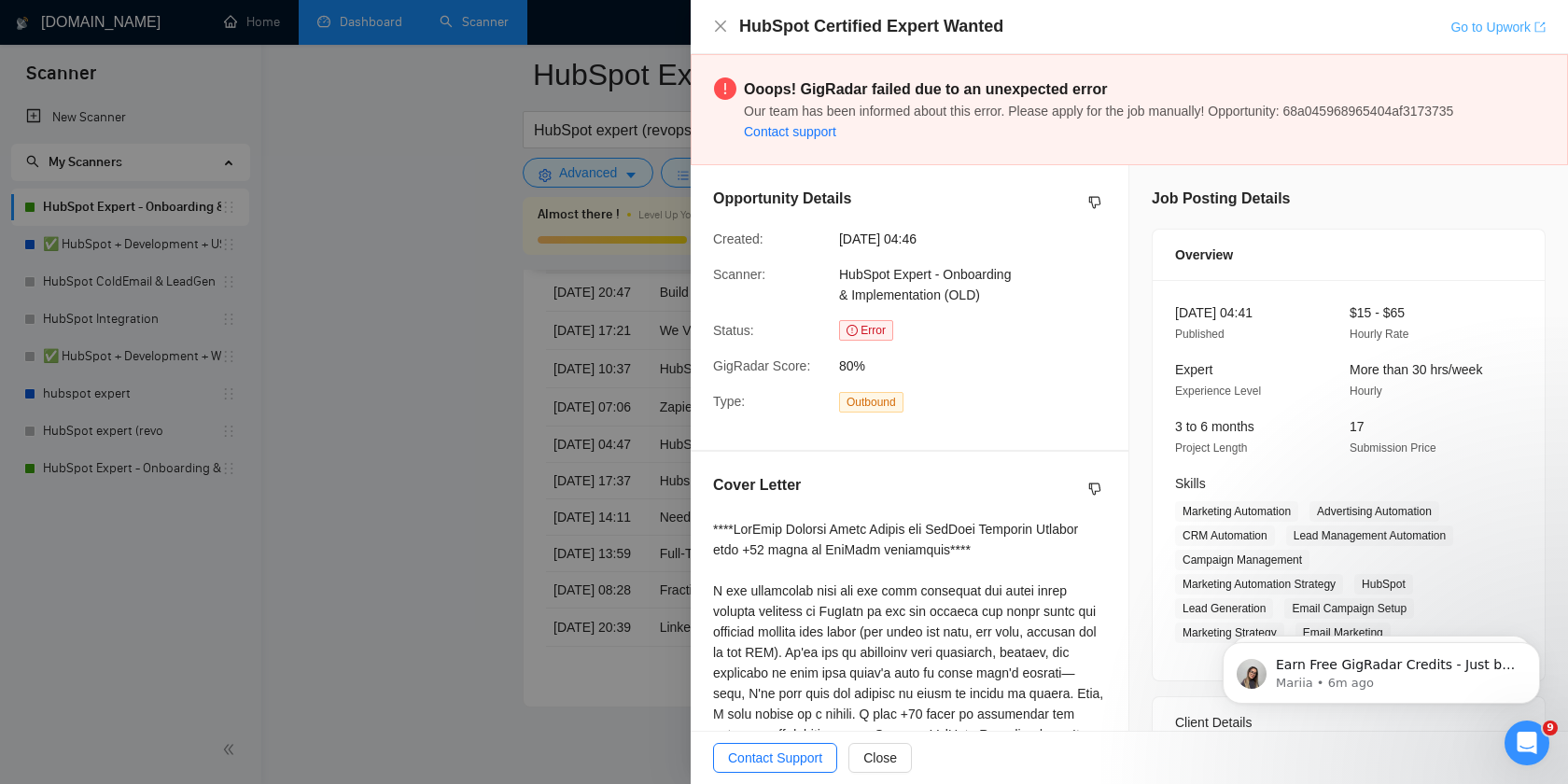
click at [1478, 24] on link "Go to Upwork" at bounding box center [1497, 27] width 95 height 15
drag, startPoint x: 720, startPoint y: 26, endPoint x: 762, endPoint y: 290, distance: 267.3
click at [720, 26] on icon "close" at bounding box center [720, 26] width 11 height 11
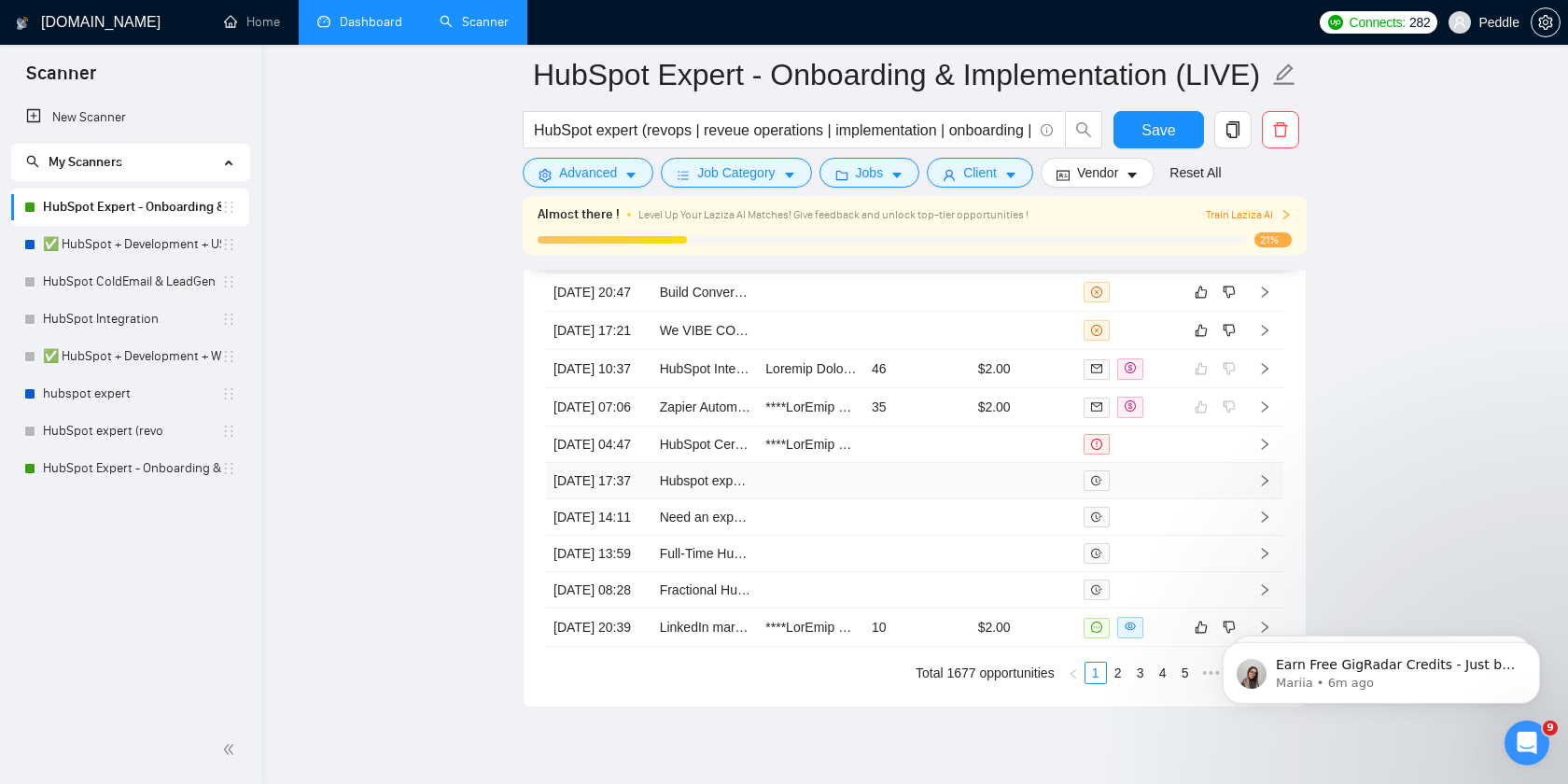
scroll to position [5122, 0]
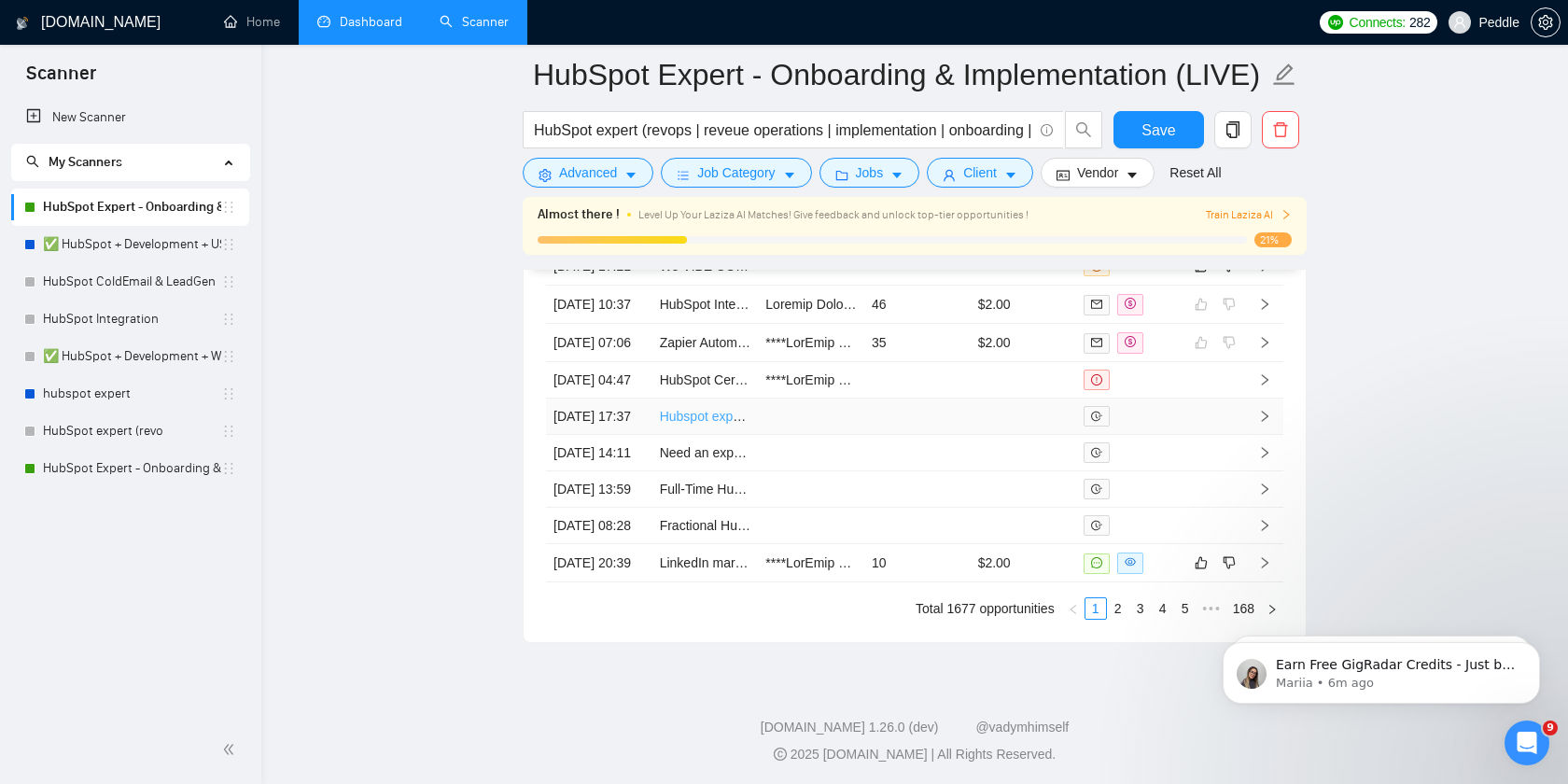
click at [699, 424] on link "Hubspot expert needed for b2b marketing agency" at bounding box center [803, 415] width 286 height 15
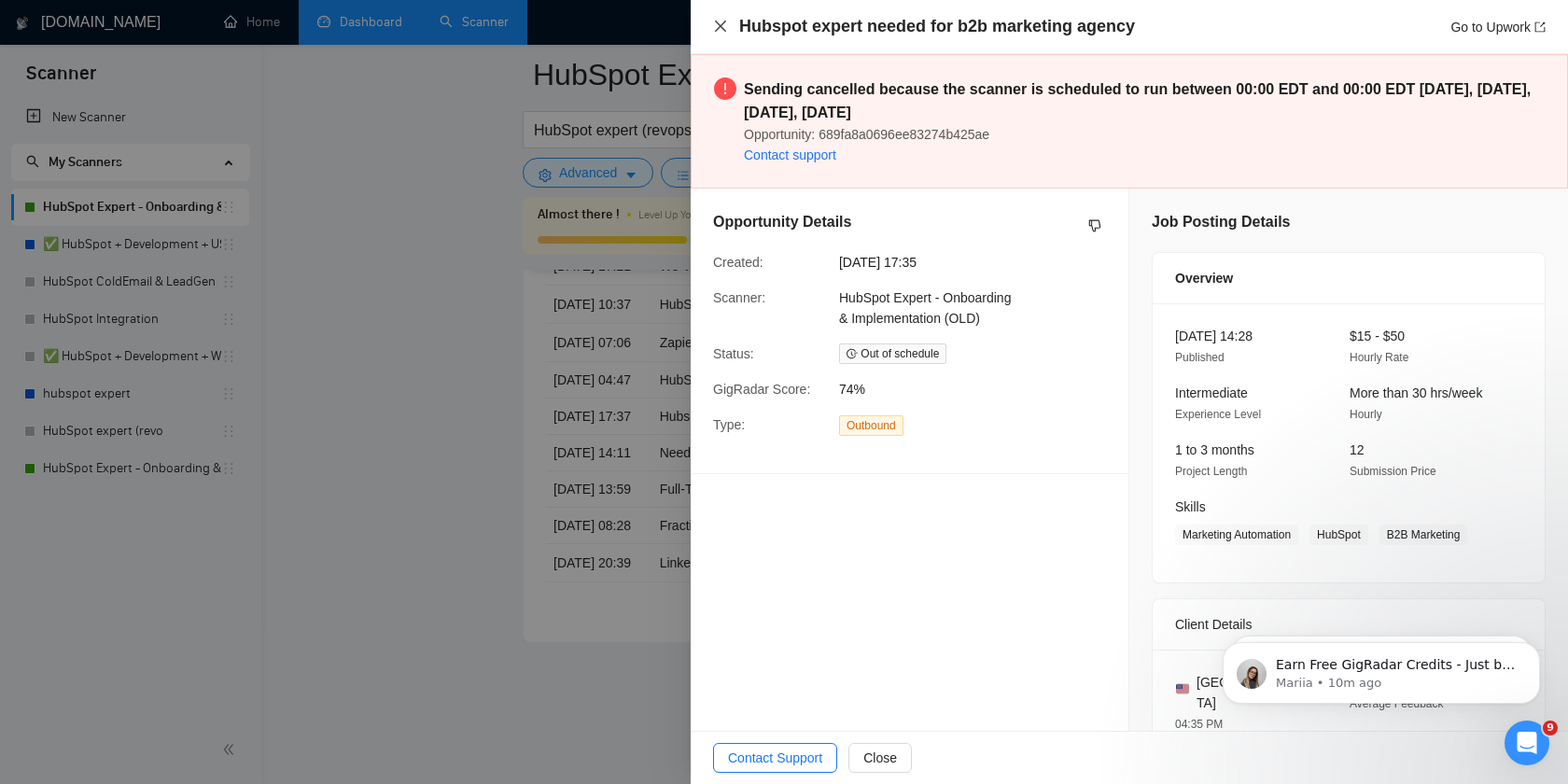
click at [720, 28] on icon "close" at bounding box center [720, 26] width 15 height 15
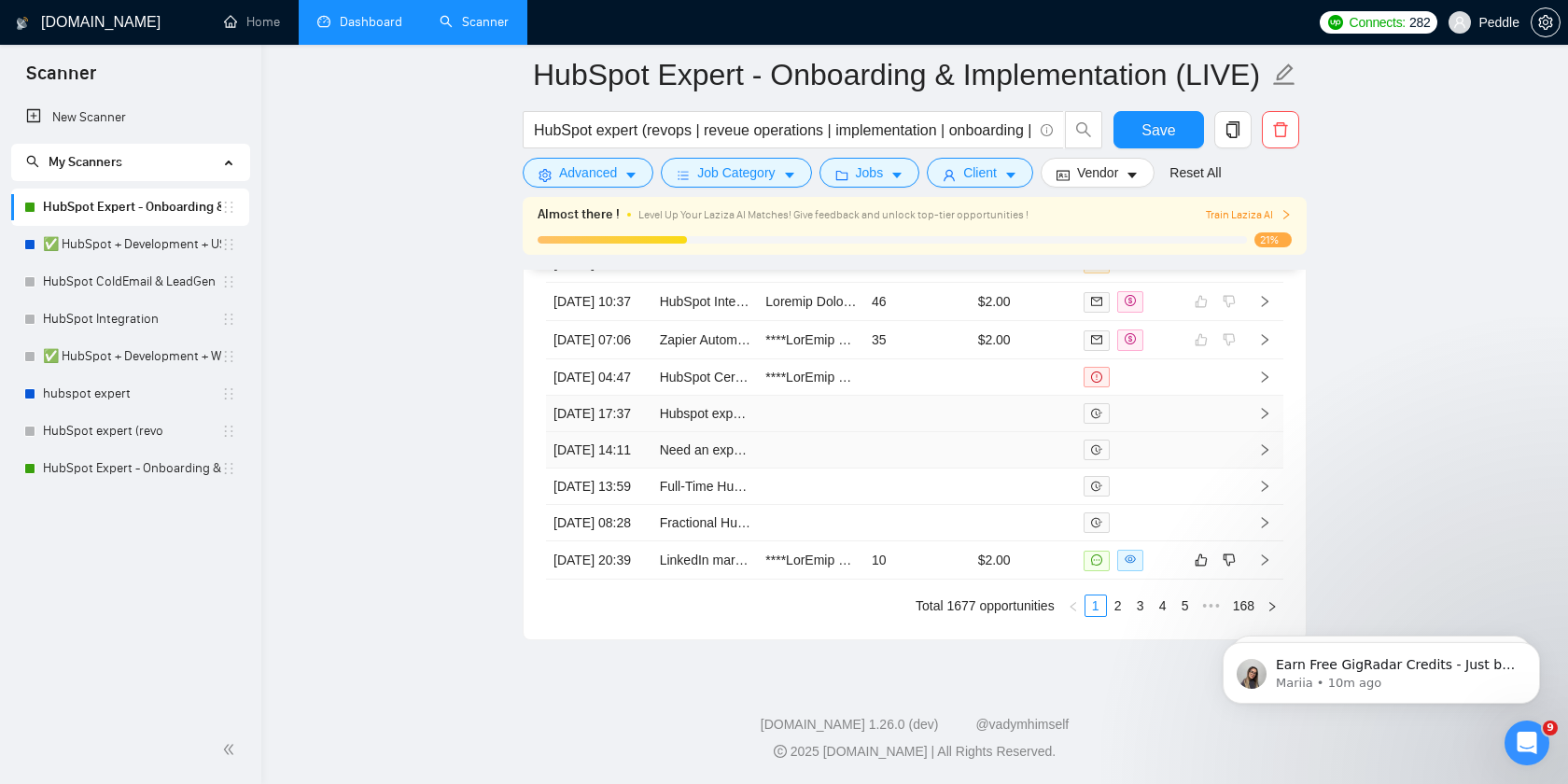
scroll to position [5239, 0]
click at [715, 457] on link "Need an expert report builder for Hubspot" at bounding box center [780, 450] width 241 height 15
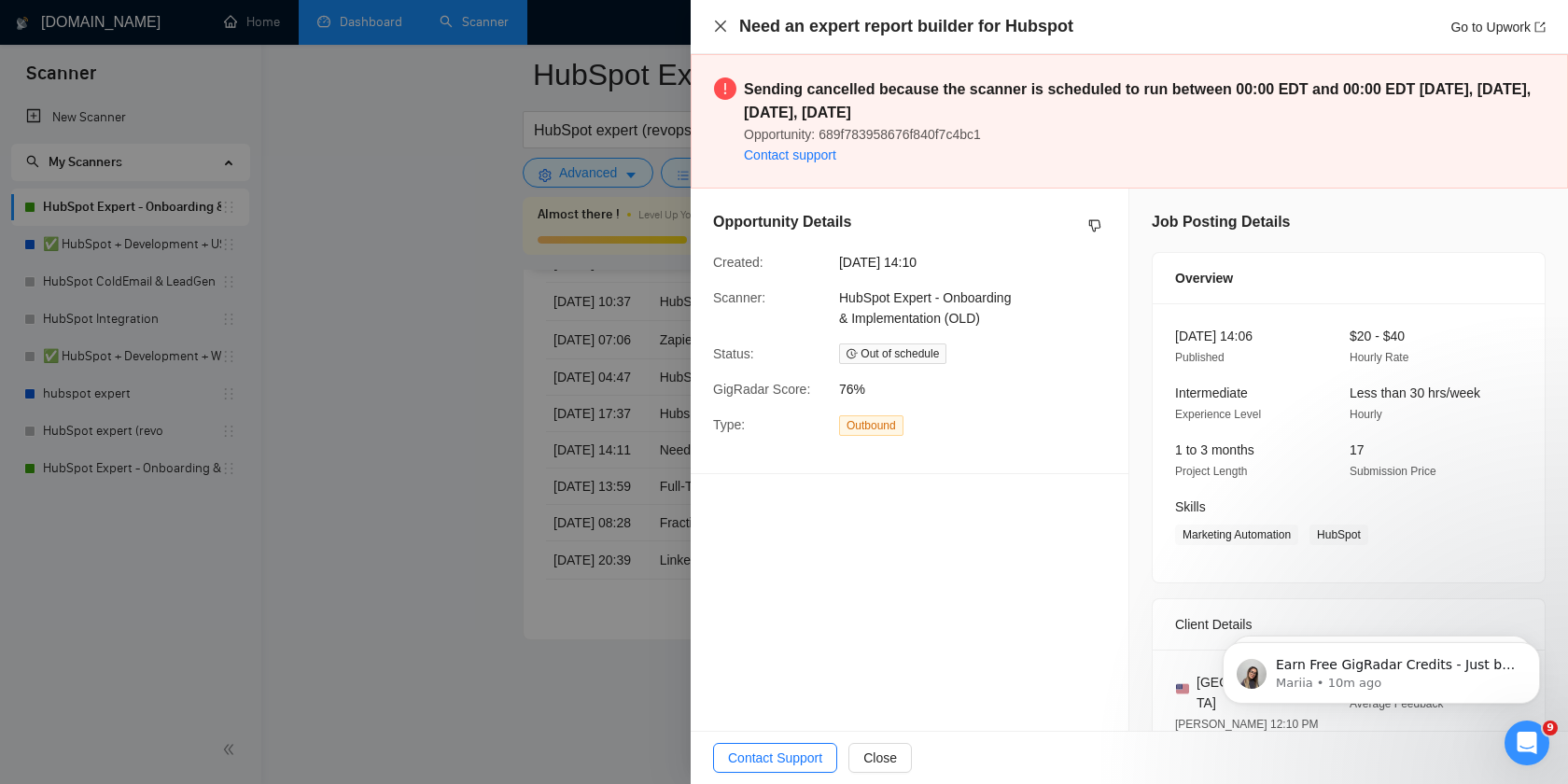
click at [722, 30] on icon "close" at bounding box center [720, 26] width 15 height 15
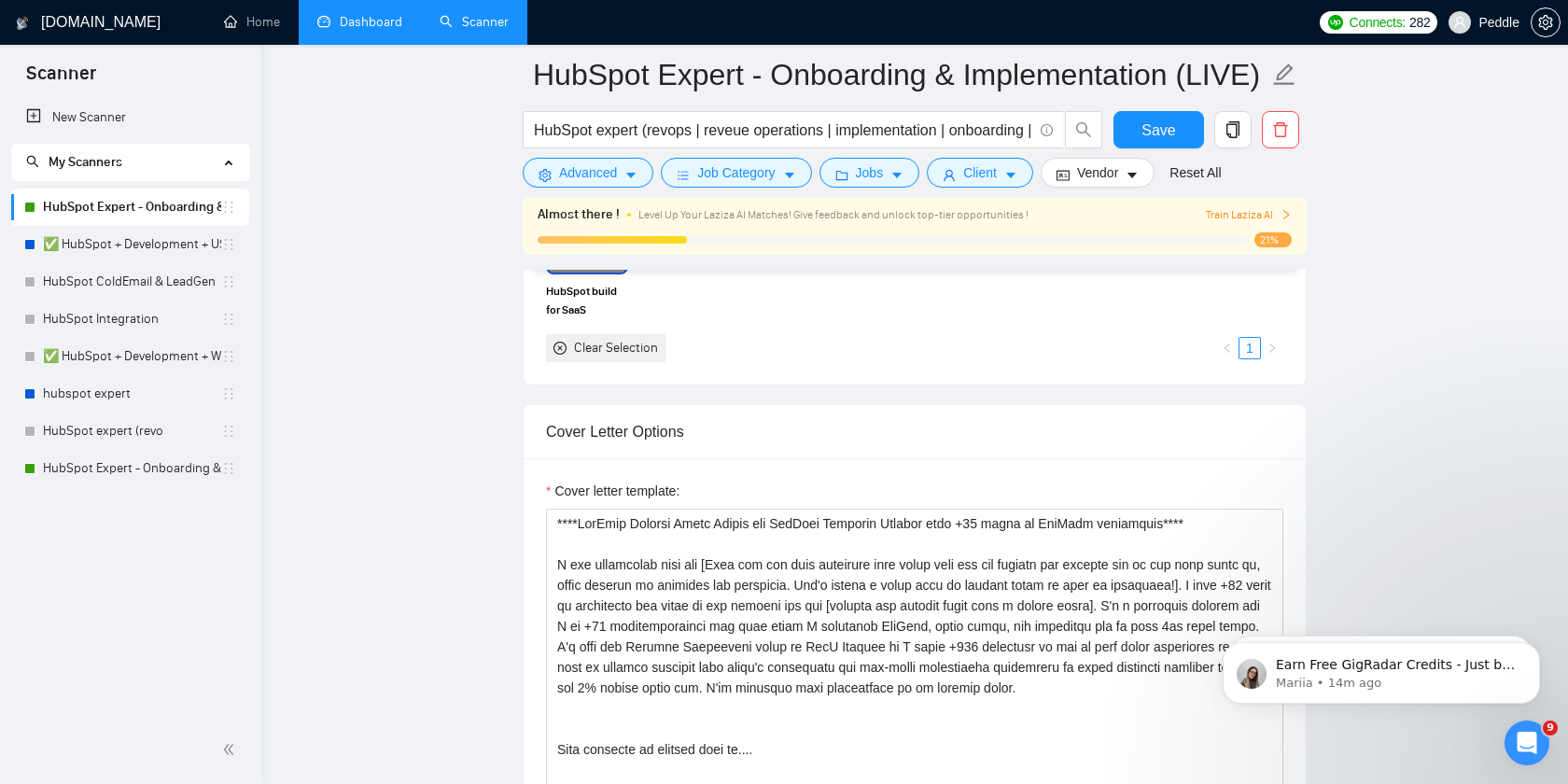
scroll to position [1975, 0]
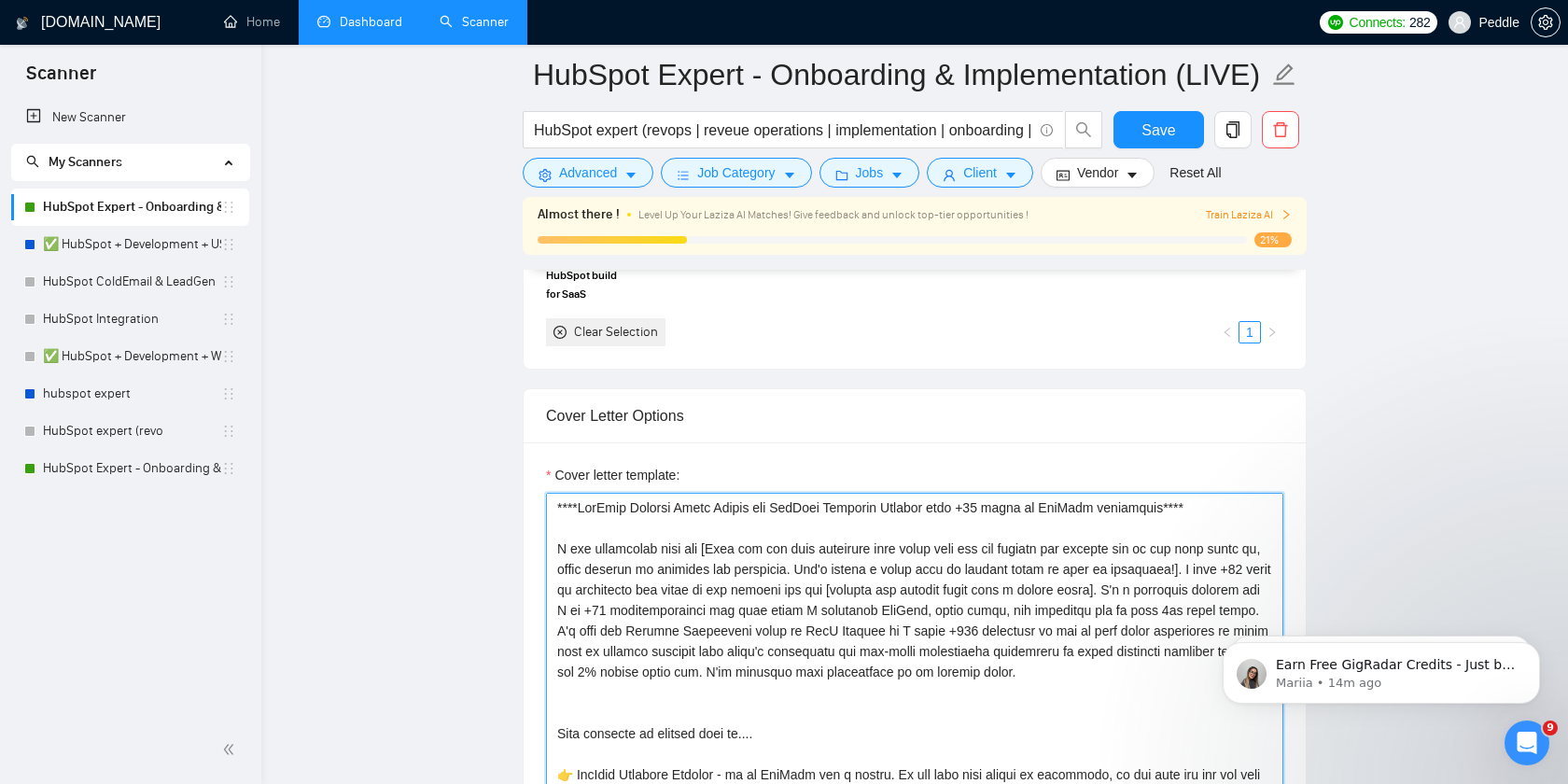
click at [962, 520] on textarea "Cover letter template:" at bounding box center [914, 702] width 737 height 420
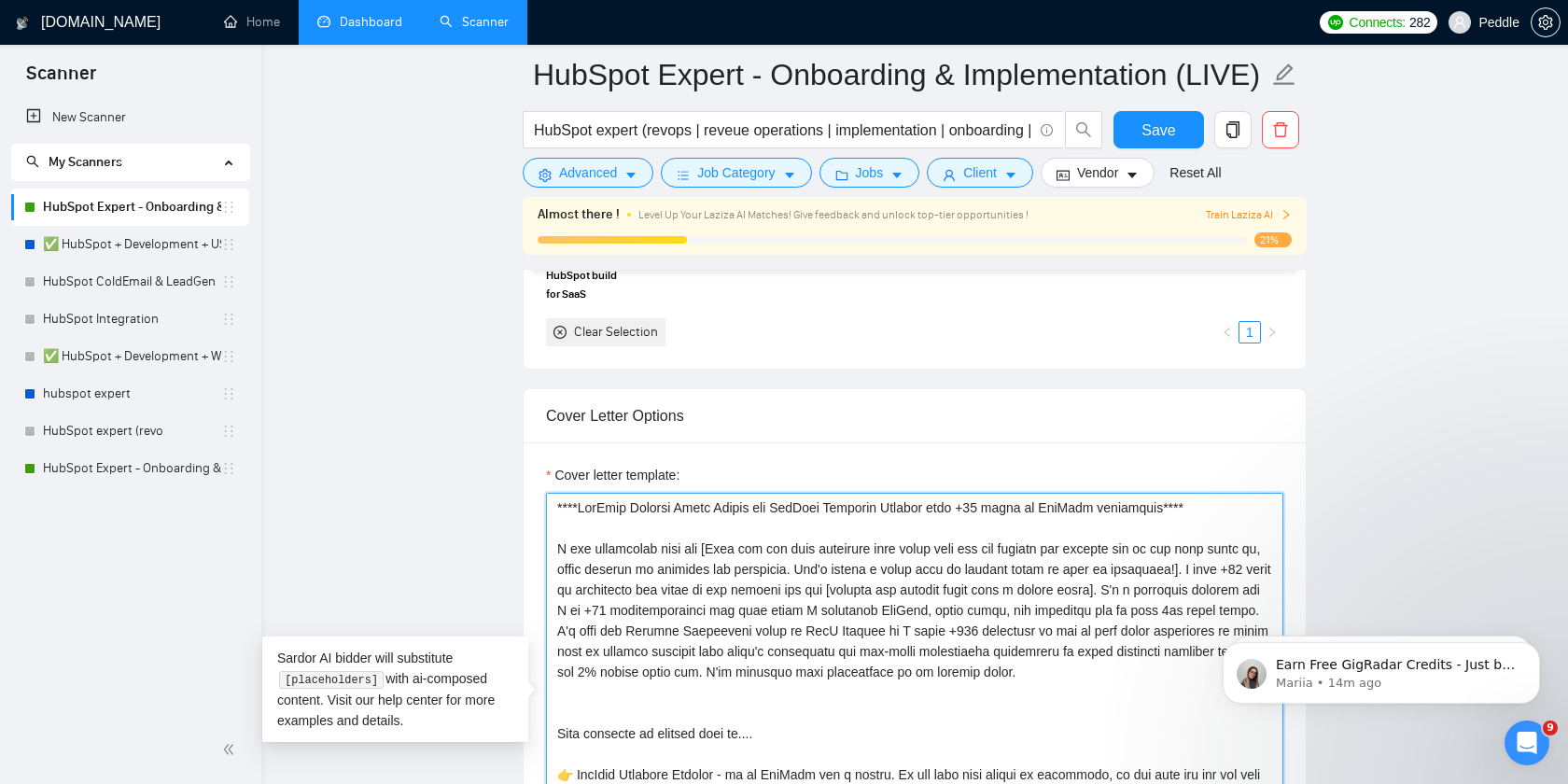
click at [988, 525] on textarea "Cover letter template:" at bounding box center [914, 702] width 737 height 420
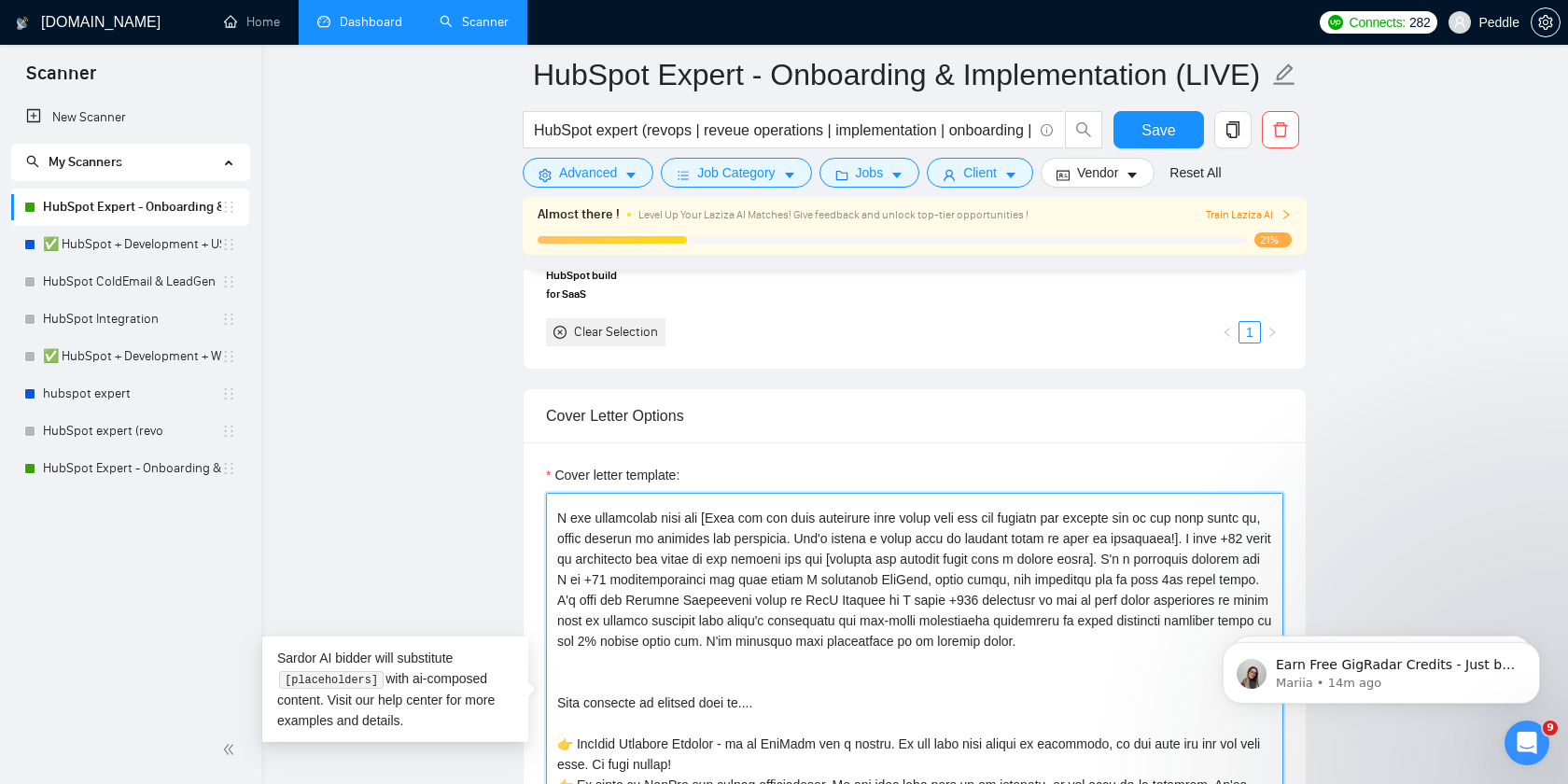
scroll to position [26, 0]
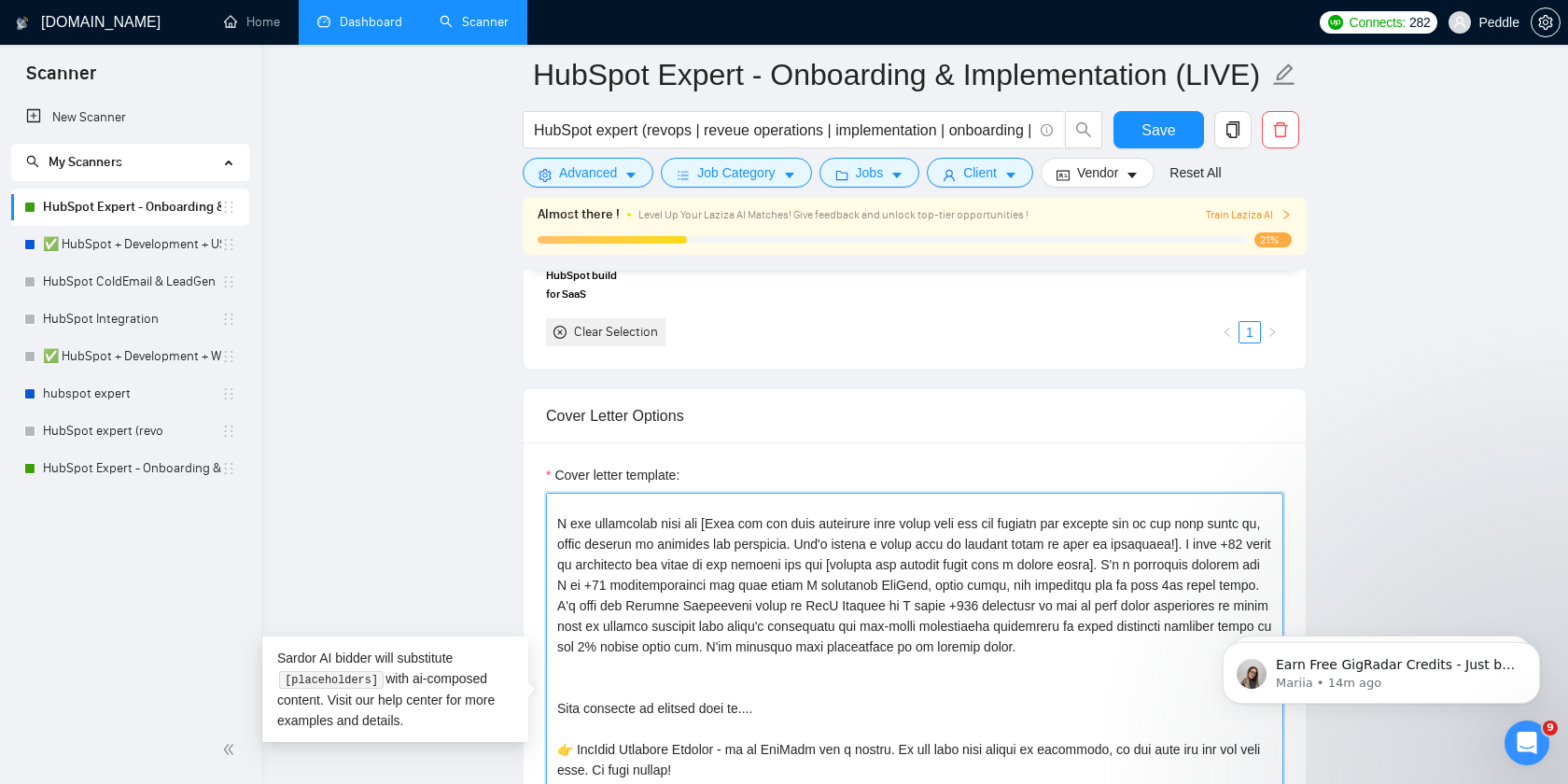
drag, startPoint x: 1194, startPoint y: 562, endPoint x: 656, endPoint y: 580, distance: 538.3
click at [656, 580] on textarea "Cover letter template:" at bounding box center [914, 702] width 737 height 420
paste textarea
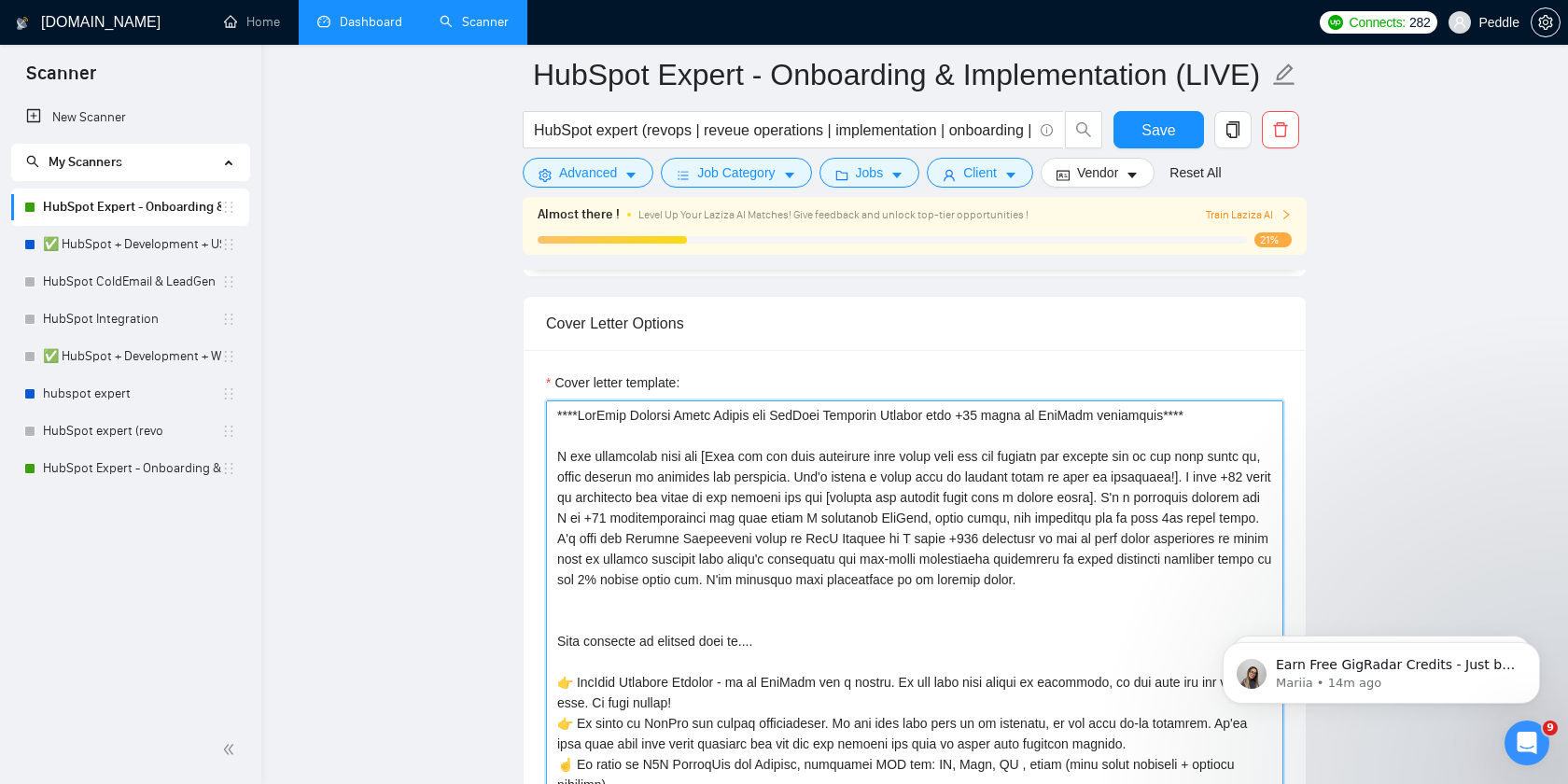
scroll to position [2048, 0]
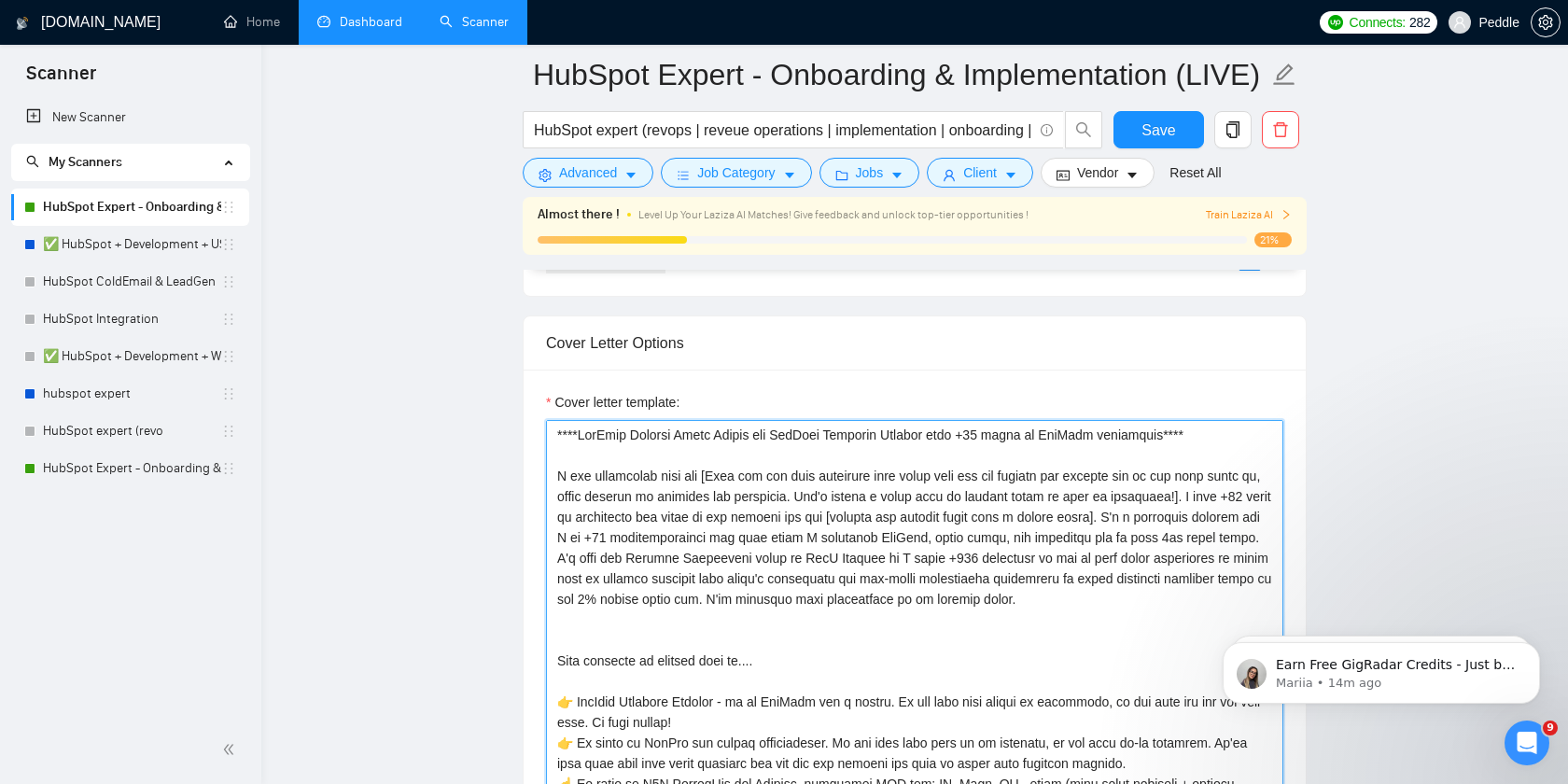
click at [1142, 567] on textarea "Cover letter template:" at bounding box center [914, 630] width 737 height 420
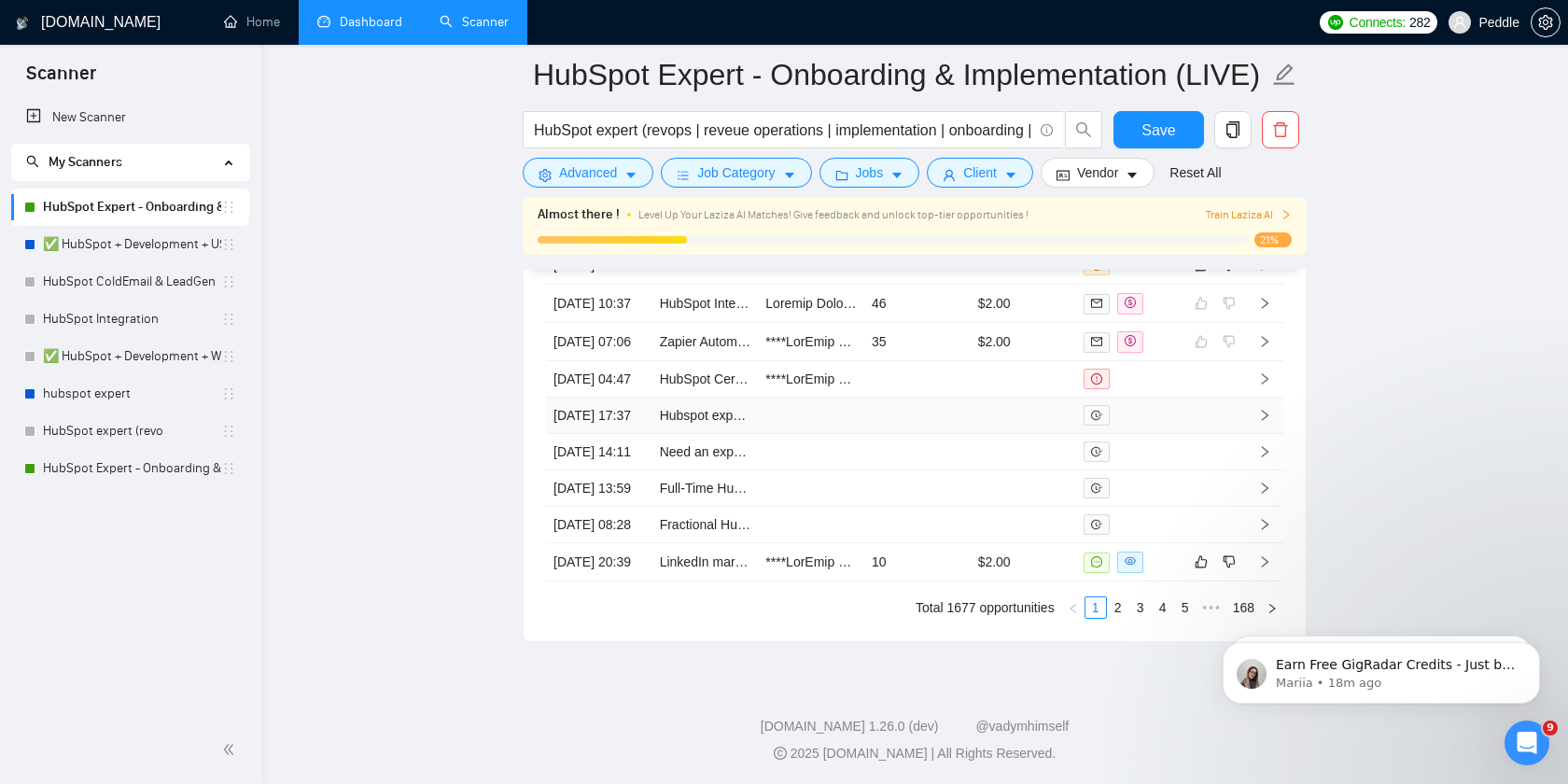
scroll to position [5240, 0]
click at [695, 457] on link "Need an expert report builder for Hubspot" at bounding box center [780, 450] width 241 height 15
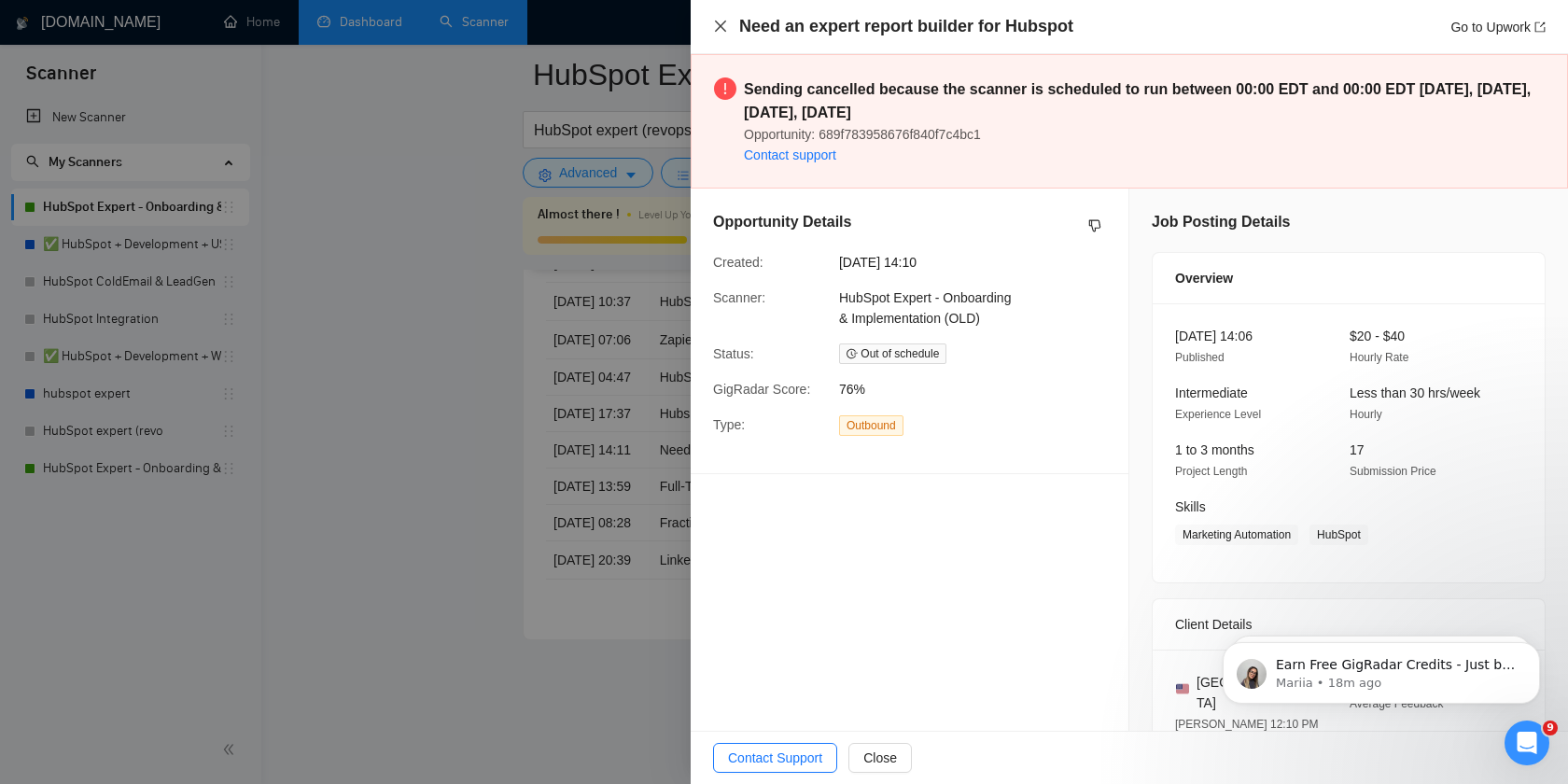
click at [720, 29] on icon "close" at bounding box center [720, 26] width 15 height 15
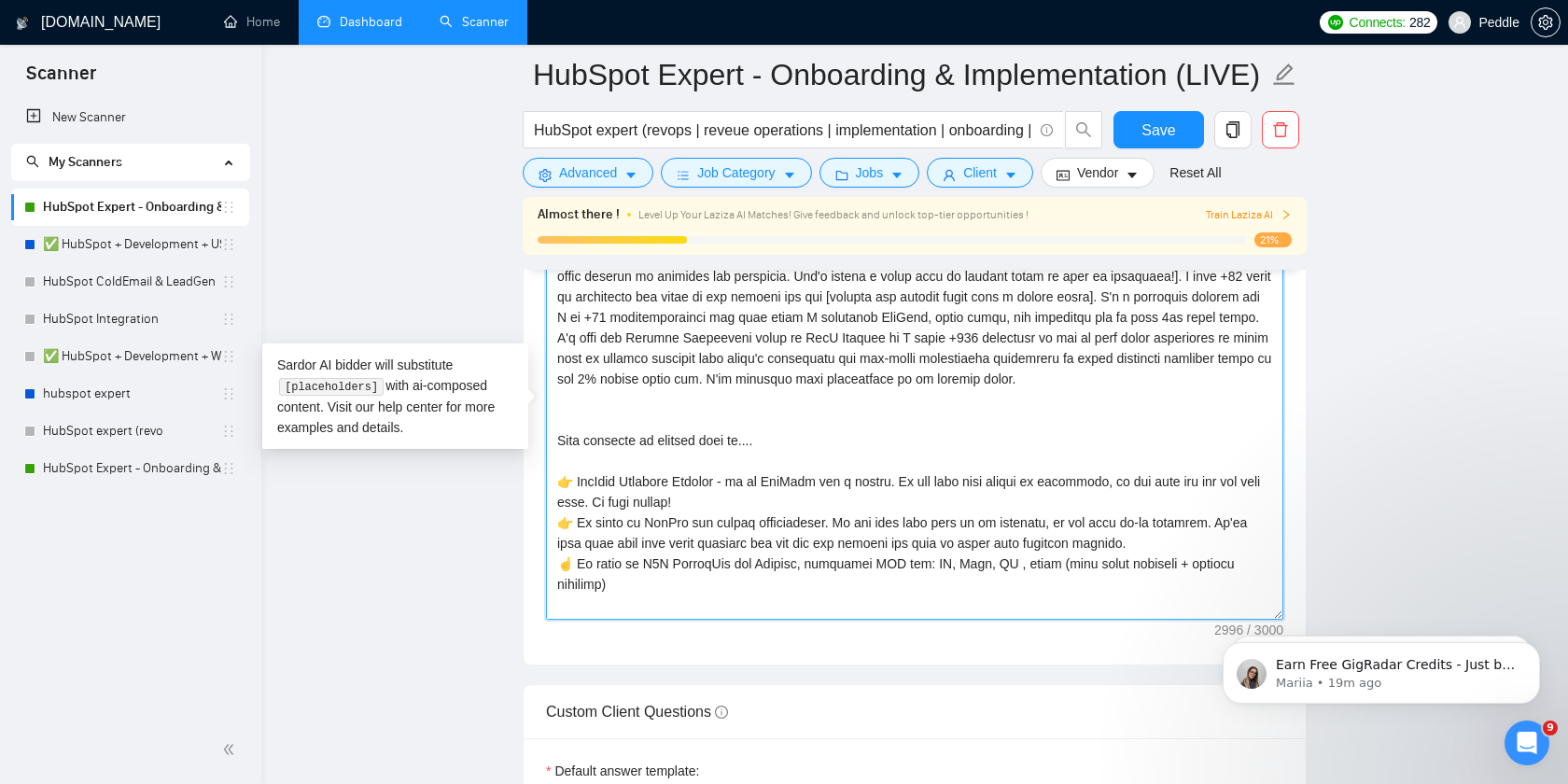
click at [1047, 496] on textarea "Cover letter template:" at bounding box center [914, 409] width 737 height 420
click at [1235, 391] on textarea "Cover letter template:" at bounding box center [914, 409] width 737 height 420
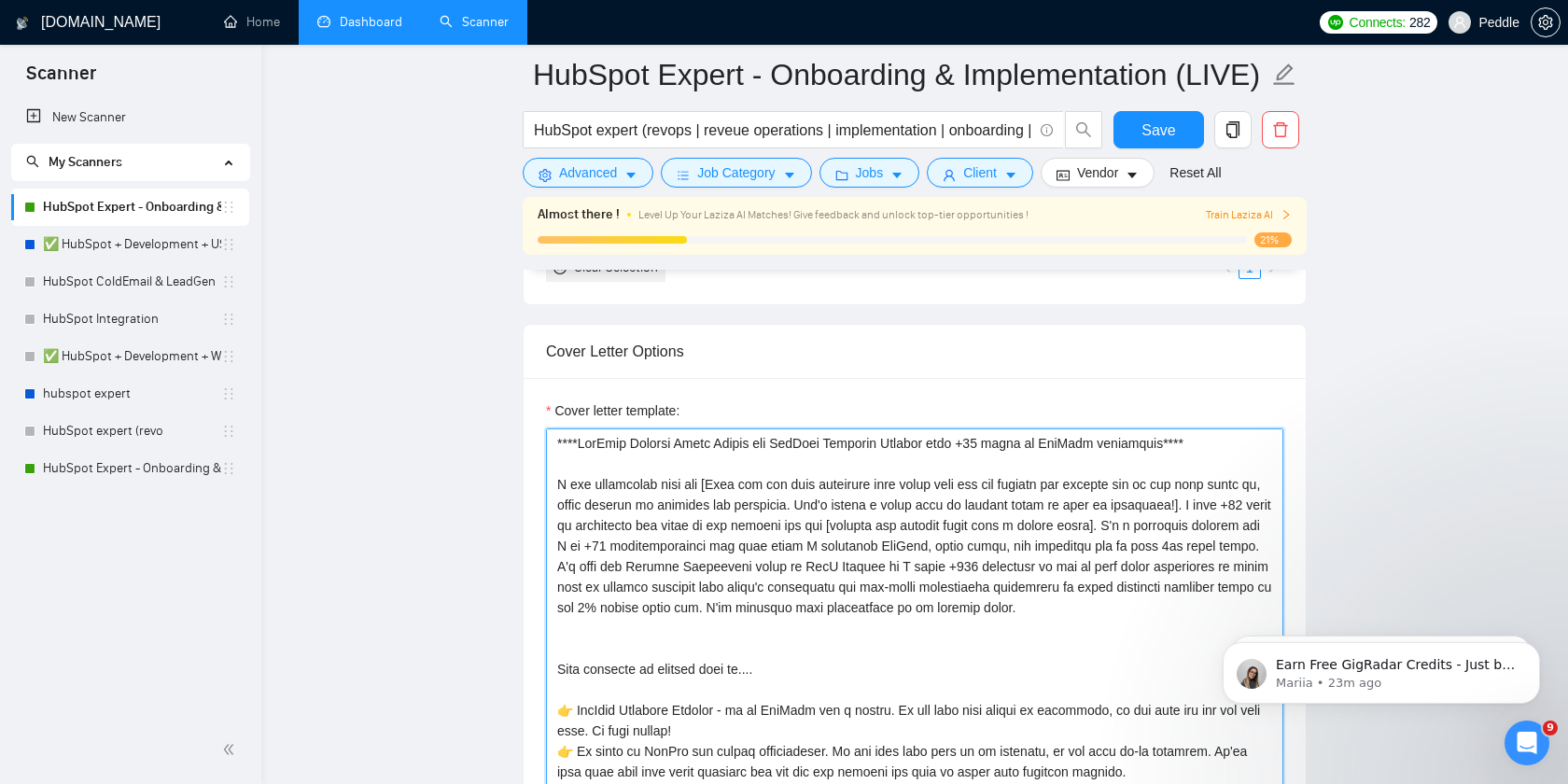
scroll to position [4, 0]
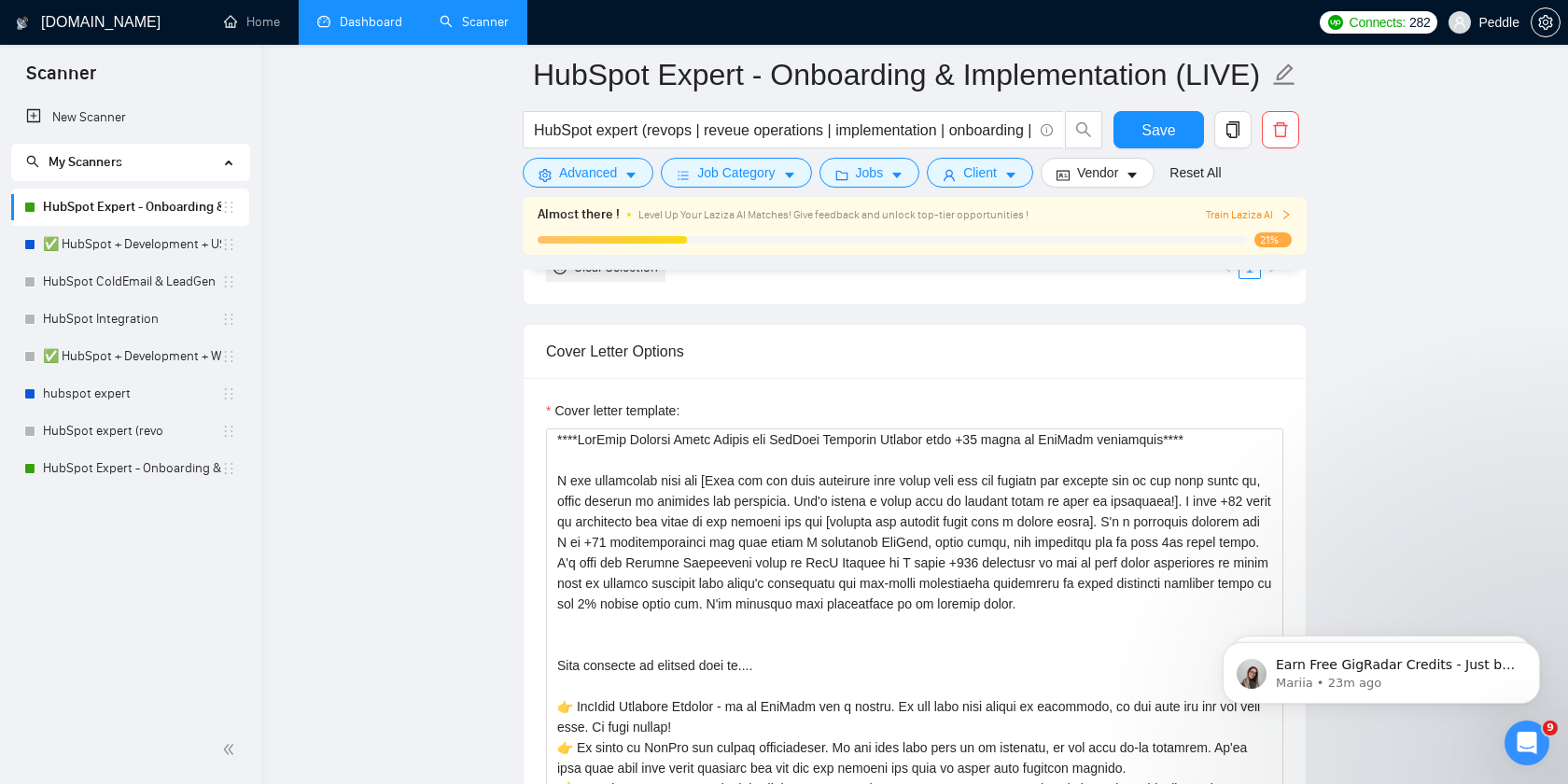
click html "Earn Free GigRadar Credits - Just by Sharing Your Story! 💬 Want more credits fo…"
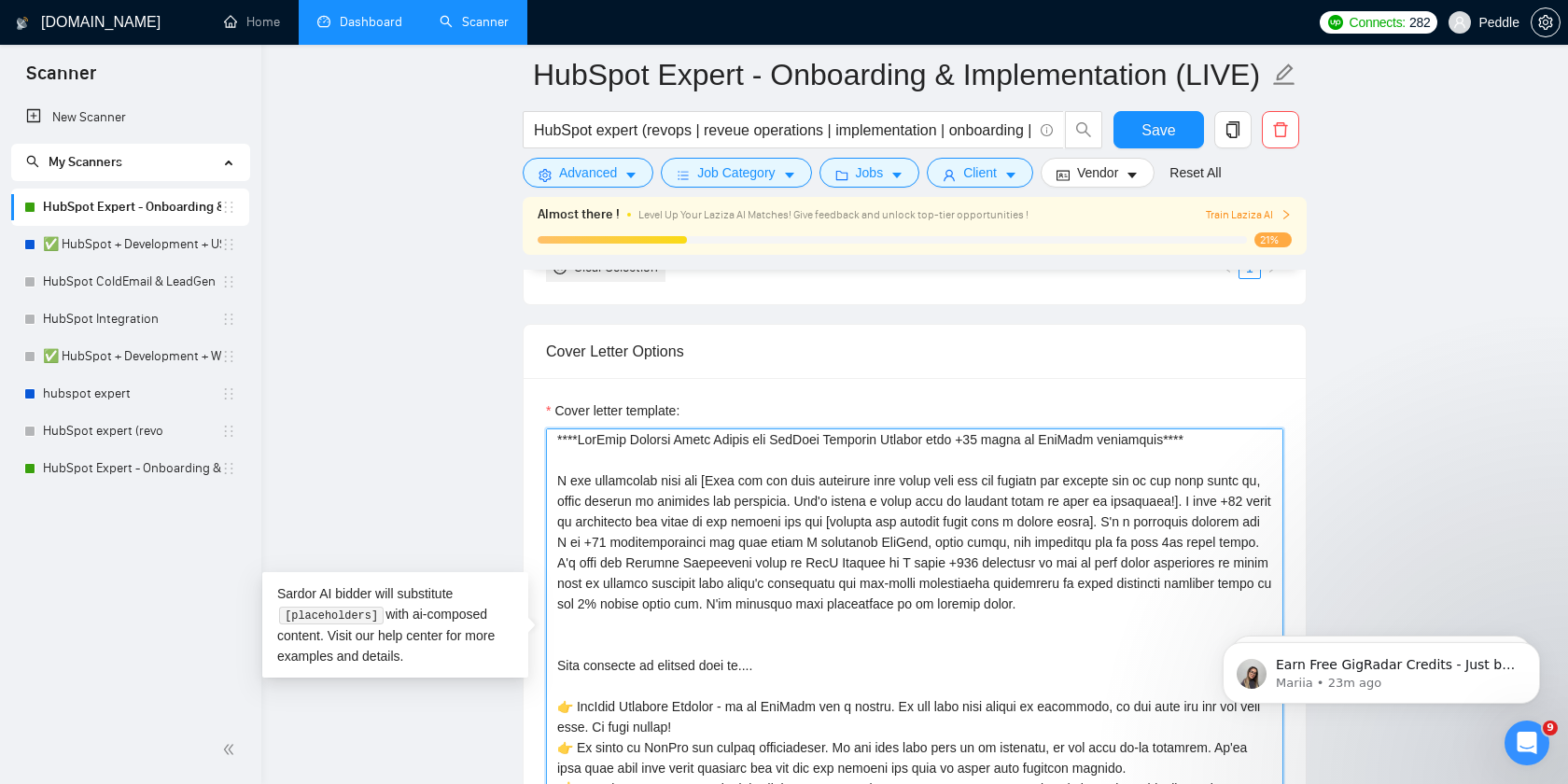
click at [1201, 589] on textarea "Cover letter template:" at bounding box center [914, 637] width 737 height 420
click at [1234, 598] on textarea "Cover letter template:" at bounding box center [914, 637] width 737 height 420
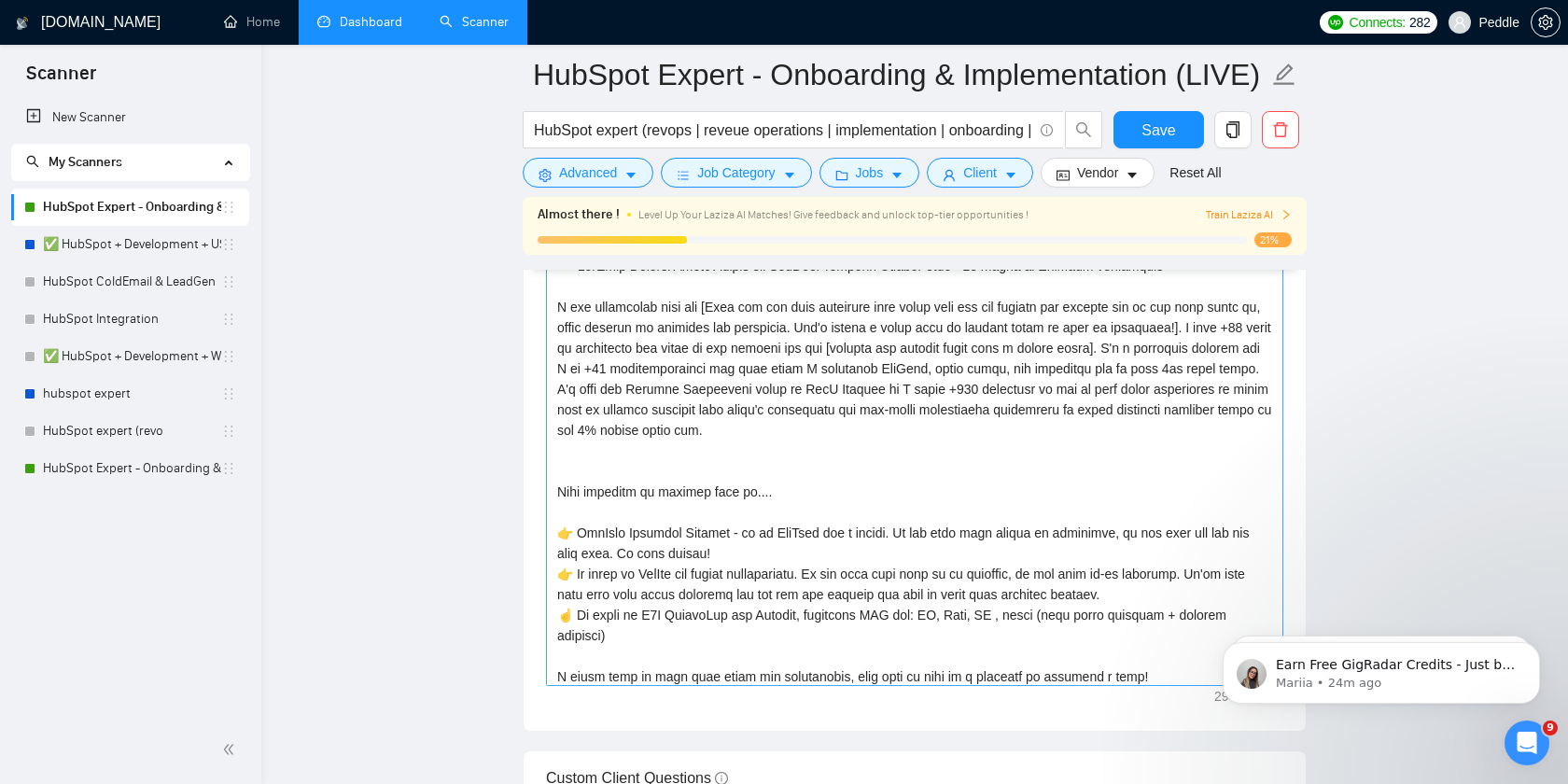
scroll to position [0, 0]
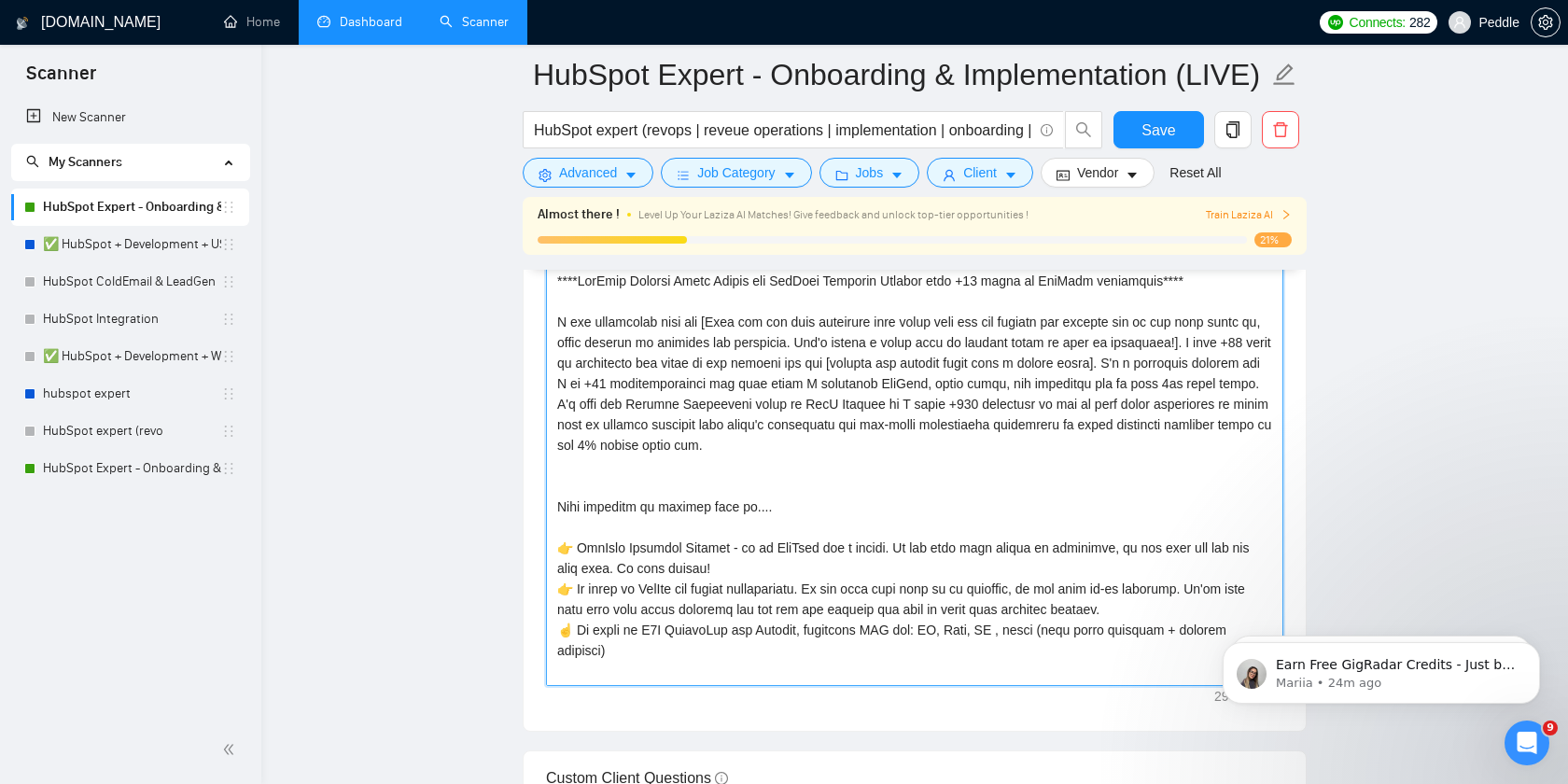
click at [843, 463] on textarea "Cover letter template:" at bounding box center [914, 475] width 737 height 420
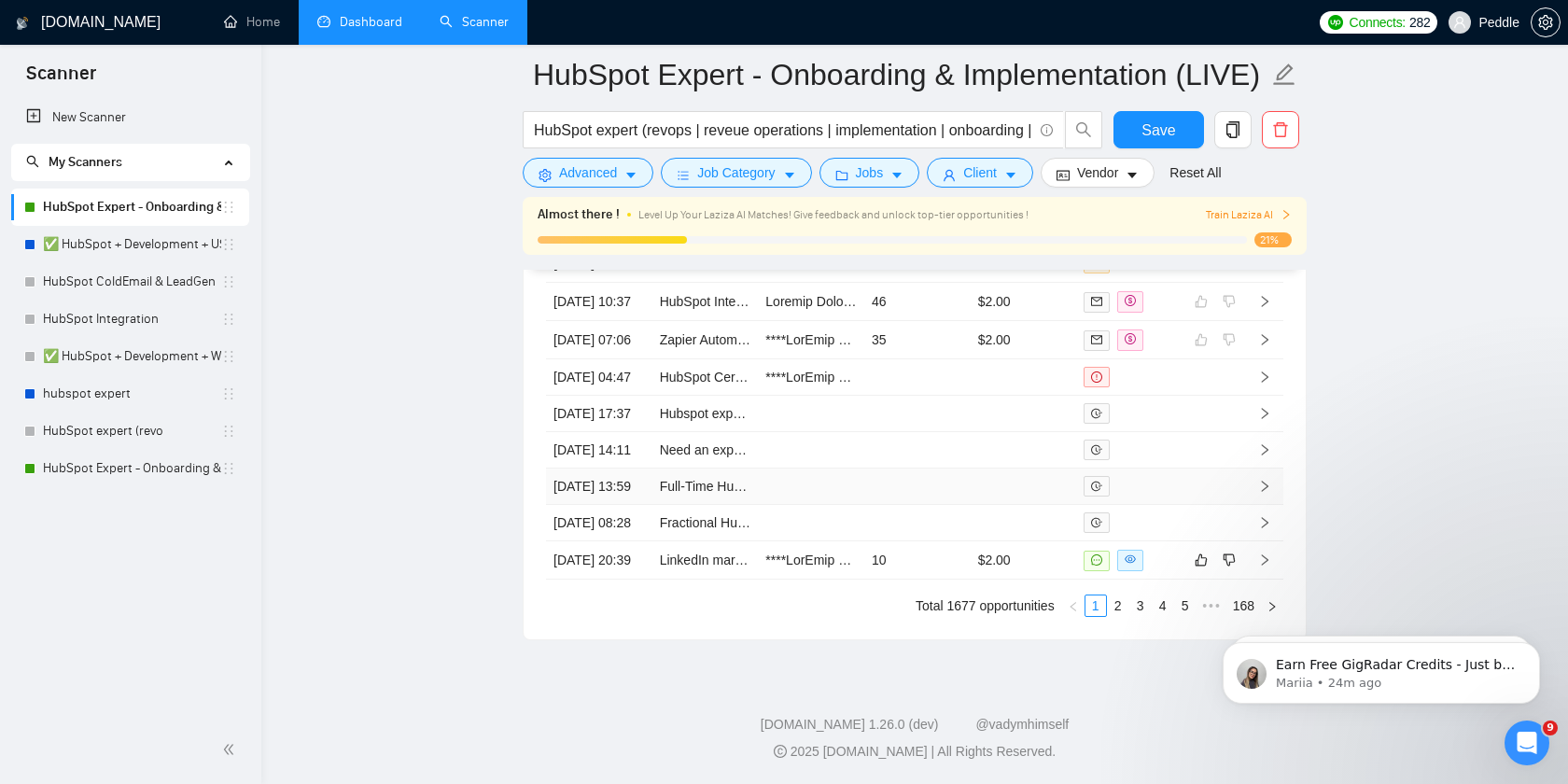
scroll to position [5241, 0]
type textarea "****HubSpot Partner Board Member and HubSpot Platinum Partner with +10 years of…"
click at [1171, 131] on span "Save" at bounding box center [1158, 130] width 33 height 24
checkbox input "true"
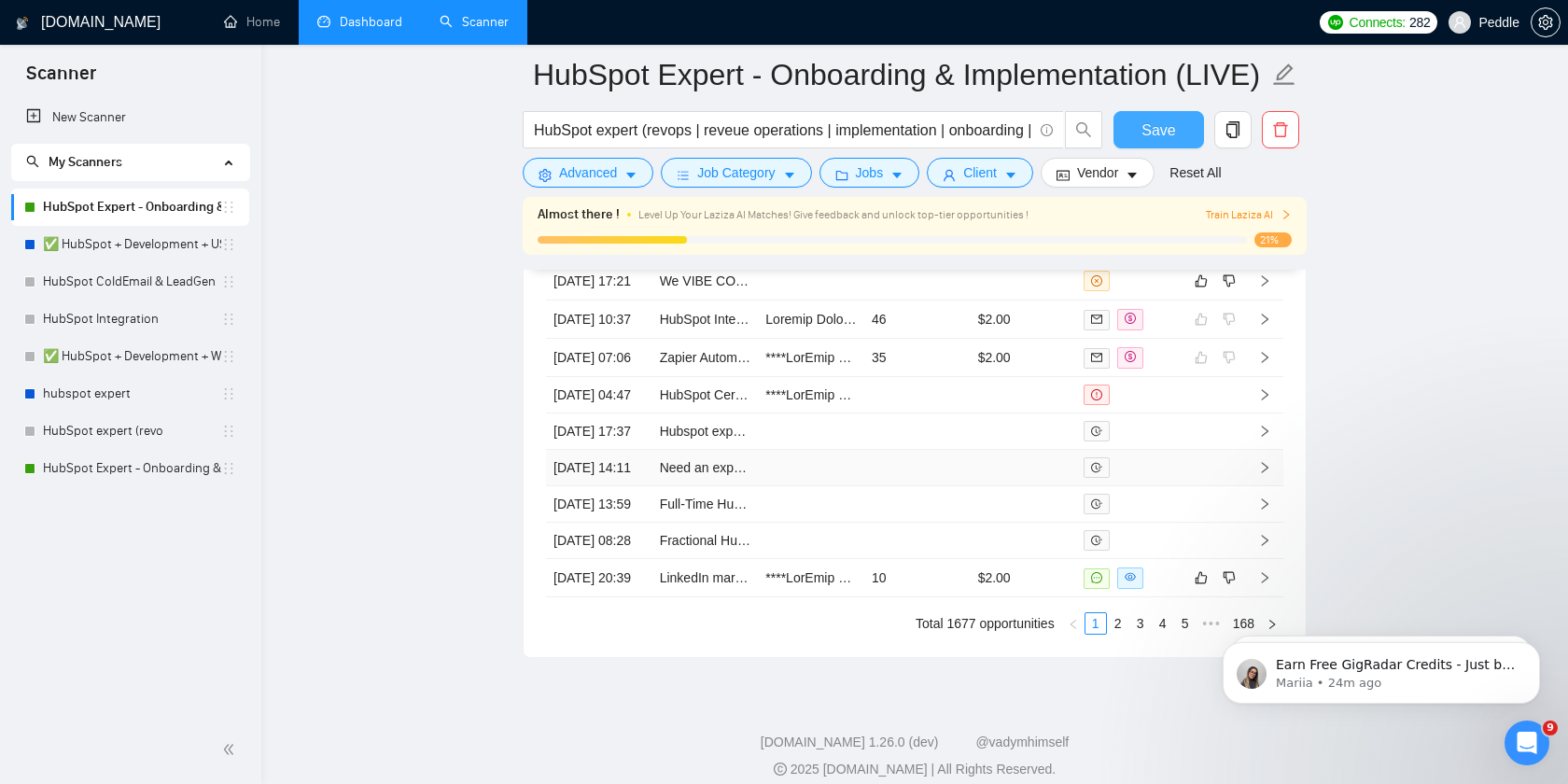
scroll to position [5321, 0]
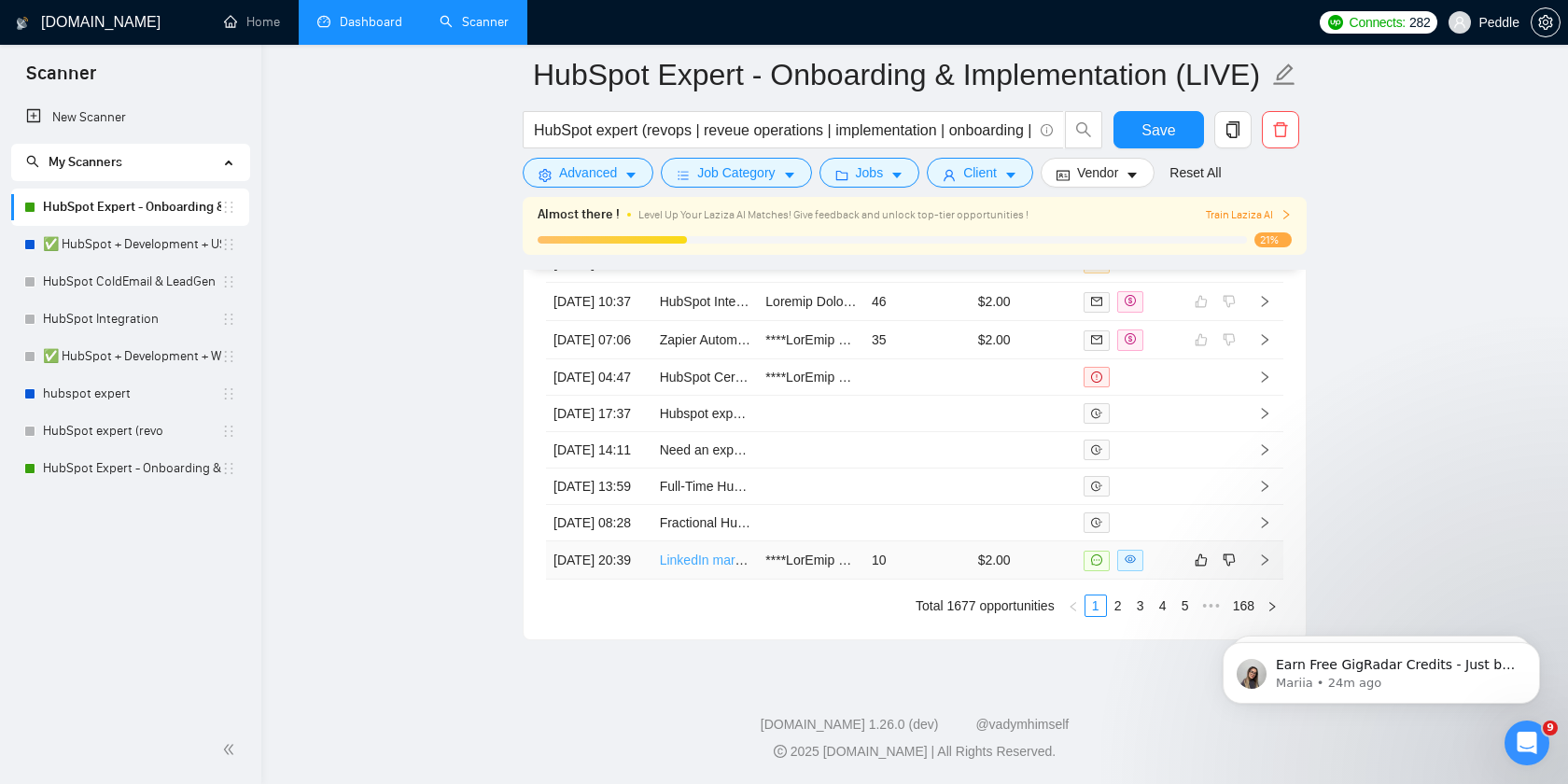
click at [712, 553] on link "LinkedIn marketing expert and content creator" at bounding box center [793, 560] width 267 height 15
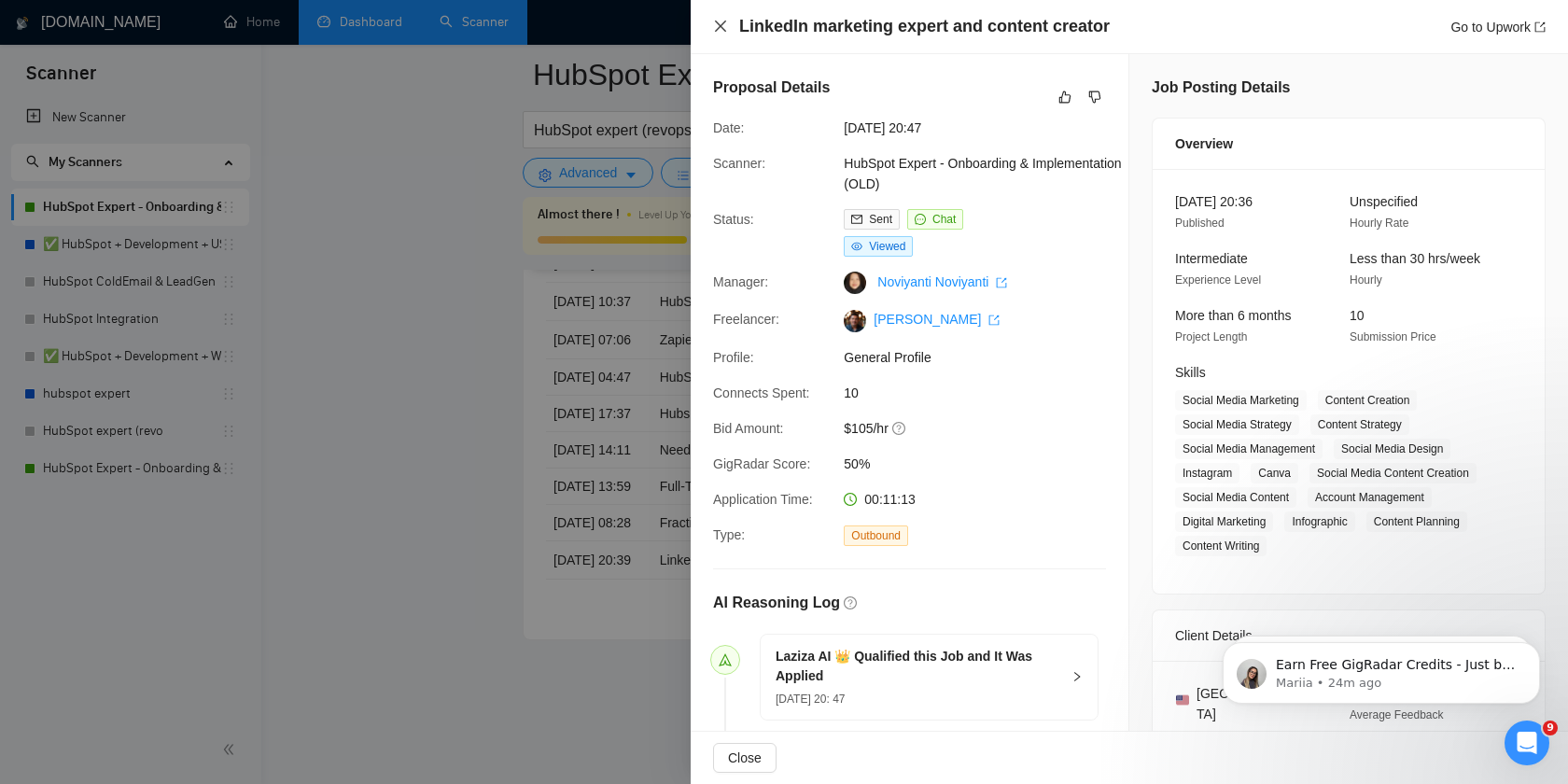
click at [725, 30] on icon "close" at bounding box center [720, 26] width 15 height 15
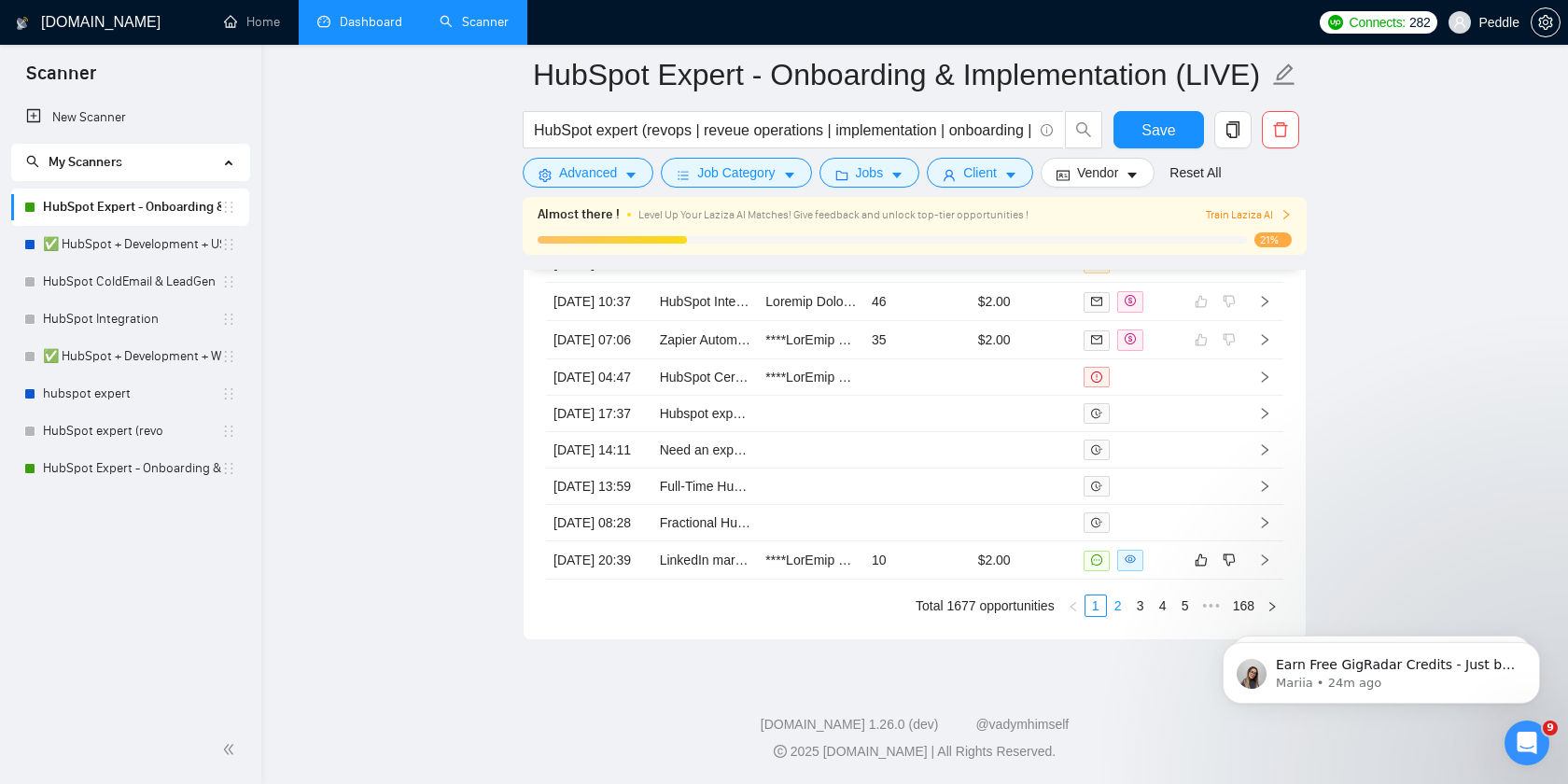
click at [1114, 605] on link "2" at bounding box center [1117, 605] width 21 height 21
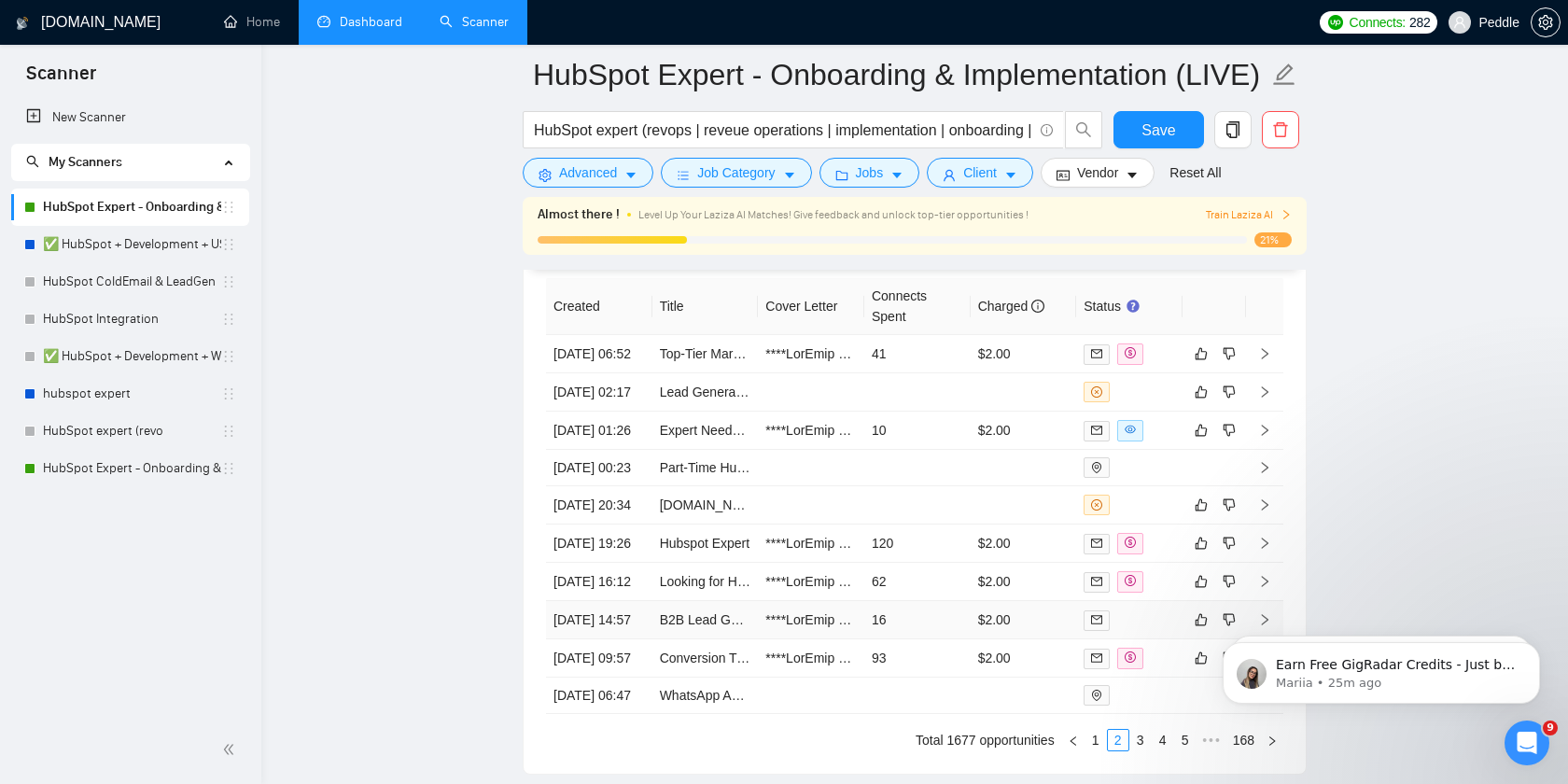
scroll to position [4997, 0]
click at [717, 360] on link "Top-Tier Marketing Automation & Email Funnel Expert Needed" at bounding box center [840, 352] width 360 height 15
